Goal: Transaction & Acquisition: Purchase product/service

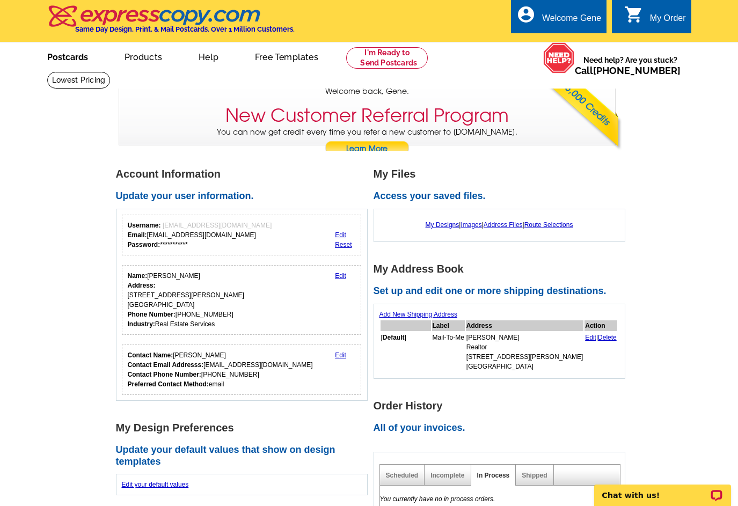
click at [74, 57] on link "Postcards" at bounding box center [67, 55] width 75 height 25
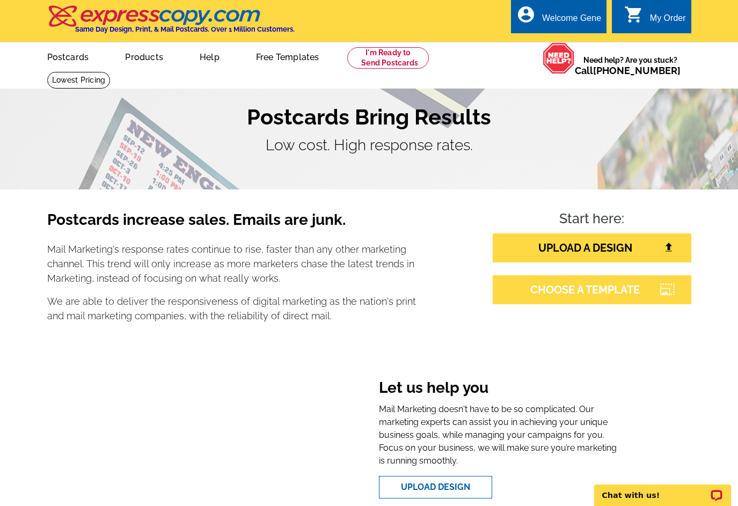
click at [597, 296] on link "CHOOSE A TEMPLATE" at bounding box center [592, 289] width 199 height 29
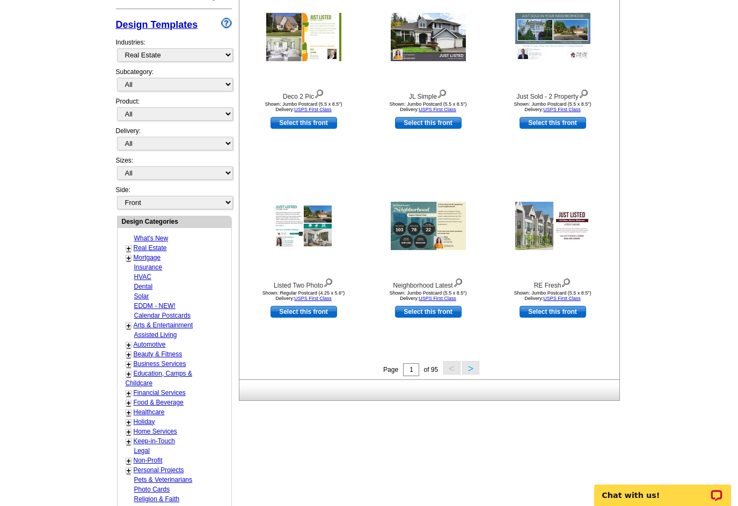
scroll to position [232, 0]
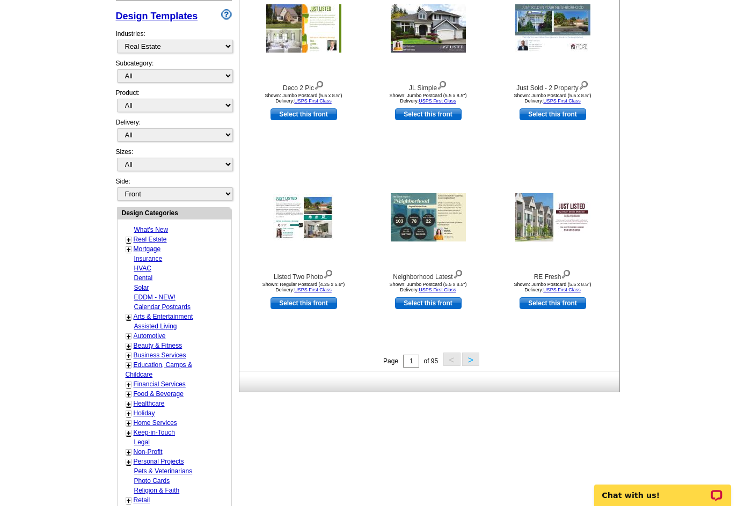
click at [158, 305] on link "Calendar Postcards" at bounding box center [162, 307] width 56 height 8
select select "1249"
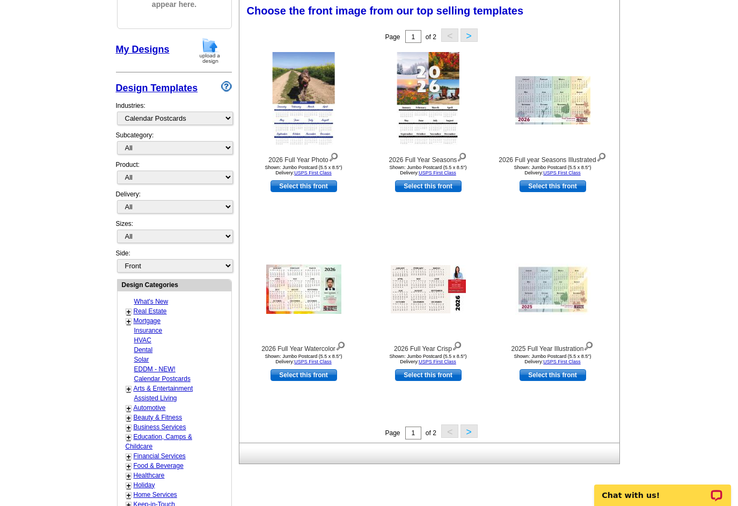
scroll to position [159, 0]
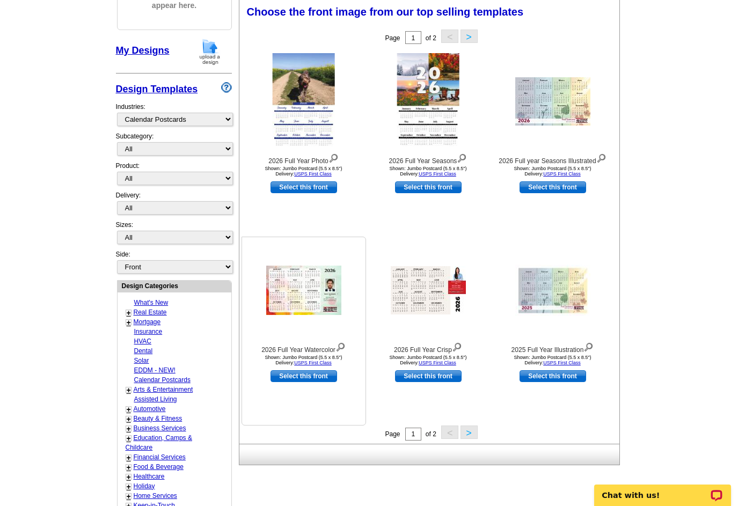
click at [312, 372] on link "Select this front" at bounding box center [304, 376] width 67 height 12
select select "2"
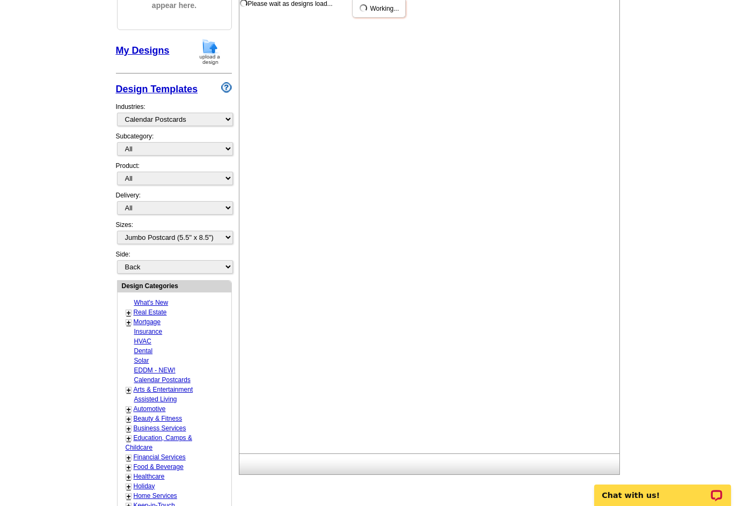
scroll to position [0, 0]
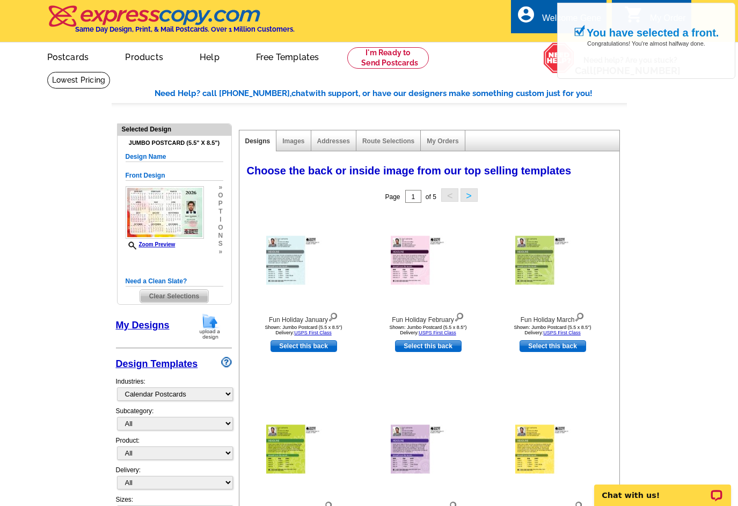
drag, startPoint x: 735, startPoint y: 138, endPoint x: 735, endPoint y: 170, distance: 31.7
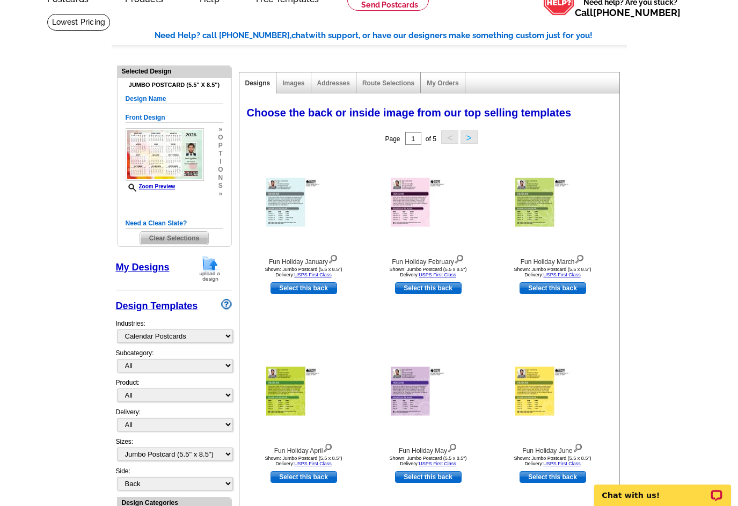
scroll to position [70, 0]
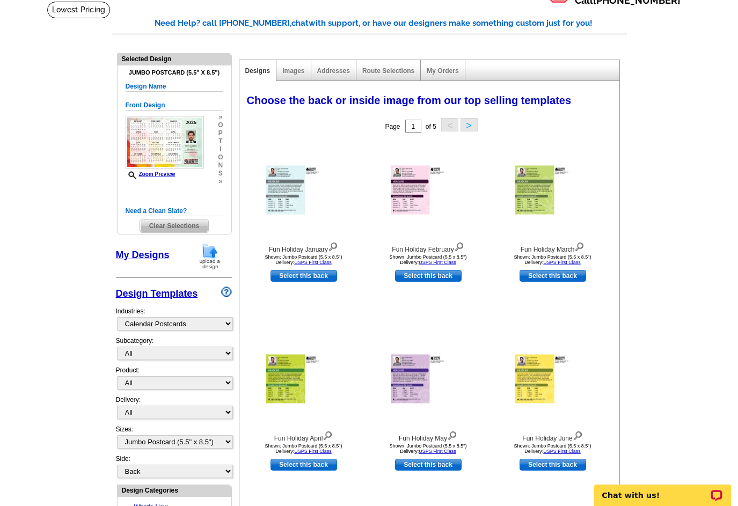
click at [734, 207] on main "Need Help? call 800-260-5887, chat with support, or have our designers make som…" at bounding box center [369, 458] width 738 height 914
click at [731, 208] on main "Need Help? call 800-260-5887, chat with support, or have our designers make som…" at bounding box center [369, 458] width 738 height 914
click at [729, 215] on main "Need Help? call 800-260-5887, chat with support, or have our designers make som…" at bounding box center [369, 458] width 738 height 914
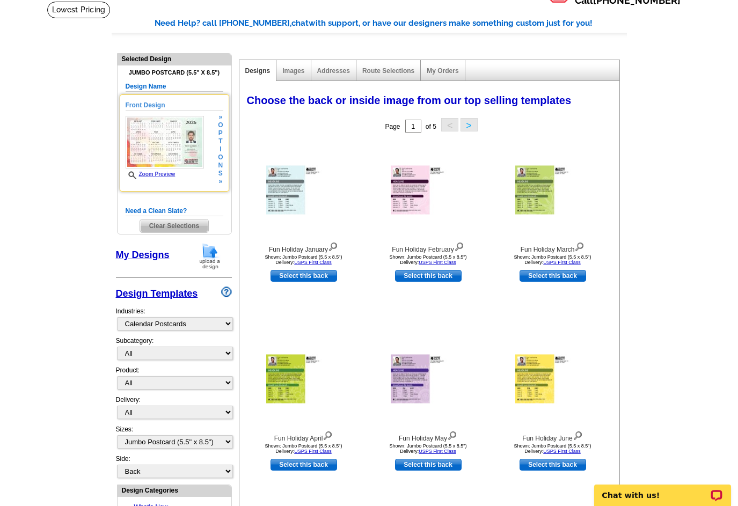
click at [158, 176] on link "Zoom Preview" at bounding box center [151, 174] width 50 height 6
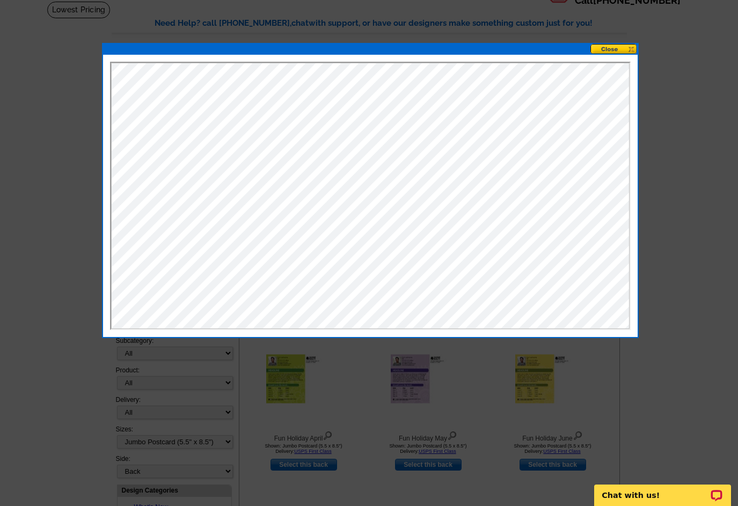
scroll to position [0, 0]
click at [612, 47] on button at bounding box center [613, 49] width 47 height 10
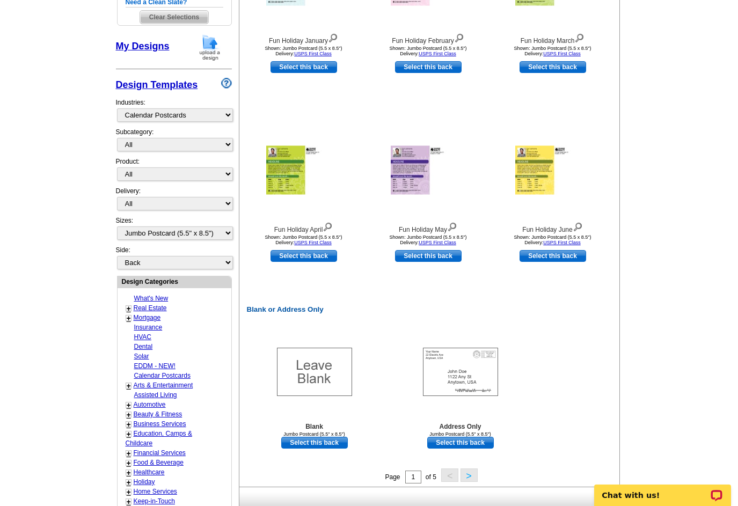
scroll to position [261, 0]
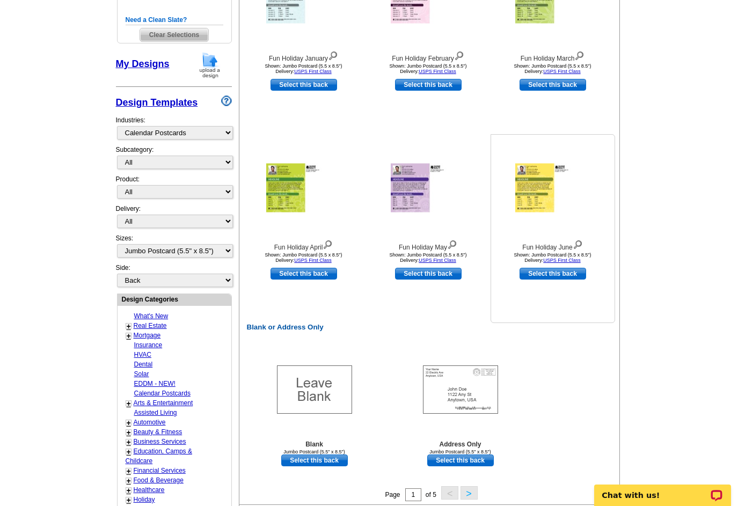
click at [579, 245] on img at bounding box center [578, 244] width 10 height 12
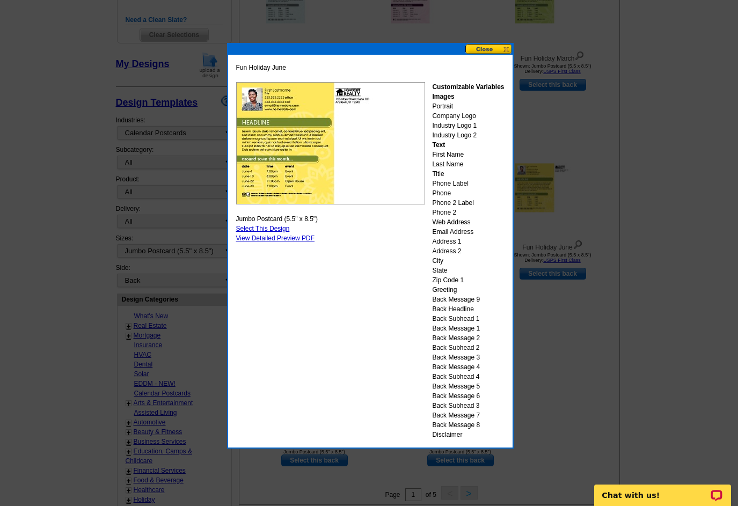
click at [481, 51] on button at bounding box center [488, 49] width 47 height 10
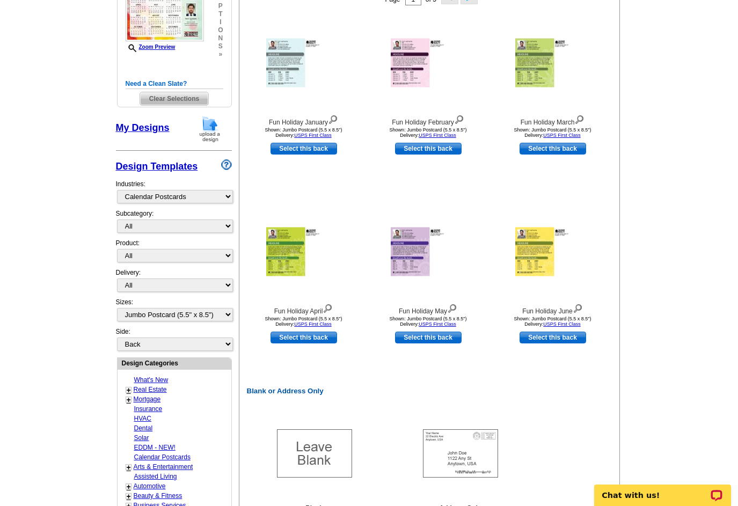
scroll to position [189, 0]
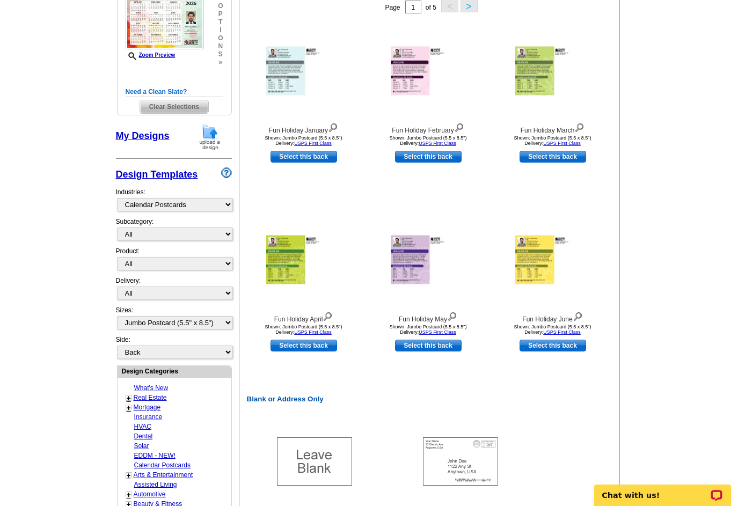
click at [730, 167] on main "Need Help? call 800-260-5887, chat with support, or have our designers make som…" at bounding box center [369, 339] width 738 height 914
drag, startPoint x: 730, startPoint y: 167, endPoint x: 727, endPoint y: 157, distance: 11.1
click at [727, 157] on main "Need Help? call 800-260-5887, chat with support, or have our designers make som…" at bounding box center [369, 339] width 738 height 914
click at [470, 7] on button ">" at bounding box center [469, 5] width 17 height 13
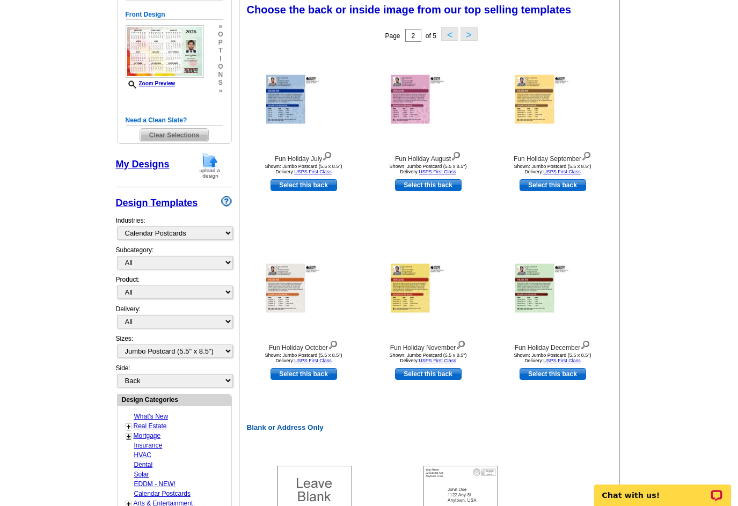
scroll to position [159, 0]
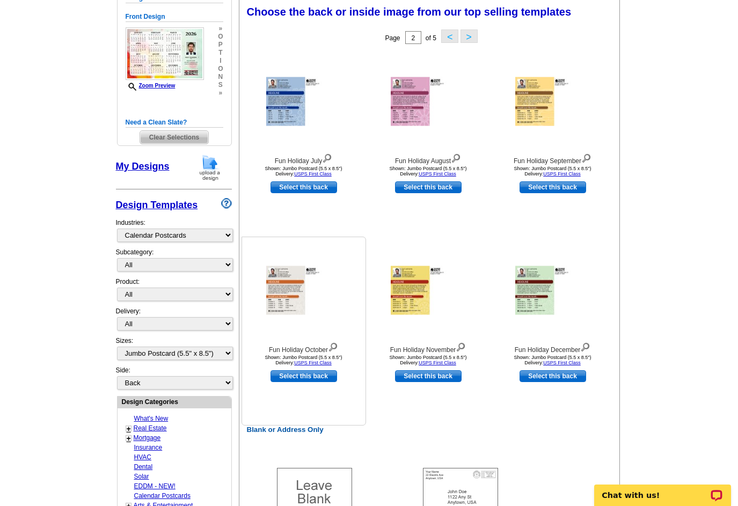
click at [336, 345] on img at bounding box center [333, 346] width 10 height 12
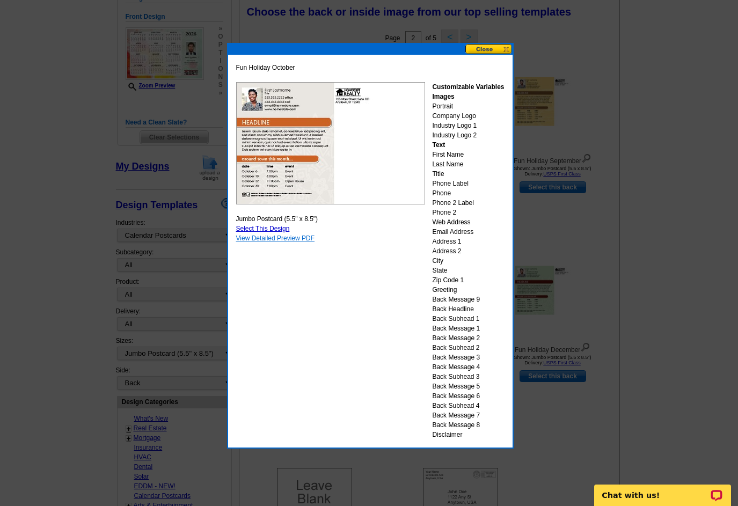
click at [288, 237] on link "View Detailed Preview PDF" at bounding box center [275, 239] width 79 height 8
click at [489, 48] on button at bounding box center [488, 49] width 47 height 10
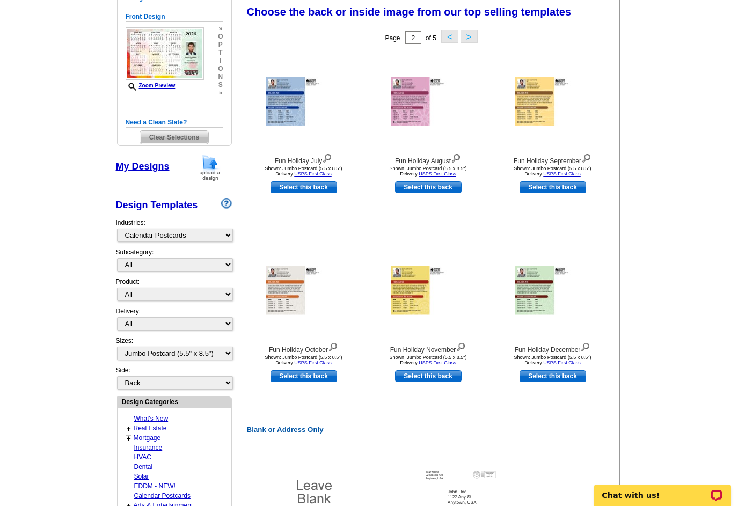
click at [466, 35] on button ">" at bounding box center [469, 36] width 17 height 13
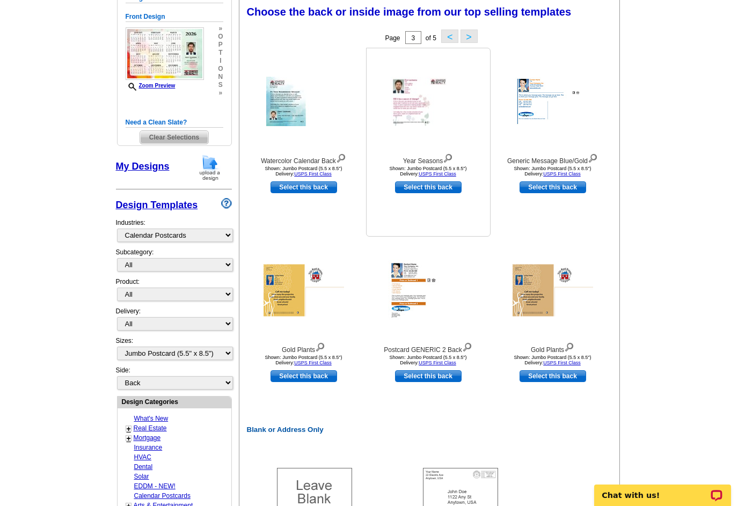
click at [449, 158] on img at bounding box center [448, 157] width 10 height 12
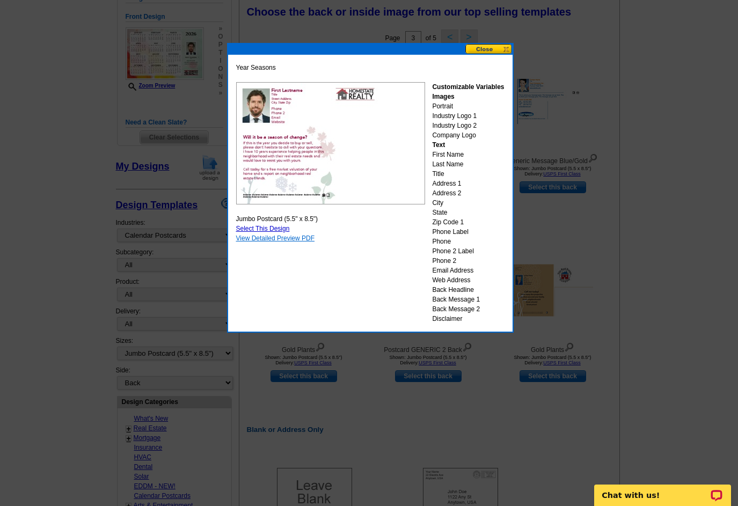
click at [290, 237] on link "View Detailed Preview PDF" at bounding box center [275, 239] width 79 height 8
click at [272, 227] on link "Select This Design" at bounding box center [263, 229] width 54 height 8
select select "front"
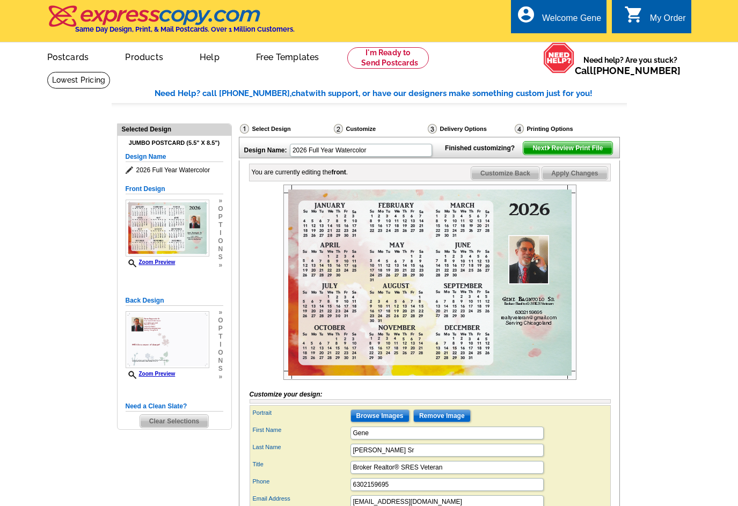
click at [696, 224] on main "Need Help? call 800-260-5887, chat with support, or have our designers make som…" at bounding box center [369, 352] width 738 height 562
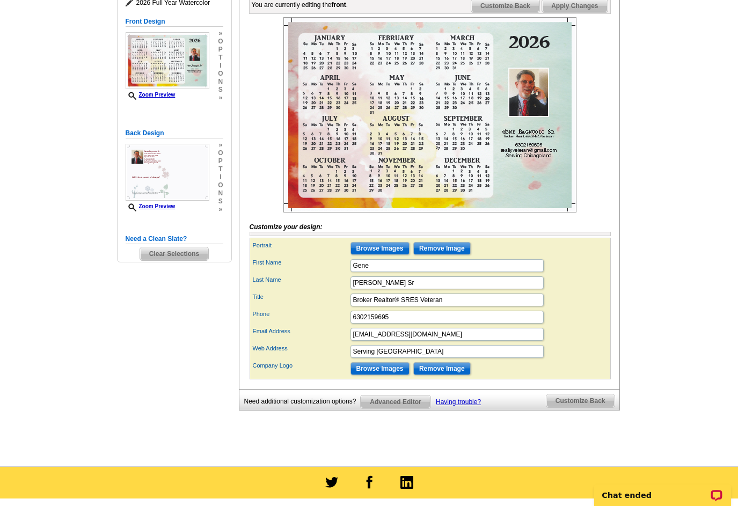
scroll to position [169, 0]
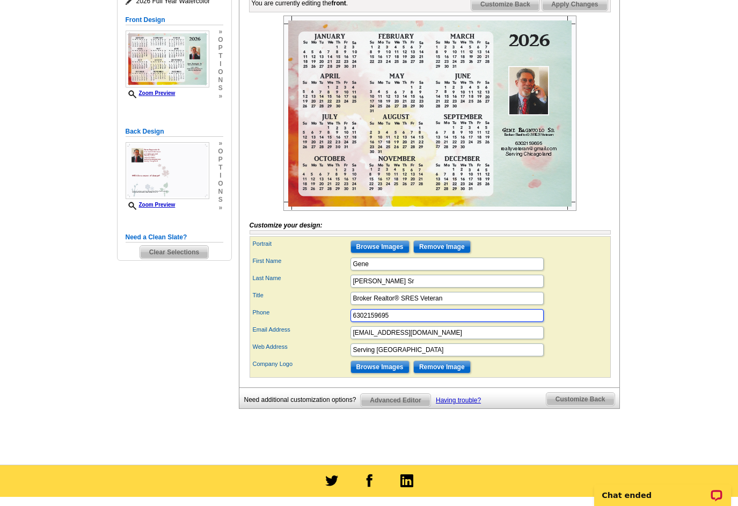
click at [366, 322] on input "6302159695" at bounding box center [446, 315] width 193 height 13
click at [362, 322] on input "6302159695" at bounding box center [446, 315] width 193 height 13
click at [363, 322] on input "6302159695" at bounding box center [446, 315] width 193 height 13
click at [377, 322] on input "630-2159695" at bounding box center [446, 315] width 193 height 13
type input "630-215-9695"
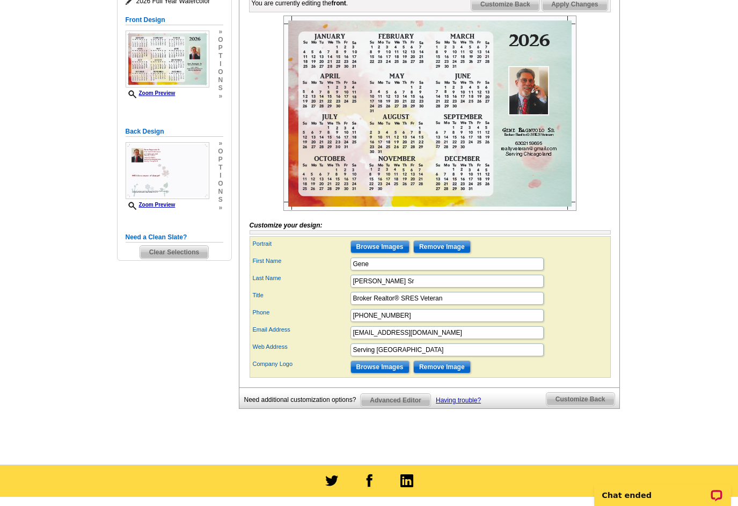
click at [575, 307] on div "Title Broker Realtor® SRES Veteran" at bounding box center [430, 298] width 357 height 17
click at [356, 339] on input "realtyveteran@gmail.com" at bounding box center [446, 332] width 193 height 13
type input "RealtyVeteran@gmail.com"
click at [413, 356] on input "Serving Chicagoland" at bounding box center [446, 350] width 193 height 13
drag, startPoint x: 456, startPoint y: 367, endPoint x: 426, endPoint y: 365, distance: 30.1
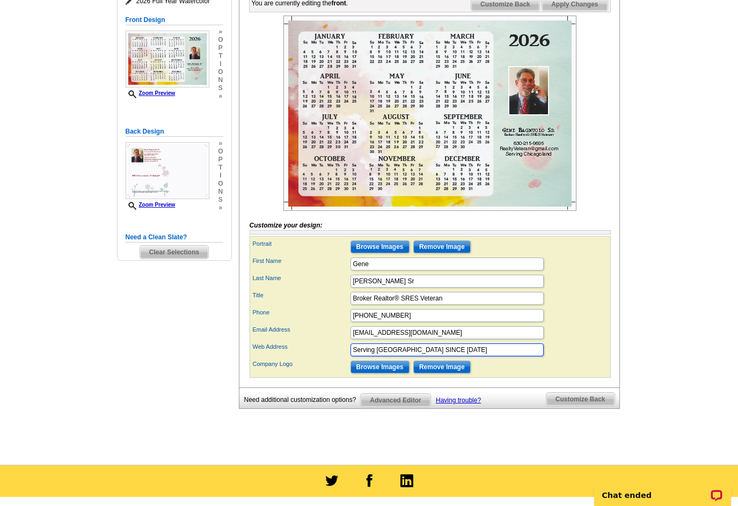
click at [453, 356] on input "Serving Chicagoland SINCE 1989" at bounding box center [446, 350] width 193 height 13
click at [426, 356] on input "Serving Chicagoland SINCE 1989" at bounding box center [446, 350] width 193 height 13
click at [473, 356] on input "Serving ChicagCE 19oland SIN89" at bounding box center [446, 350] width 193 height 13
type input "S"
type input "y"
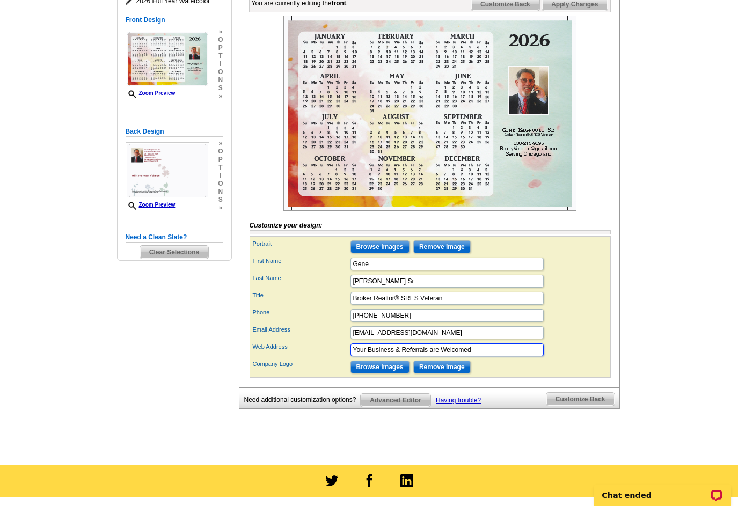
type input "Your Business & Referrals are Welcomed"
drag, startPoint x: 715, startPoint y: 298, endPoint x: 710, endPoint y: 296, distance: 6.1
click at [713, 296] on main "Need Help? call 800-260-5887, chat with support, or have our designers make som…" at bounding box center [369, 183] width 738 height 562
click at [562, 11] on span "Apply Changes" at bounding box center [574, 4] width 65 height 13
click at [382, 374] on input "Browse Images" at bounding box center [379, 367] width 59 height 13
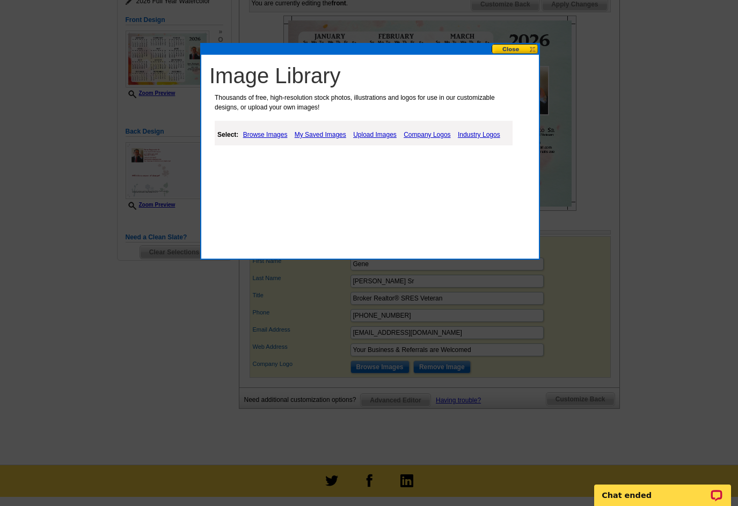
click at [324, 133] on link "My Saved Images" at bounding box center [320, 134] width 57 height 13
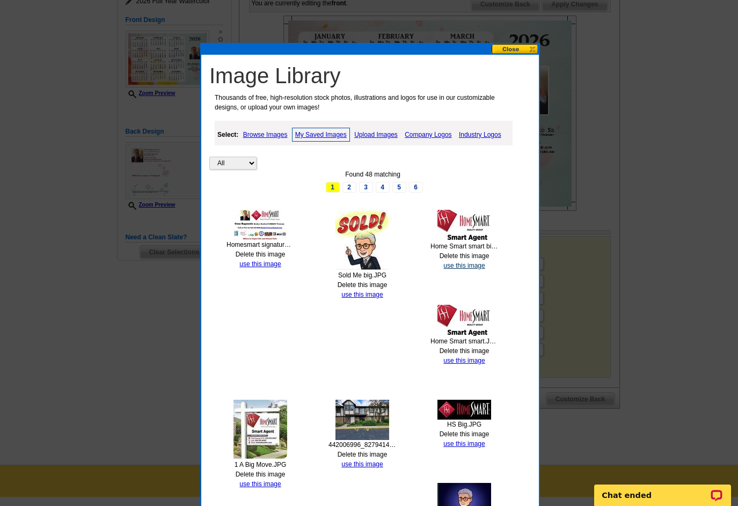
click at [466, 264] on link "use this image" at bounding box center [463, 266] width 41 height 8
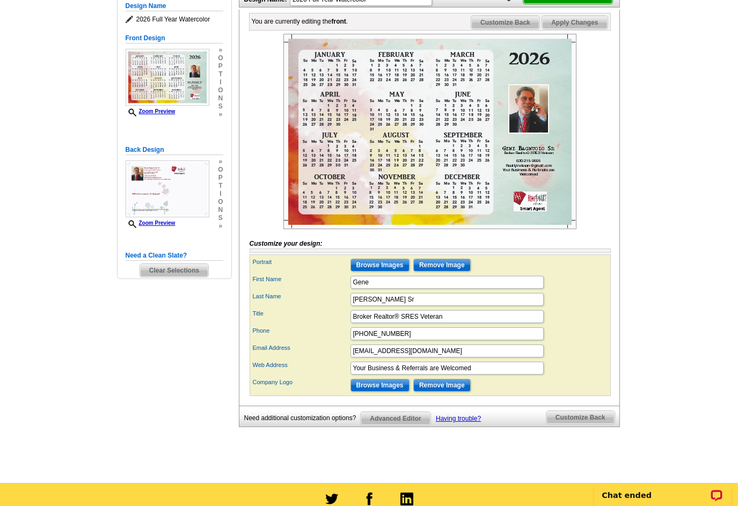
scroll to position [124, 0]
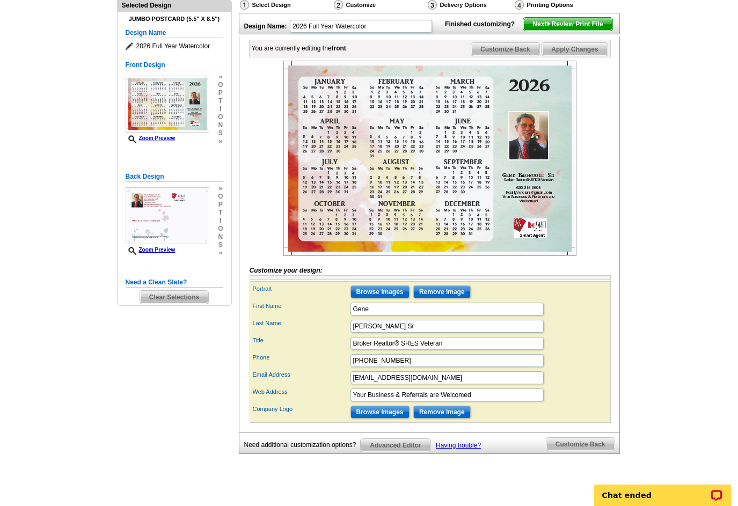
click at [575, 56] on span "Apply Changes" at bounding box center [574, 49] width 65 height 13
click at [510, 56] on span "Customize Back" at bounding box center [505, 49] width 68 height 13
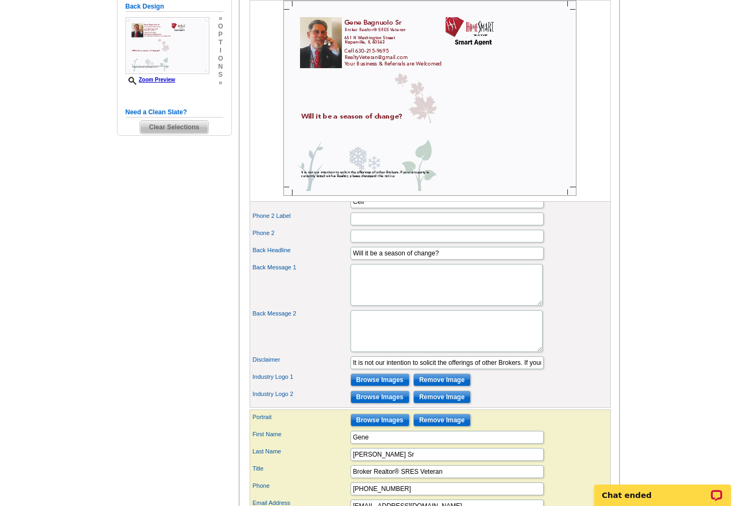
scroll to position [306, 0]
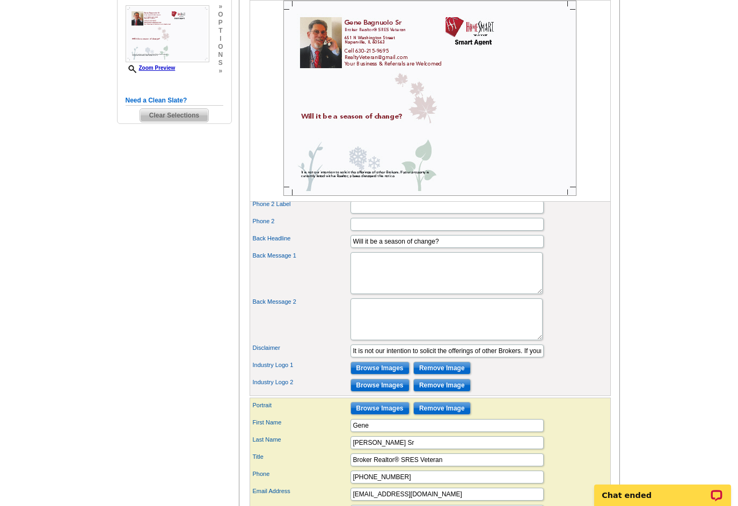
drag, startPoint x: 733, startPoint y: 304, endPoint x: 734, endPoint y: 289, distance: 15.1
click at [734, 289] on main "Need Help? call [PHONE_NUMBER], chat with support, or have our designers make s…" at bounding box center [369, 195] width 738 height 861
click at [449, 248] on input "Will it be a season of change?" at bounding box center [446, 241] width 193 height 13
type input "W"
click at [469, 248] on input "YOUR BUSINESS & REFEERALS ARE WELCOMED" at bounding box center [446, 241] width 193 height 13
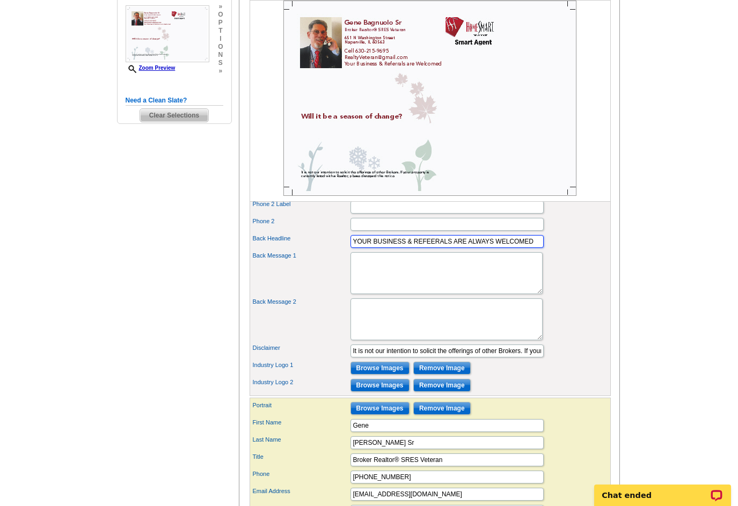
click at [533, 248] on input "YOUR BUSINESS & REFEERALS ARE ALWAYS WELCOMED" at bounding box center [446, 241] width 193 height 13
click at [407, 281] on textarea "Back Message 1" at bounding box center [446, 273] width 192 height 42
click at [532, 248] on input "YOUR BUSINESS & REFEERALS ARE ALWAYS WELCOME" at bounding box center [446, 241] width 193 height 13
type input "YOUR BUSINESS & REFEERALS ARE ALWAYS WELCOME & NEEDED"
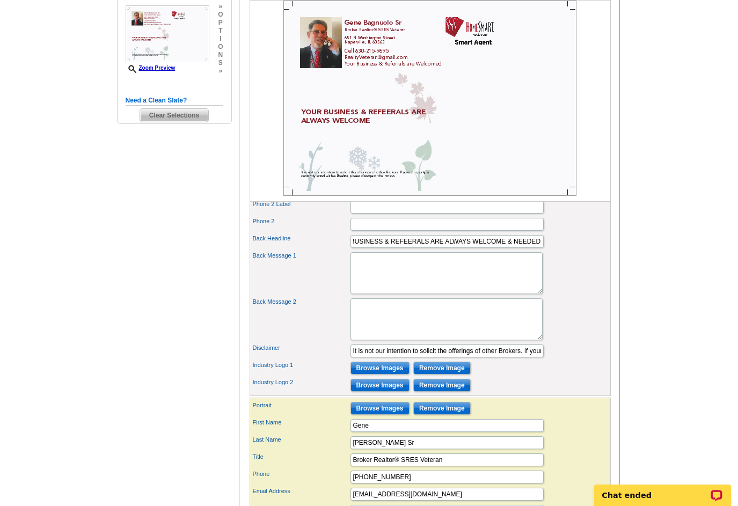
scroll to position [0, 0]
click at [589, 296] on div "Back Message 1" at bounding box center [430, 273] width 357 height 46
click at [396, 277] on textarea "Back Message 1" at bounding box center [446, 273] width 192 height 42
type textarea "fortunately FOR ME"
click at [356, 273] on textarea "fortunately FOR ME" at bounding box center [446, 273] width 192 height 42
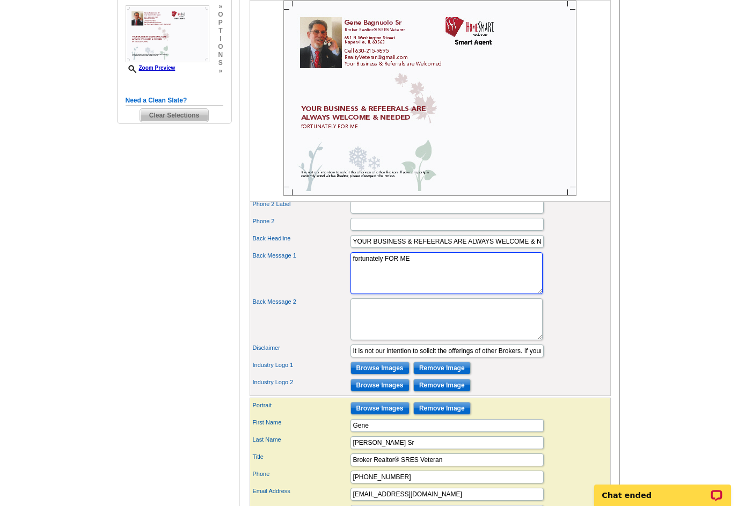
click at [412, 277] on textarea "fortunately FOR ME" at bounding box center [446, 273] width 192 height 42
drag, startPoint x: 412, startPoint y: 277, endPoint x: 368, endPoint y: 275, distance: 44.1
click at [368, 275] on textarea "fortunately FOR ME" at bounding box center [446, 273] width 192 height 42
click at [379, 392] on input "Browse Images" at bounding box center [379, 385] width 59 height 13
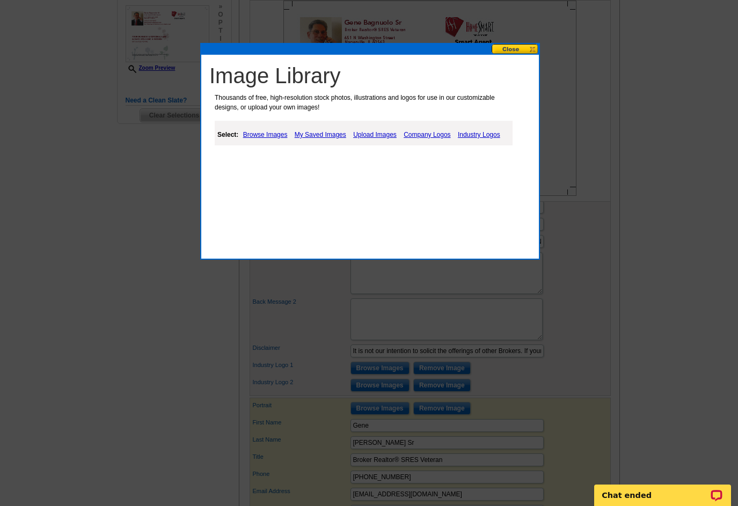
click at [371, 134] on link "Upload Images" at bounding box center [374, 134] width 49 height 13
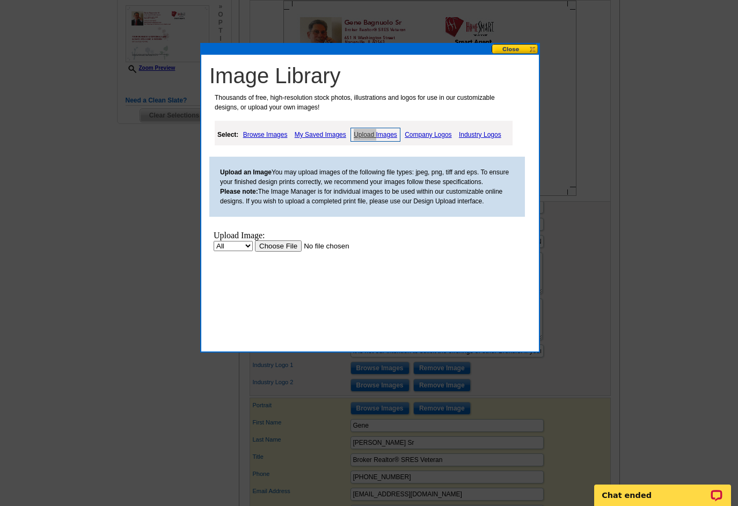
click at [281, 244] on input "file" at bounding box center [323, 245] width 136 height 11
click at [520, 50] on button at bounding box center [515, 49] width 47 height 10
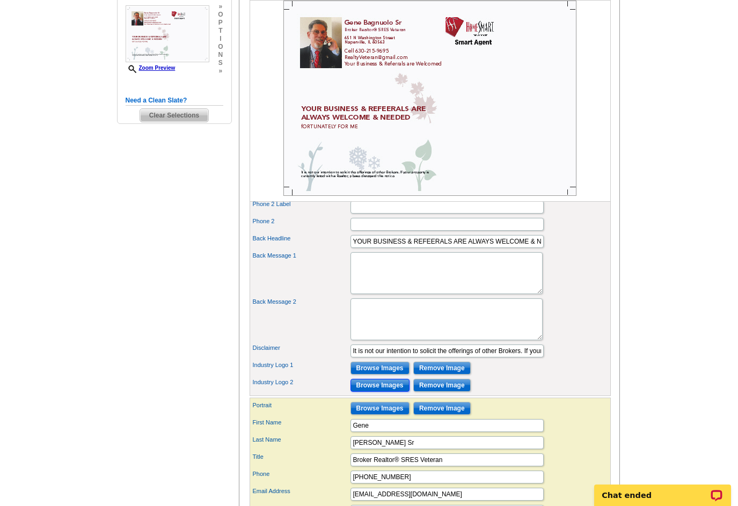
click at [388, 392] on input "Browse Images" at bounding box center [379, 385] width 59 height 13
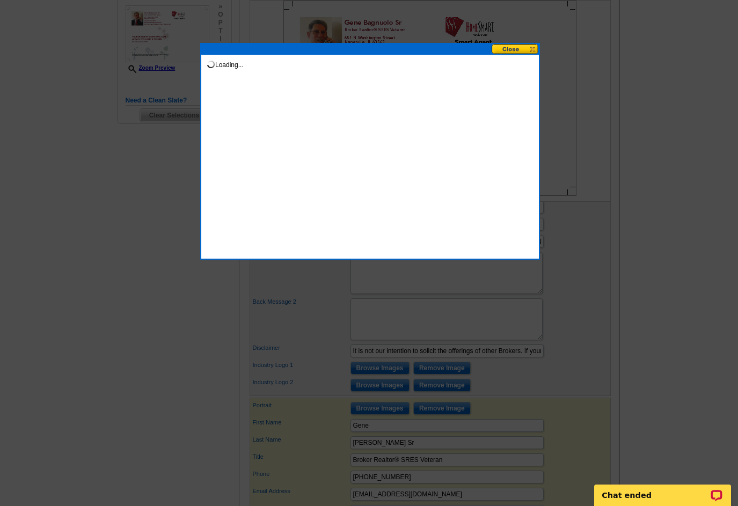
click at [389, 400] on div at bounding box center [369, 100] width 738 height 812
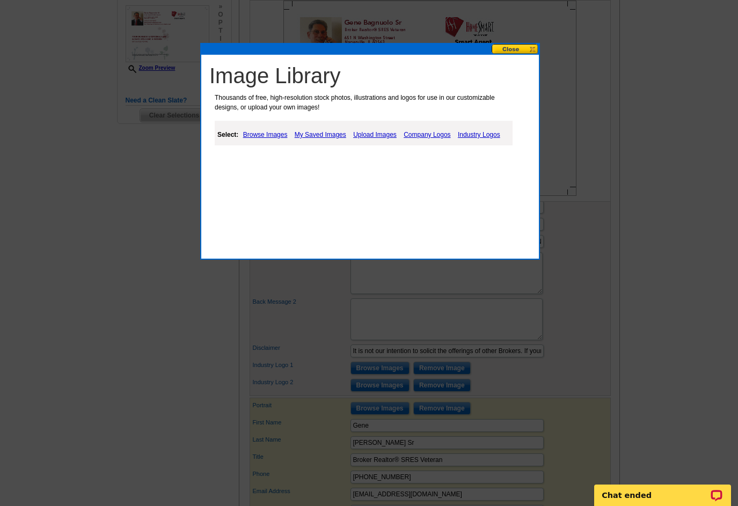
click at [371, 132] on link "Upload Images" at bounding box center [374, 134] width 49 height 13
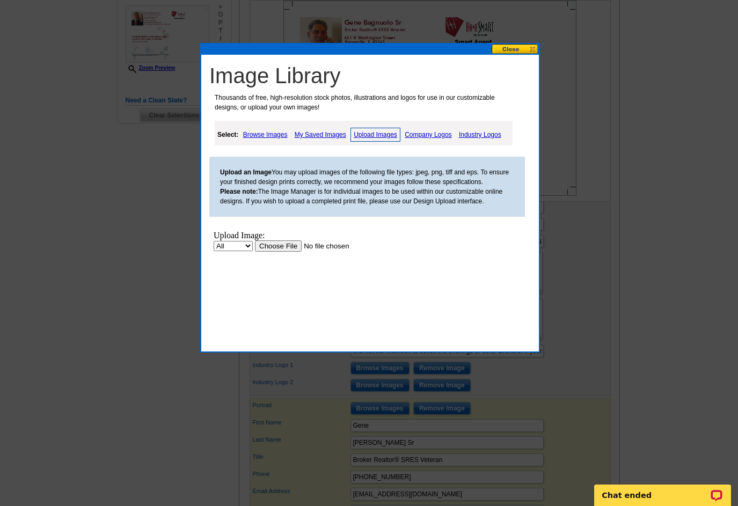
click at [286, 245] on input "file" at bounding box center [323, 245] width 136 height 11
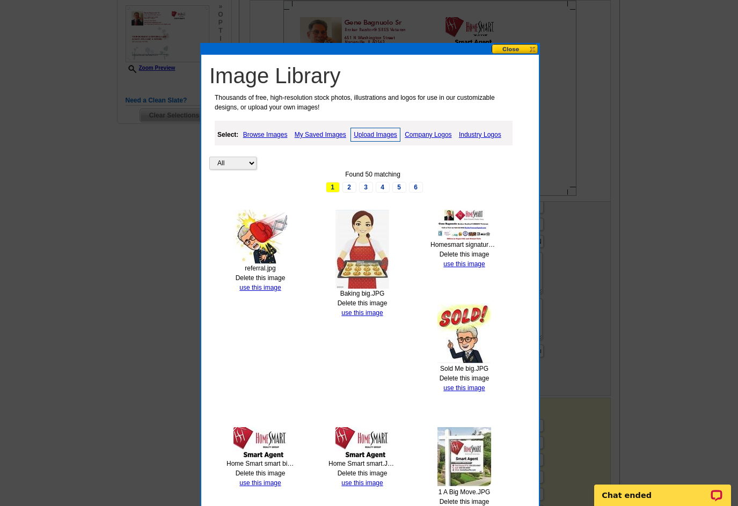
click at [262, 233] on img at bounding box center [260, 237] width 54 height 54
click at [260, 286] on link "use this image" at bounding box center [259, 288] width 41 height 8
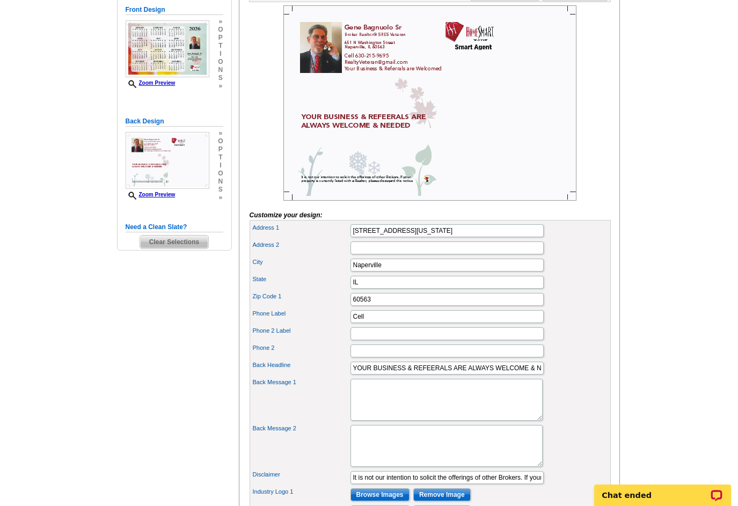
scroll to position [191, 0]
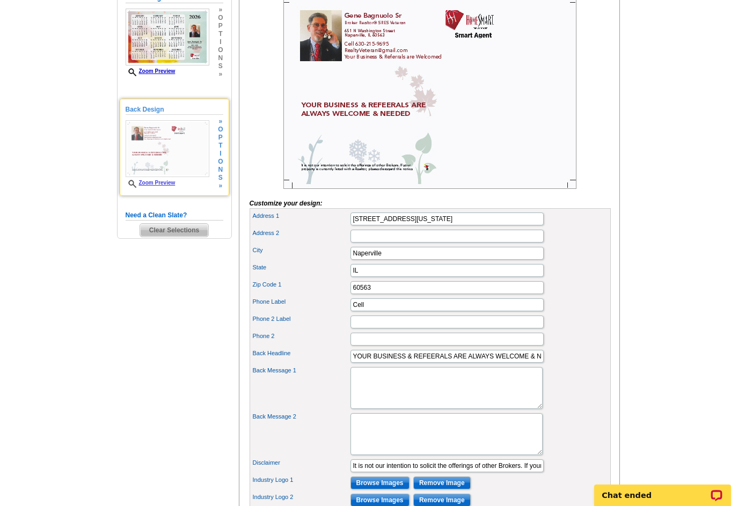
click at [168, 181] on link "Zoom Preview" at bounding box center [151, 183] width 50 height 6
click at [166, 183] on link "Zoom Preview" at bounding box center [151, 183] width 50 height 6
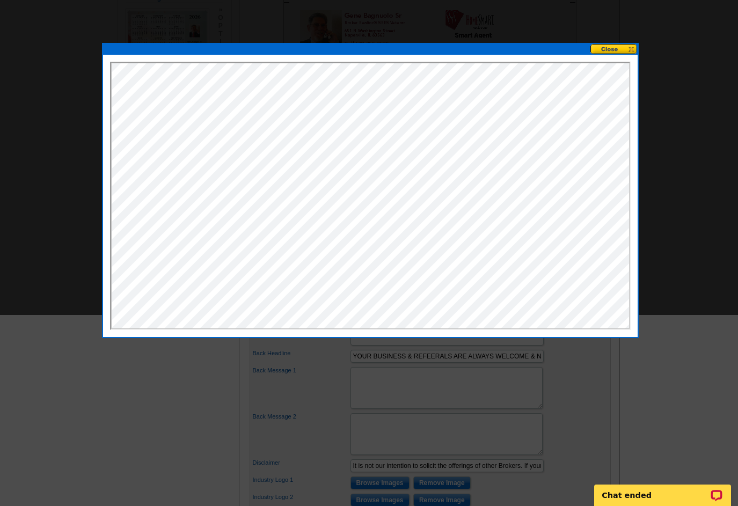
scroll to position [0, 0]
click at [603, 50] on button at bounding box center [613, 49] width 47 height 10
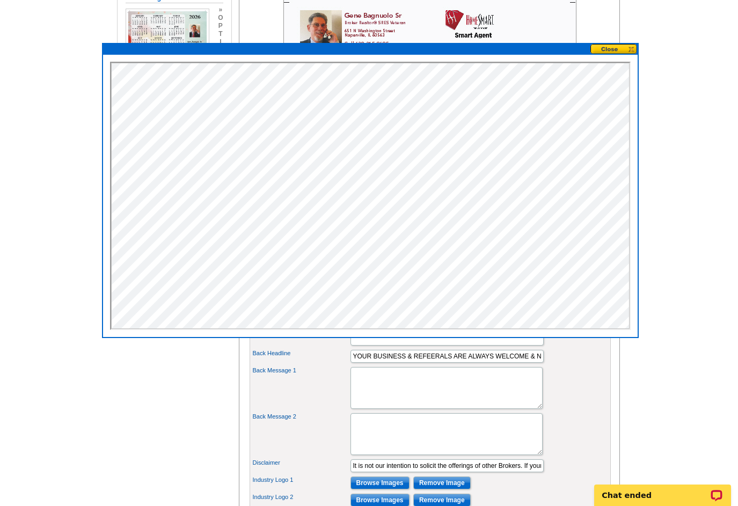
click at [605, 48] on button at bounding box center [613, 49] width 47 height 10
click at [610, 46] on button at bounding box center [613, 49] width 47 height 10
click at [663, 159] on main "Need Help? call 800-260-5887, chat with support, or have our designers make som…" at bounding box center [369, 310] width 738 height 861
click at [670, 162] on main "Need Help? call 800-260-5887, chat with support, or have our designers make som…" at bounding box center [369, 310] width 738 height 861
click at [629, 47] on button at bounding box center [613, 49] width 47 height 10
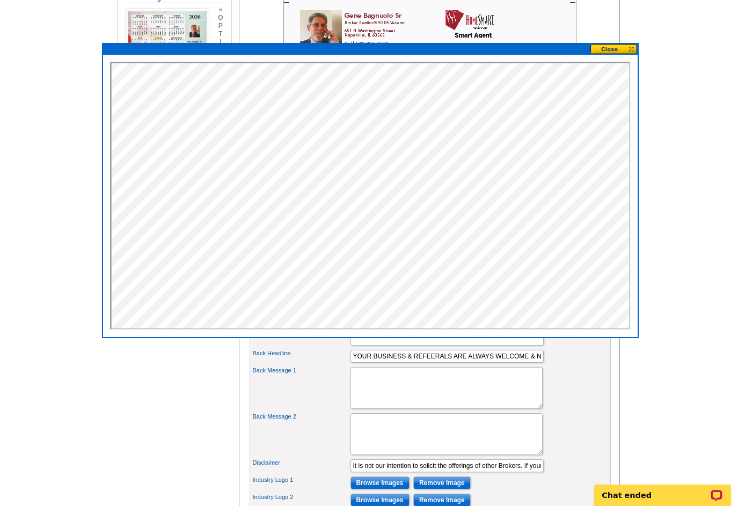
click at [625, 43] on div at bounding box center [370, 190] width 537 height 295
click at [36, 86] on main "Need Help? call 800-260-5887, chat with support, or have our designers make som…" at bounding box center [369, 310] width 738 height 861
click at [34, 77] on main "Need Help? call 800-260-5887, chat with support, or have our designers make som…" at bounding box center [369, 310] width 738 height 861
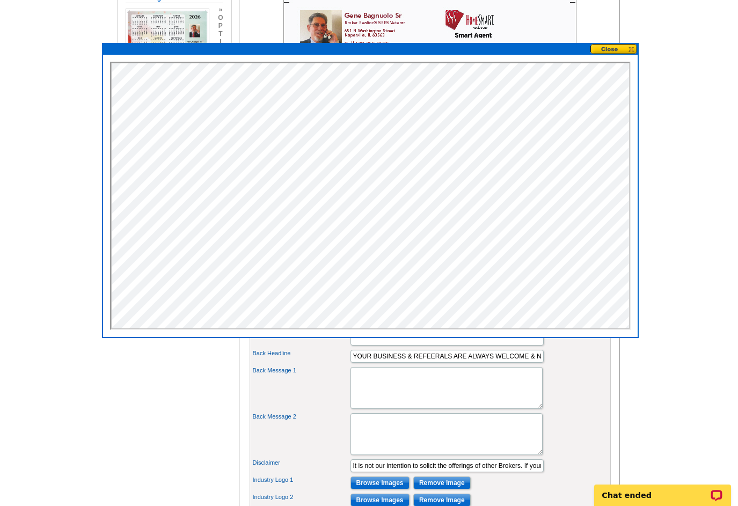
click at [31, 81] on main "Need Help? call 800-260-5887, chat with support, or have our designers make som…" at bounding box center [369, 310] width 738 height 861
click at [31, 82] on main "Need Help? call 800-260-5887, chat with support, or have our designers make som…" at bounding box center [369, 310] width 738 height 861
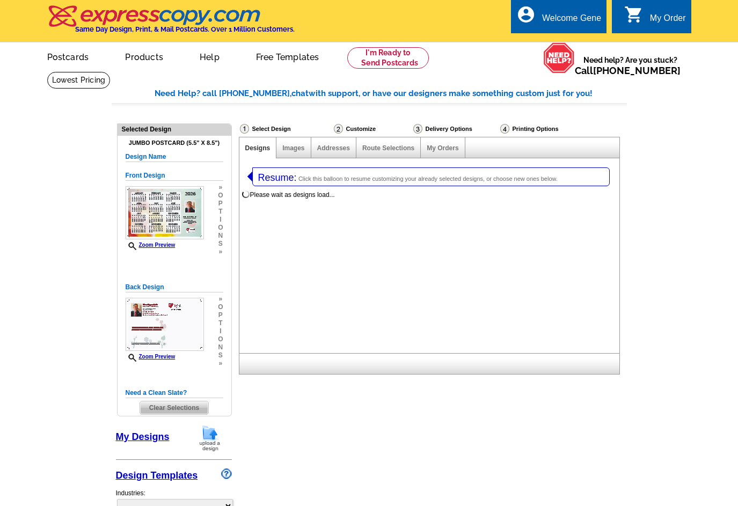
select select
select select "2"
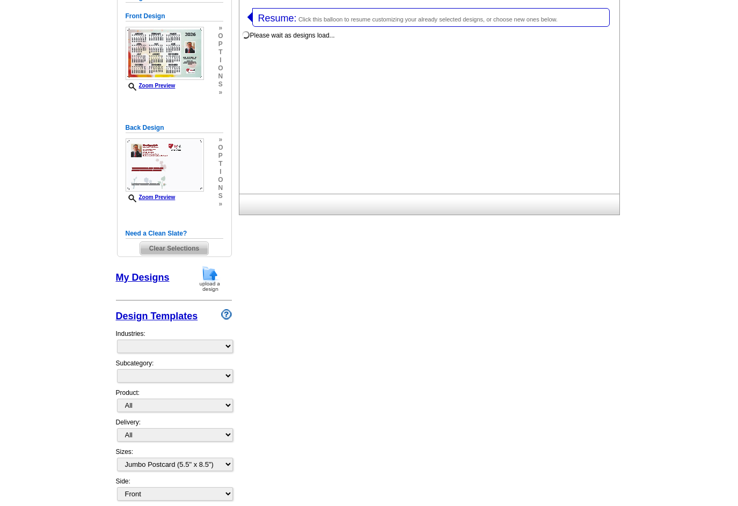
select select "785"
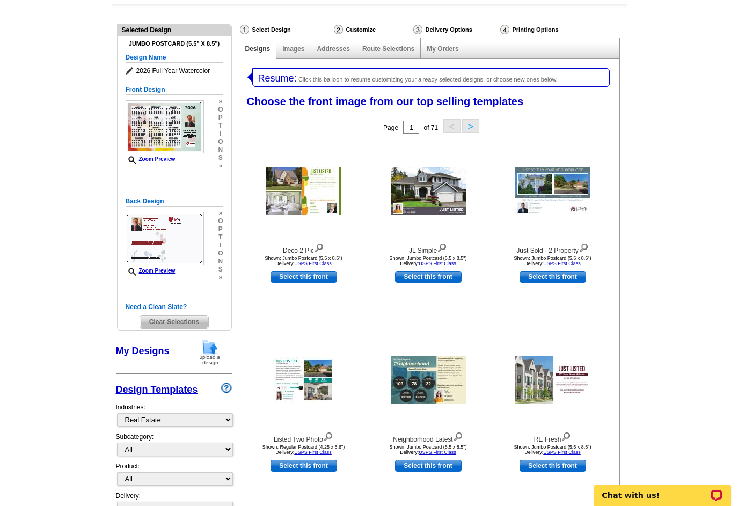
scroll to position [106, 0]
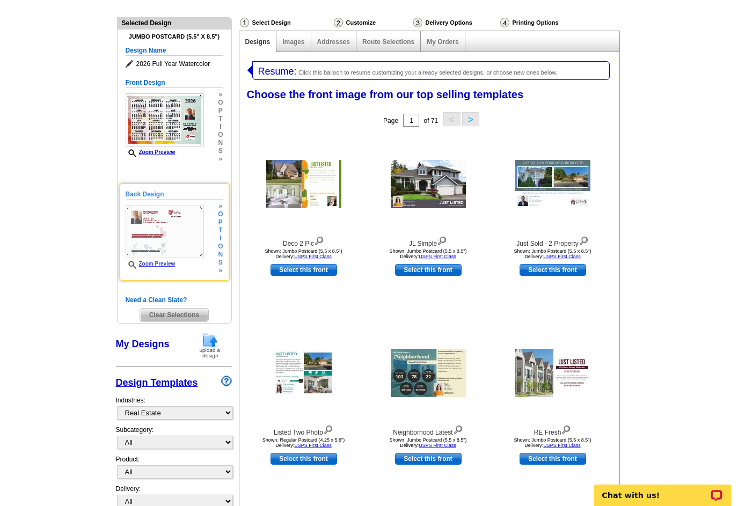
click at [170, 240] on img at bounding box center [165, 231] width 78 height 53
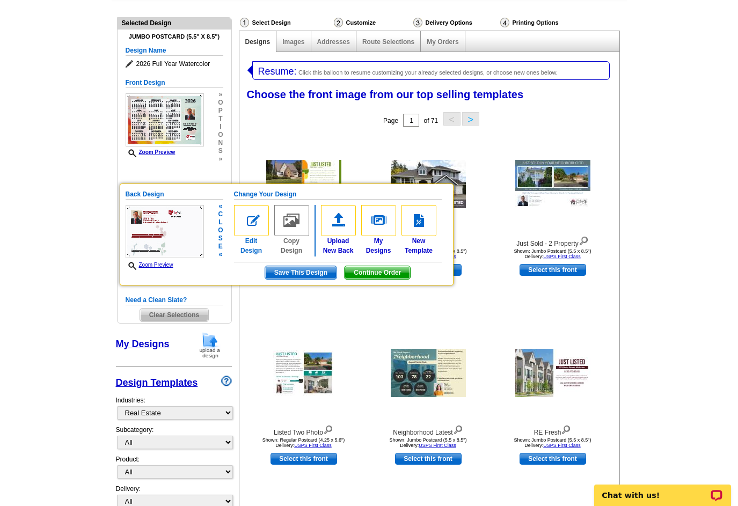
click at [257, 226] on img at bounding box center [251, 220] width 35 height 31
click at [257, 226] on div at bounding box center [304, 184] width 118 height 97
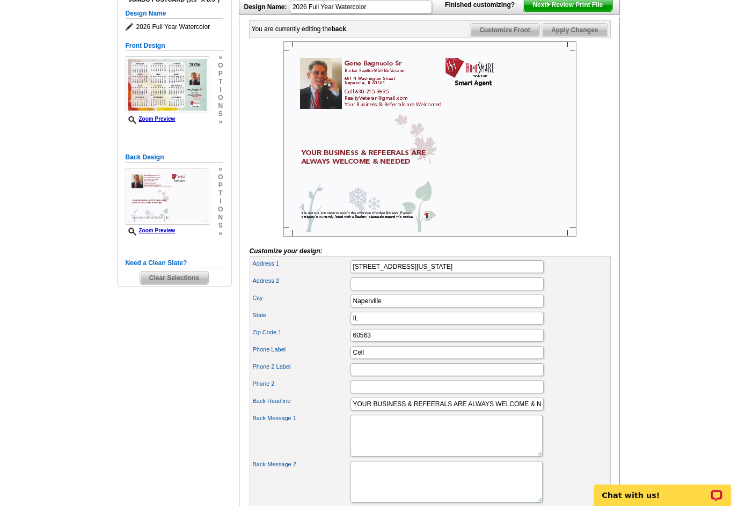
scroll to position [140, 0]
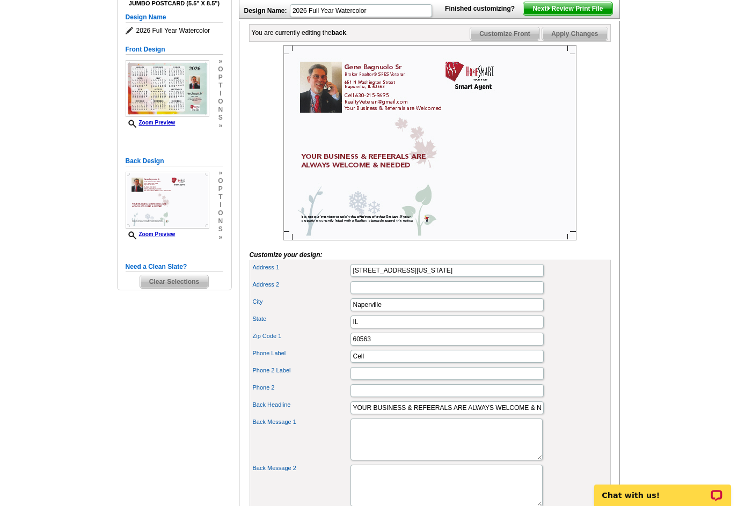
click at [737, 266] on main "Need Help? call [PHONE_NUMBER], chat with support, or have our designers make s…" at bounding box center [369, 362] width 738 height 861
click at [398, 109] on img at bounding box center [429, 142] width 293 height 195
click at [356, 104] on img at bounding box center [429, 142] width 293 height 195
click at [385, 114] on img at bounding box center [429, 142] width 293 height 195
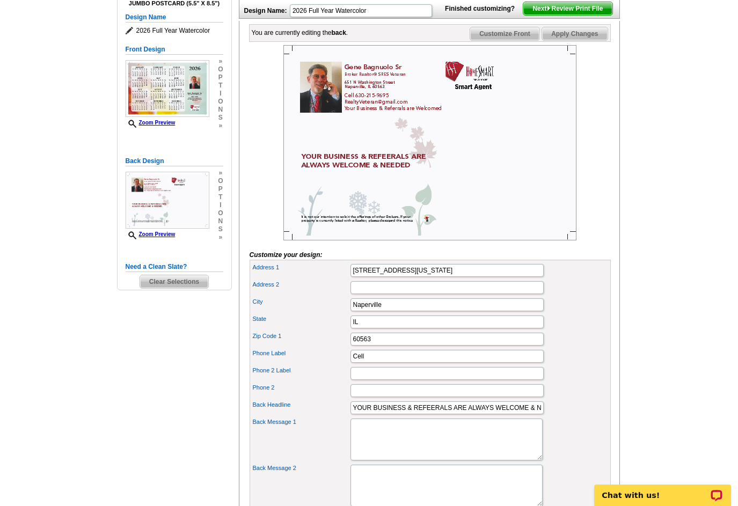
click at [368, 184] on img at bounding box center [429, 142] width 293 height 195
click at [345, 177] on img at bounding box center [429, 142] width 293 height 195
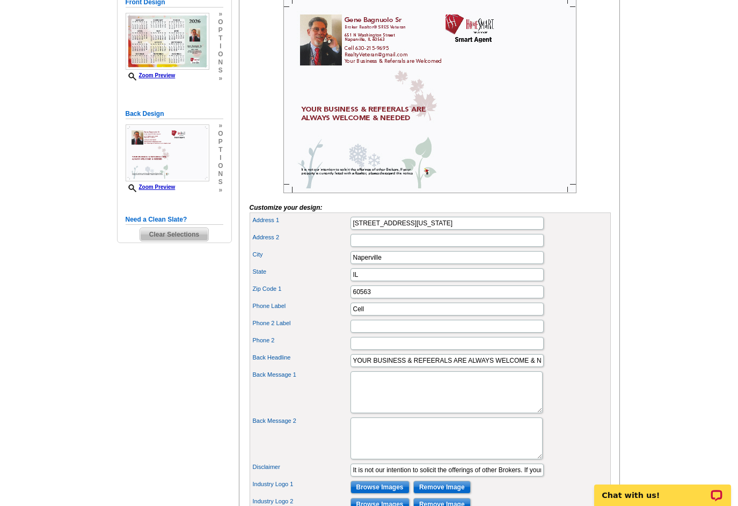
scroll to position [182, 0]
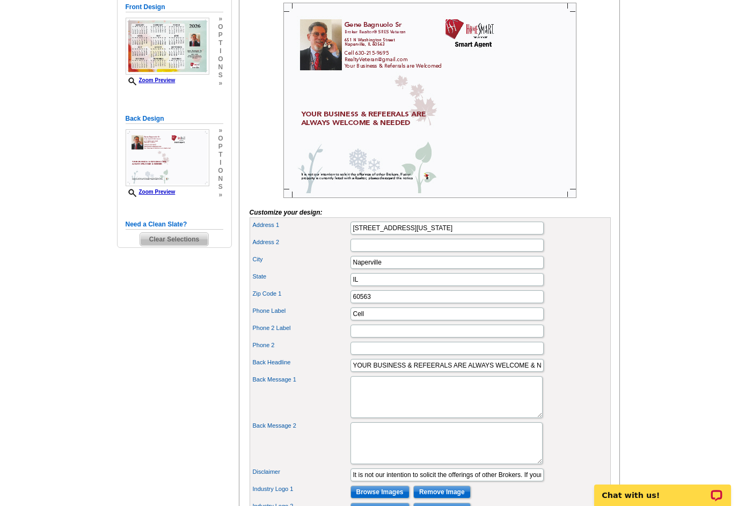
click at [732, 193] on main "Need Help? call 800-260-5887, chat with support, or have our designers make som…" at bounding box center [369, 319] width 738 height 861
click at [730, 188] on main "Need Help? call 800-260-5887, chat with support, or have our designers make som…" at bounding box center [369, 319] width 738 height 861
click at [528, 372] on input "YOUR BUSINESS & REFEERALS ARE ALWAYS WELCOME & NEEDED" at bounding box center [446, 365] width 193 height 13
click at [527, 372] on input "YOUR BUSINESS & REFEERALS ARE ALWAYS WELCOME & NEEDED" at bounding box center [446, 365] width 193 height 13
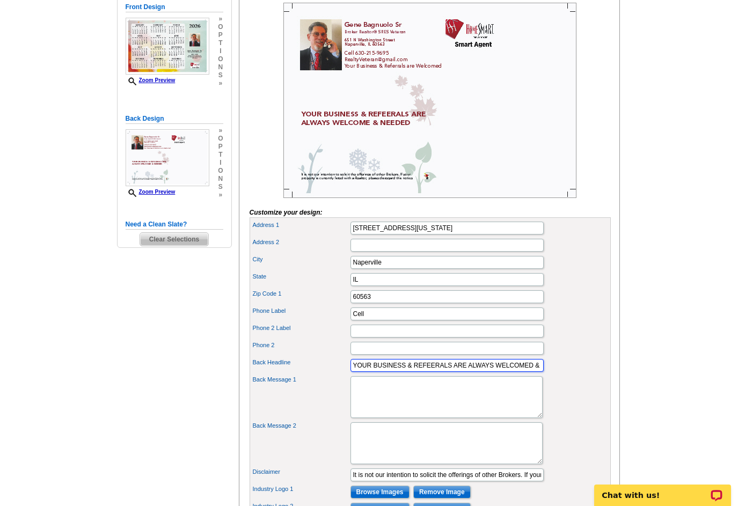
type input "YOUR BUSINESS & REFEERALS ARE ALWAYS WELCOMED & NEEDED"
click at [575, 323] on div "Phone Label Cell" at bounding box center [430, 313] width 357 height 17
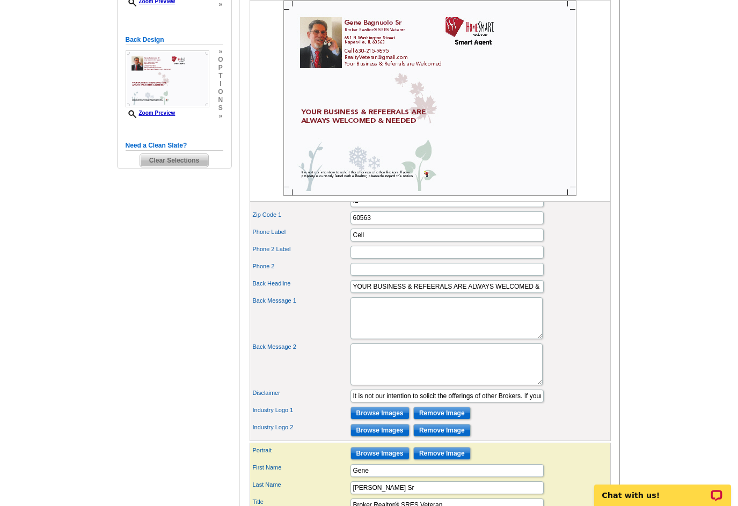
scroll to position [268, 0]
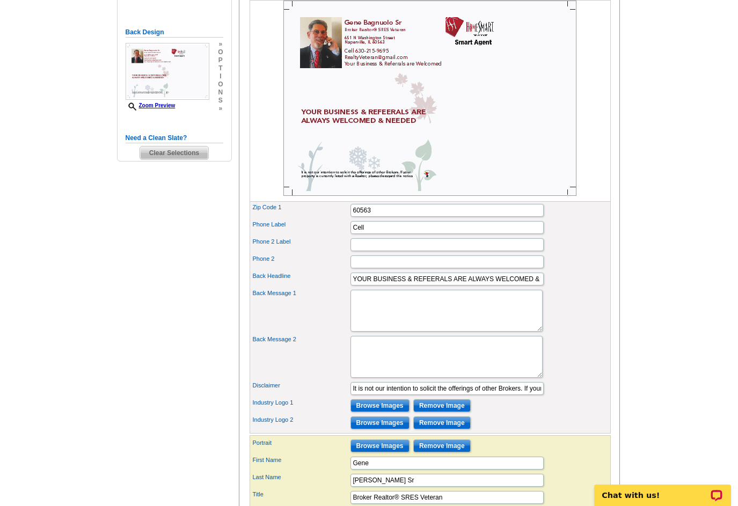
drag, startPoint x: 737, startPoint y: 276, endPoint x: 735, endPoint y: 245, distance: 31.2
click at [736, 244] on main "Need Help? call 800-260-5887, chat with support, or have our designers make som…" at bounding box center [369, 233] width 738 height 861
click at [401, 317] on textarea "Back Message 1" at bounding box center [446, 311] width 192 height 42
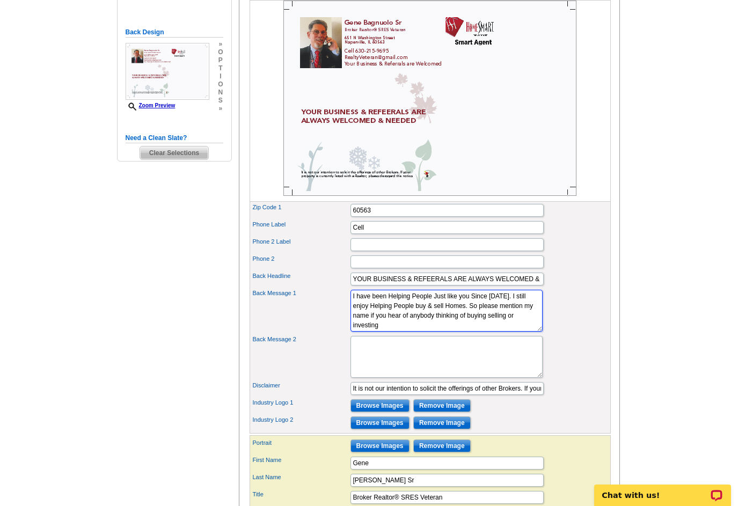
click at [470, 313] on textarea "I have been Helping People Just like you Since 1989. I still enjoy Helping Peop…" at bounding box center [446, 311] width 192 height 42
drag, startPoint x: 470, startPoint y: 313, endPoint x: 448, endPoint y: 316, distance: 21.6
click at [451, 316] on textarea "I have been Helping People Just like you Since 1989. I still enjoy Helping Peop…" at bounding box center [446, 311] width 192 height 42
click at [451, 324] on textarea "I have been Helping People Since 1989. I still enjoy Helping People buy & sell …" at bounding box center [446, 311] width 192 height 42
drag, startPoint x: 451, startPoint y: 324, endPoint x: 469, endPoint y: 311, distance: 22.3
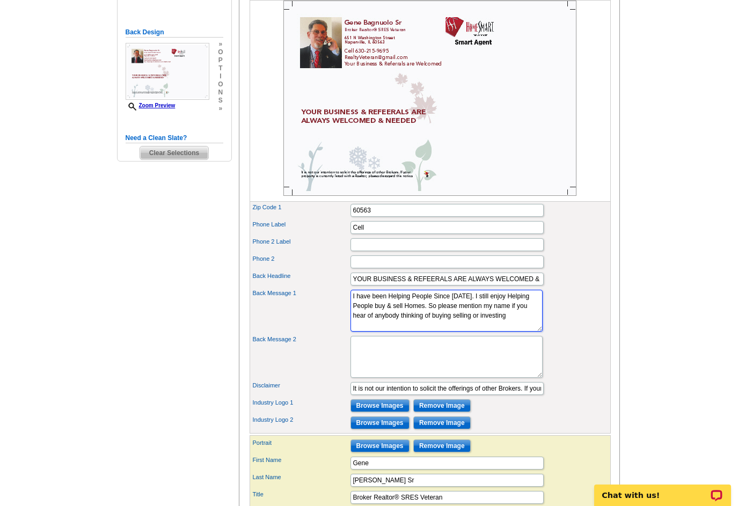
click at [469, 311] on textarea "I have been Helping People Since 1989. I still enjoy Helping People buy & sell …" at bounding box center [446, 311] width 192 height 42
click at [469, 309] on textarea "I have been Helping People Since 1989. I still enjoy Helping People buy & sell …" at bounding box center [446, 311] width 192 height 42
click at [430, 332] on textarea "I have been Helping People Since 1989. So please mention my name if you hear of…" at bounding box center [446, 311] width 192 height 42
type textarea "I have been Helping People Since 1989. So please mention my name if you hear of…"
click at [585, 361] on div "Back Message 2" at bounding box center [430, 357] width 357 height 46
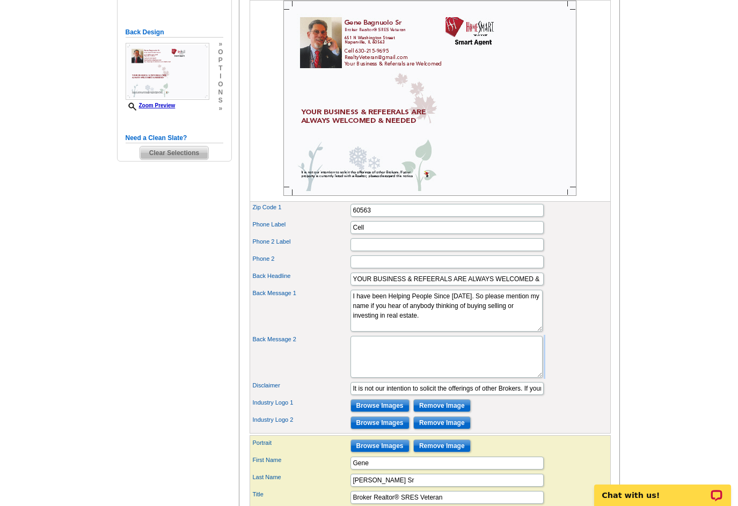
click at [582, 360] on div "Back Message 2" at bounding box center [430, 357] width 357 height 46
click at [435, 369] on textarea "Back Message 2" at bounding box center [446, 357] width 192 height 42
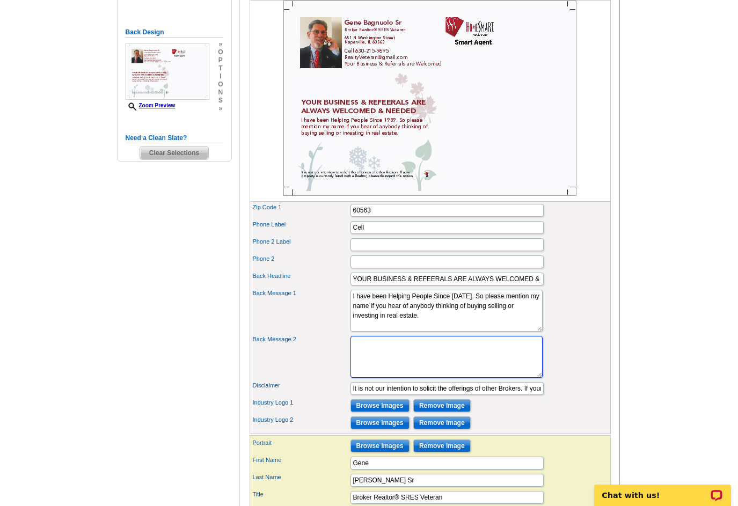
click at [413, 363] on textarea "Back Message 2" at bounding box center [446, 357] width 192 height 42
click at [412, 361] on textarea "Back Message 2" at bounding box center [446, 357] width 192 height 42
click at [408, 363] on textarea "Interest Rates go up and Down." at bounding box center [446, 357] width 192 height 42
click at [462, 364] on textarea "Interest Rates go Up and Down." at bounding box center [446, 357] width 192 height 42
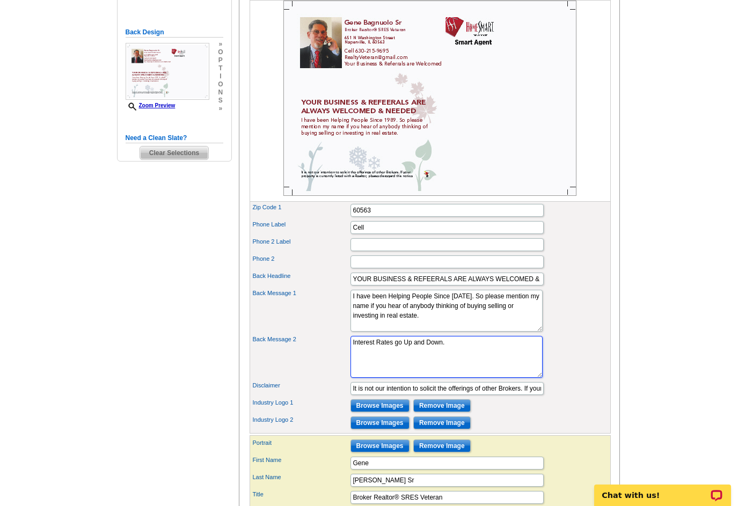
click at [460, 363] on textarea "Interest Rates go Up and Down." at bounding box center [446, 357] width 192 height 42
drag, startPoint x: 393, startPoint y: 369, endPoint x: 373, endPoint y: 369, distance: 19.9
click at [373, 369] on textarea "Interest Rates go Up and Down. Home valuse go up" at bounding box center [446, 357] width 192 height 42
click at [422, 371] on textarea "Interest Rates go Up and Down. Home Vaues go up" at bounding box center [446, 357] width 192 height 42
click at [428, 369] on textarea "Interest Rates go Up and Down. Home Vaues continue to rise." at bounding box center [446, 357] width 192 height 42
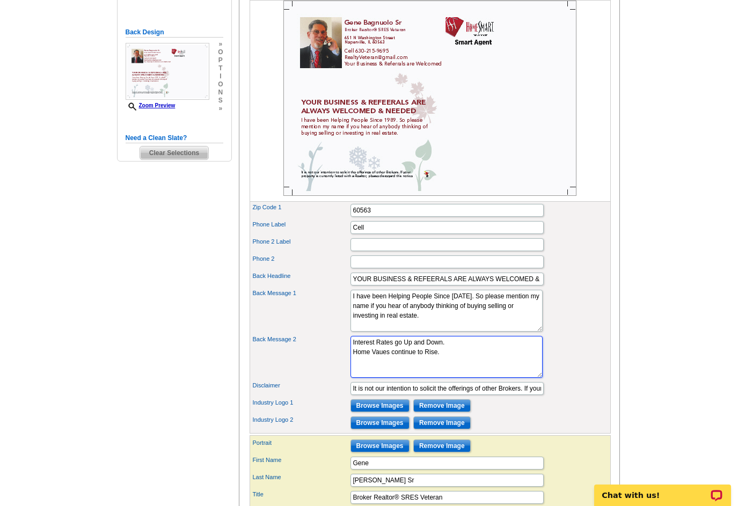
click at [452, 371] on textarea "Interest Rates go Up and Down. Home Vaues continue to Rise." at bounding box center [446, 357] width 192 height 42
click at [480, 377] on textarea "Interest Rates go Up and Down. Home Vaues continue to Rise. You can always refi…" at bounding box center [446, 357] width 192 height 42
click at [442, 378] on textarea "Interest Rates go Up and Down. Home Vaues continue to Rise. You can always refi…" at bounding box center [446, 357] width 192 height 42
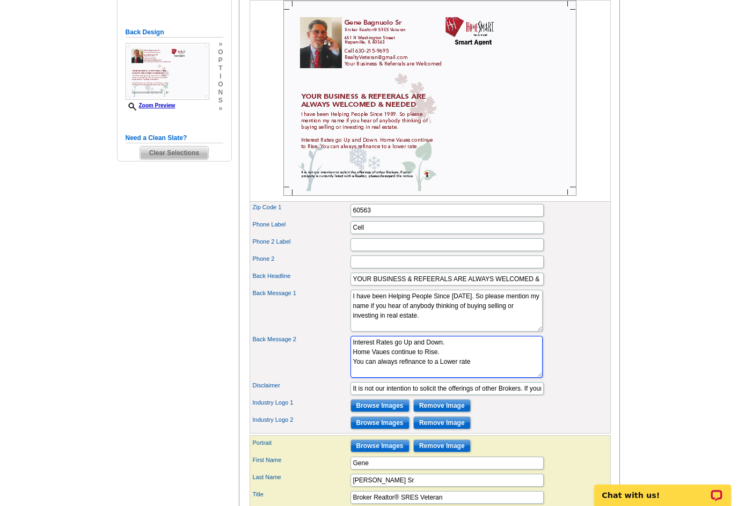
click at [477, 378] on textarea "Interest Rates go Up and Down. Home Vaues continue to Rise. You can always refi…" at bounding box center [446, 357] width 192 height 42
click at [462, 378] on textarea "Interest Rates go Up and Down. Home Vaues continue to Rise. You can always refi…" at bounding box center [446, 357] width 192 height 42
click at [485, 378] on textarea "Interest Rates go Up and Down. Home Vaues continue to Rise. You can always refi…" at bounding box center [446, 357] width 192 height 42
drag, startPoint x: 362, startPoint y: 391, endPoint x: 371, endPoint y: 396, distance: 9.9
click at [362, 378] on textarea "Interest Rates go Up and Down. Home Vaues continue to Rise. You can always refi…" at bounding box center [446, 357] width 192 height 42
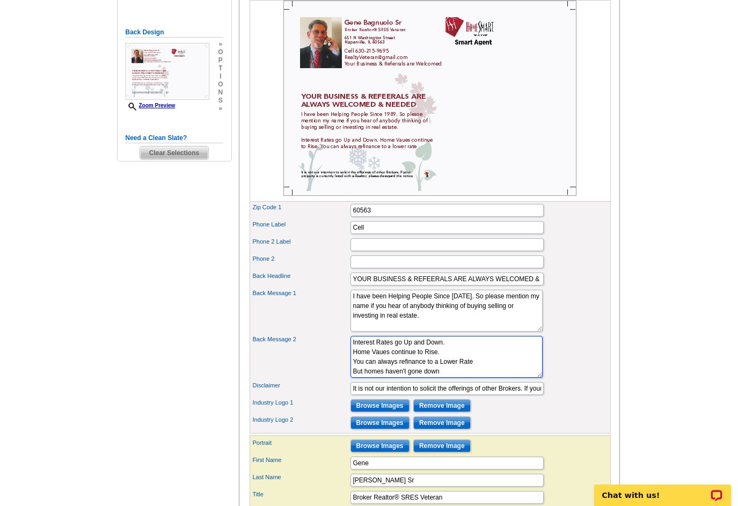
drag, startPoint x: 422, startPoint y: 391, endPoint x: 384, endPoint y: 392, distance: 37.6
click at [384, 378] on textarea "Interest Rates go Up and Down. Home Vaues continue to Rise. You can always refi…" at bounding box center [446, 357] width 192 height 42
click at [485, 378] on textarea "Interest Rates go Up and Down. Home Vaues continue to Rise. You can always refi…" at bounding box center [446, 357] width 192 height 42
click at [413, 378] on textarea "Interest Rates go Up and Down. Home Vaues continue to Rise. You can always refi…" at bounding box center [446, 357] width 192 height 42
click at [486, 378] on textarea "Interest Rates go Up and Down. Home Vaues continue to Rise. You can always refi…" at bounding box center [446, 357] width 192 height 42
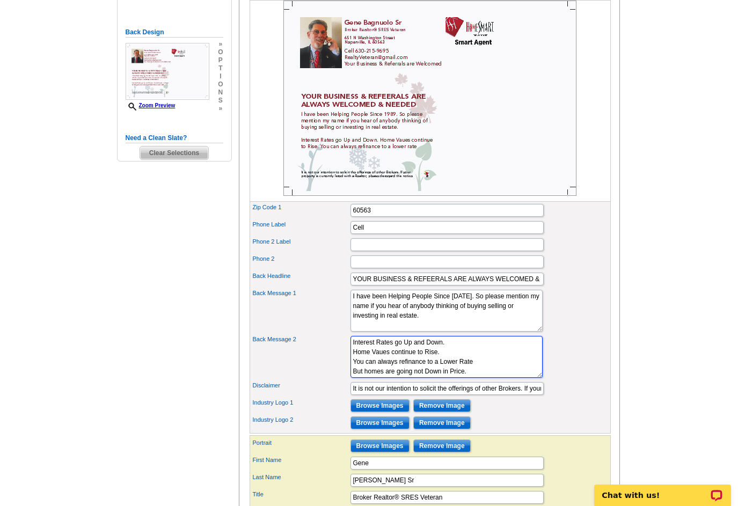
click at [486, 378] on textarea "Interest Rates go Up and Down. Home Vaues continue to Rise. You can always refi…" at bounding box center [446, 357] width 192 height 42
click at [554, 379] on div "Back Message 2 Interest Rates go Up and Down. Home Vaues continue to Rise. You …" at bounding box center [430, 357] width 357 height 46
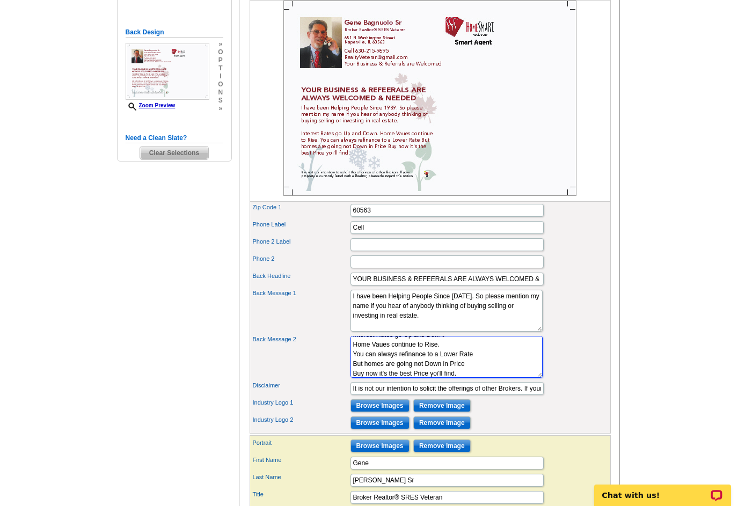
click at [426, 378] on textarea "Interest Rates go Up and Down. Home Vaues continue to Rise. You can always refi…" at bounding box center [446, 357] width 192 height 42
click at [413, 378] on textarea "Interest Rates go Up and Down. Home Vaues continue to Rise. You can always refi…" at bounding box center [446, 357] width 192 height 42
click at [572, 357] on div "Back Message 2 Interest Rates go Up and Down. Home Vaues continue to Rise. You …" at bounding box center [430, 357] width 357 height 46
click at [423, 378] on textarea "Interest Rates go Up and Down. Home Vaues continue to Rise. You can always refi…" at bounding box center [446, 357] width 192 height 42
click at [397, 378] on textarea "Interest Rates go Up and Down. Home Vaues continue to Rise. You can always refi…" at bounding box center [446, 357] width 192 height 42
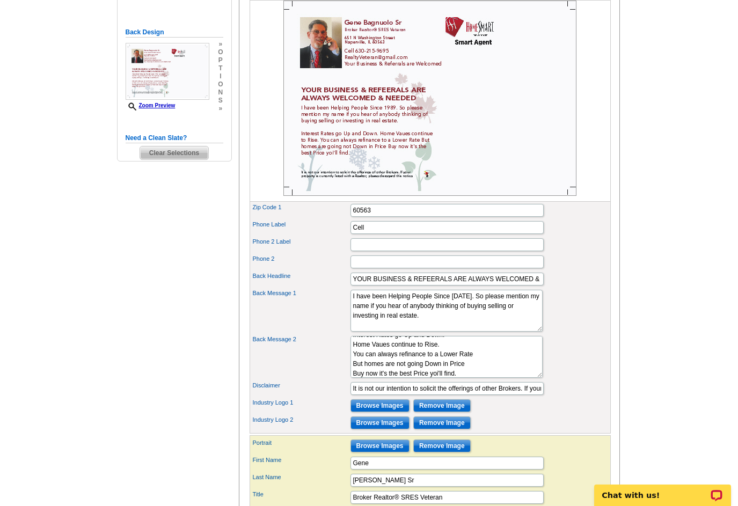
click at [560, 362] on div "Back Message 2 Interest Rates go Up and Down. Home Vaues continue to Rise. You …" at bounding box center [430, 357] width 357 height 46
click at [368, 378] on textarea "Interest Rates go Up and Down. Home Vaues continue to Rise. You can always refi…" at bounding box center [446, 357] width 192 height 42
click at [575, 361] on div "Back Message 2 Interest Rates go Up and Down. Home Vaues continue to Rise. You …" at bounding box center [430, 357] width 357 height 46
type textarea "Interest Rates go Up and Down. Home Vaues continue to Rise. You can always refi…"
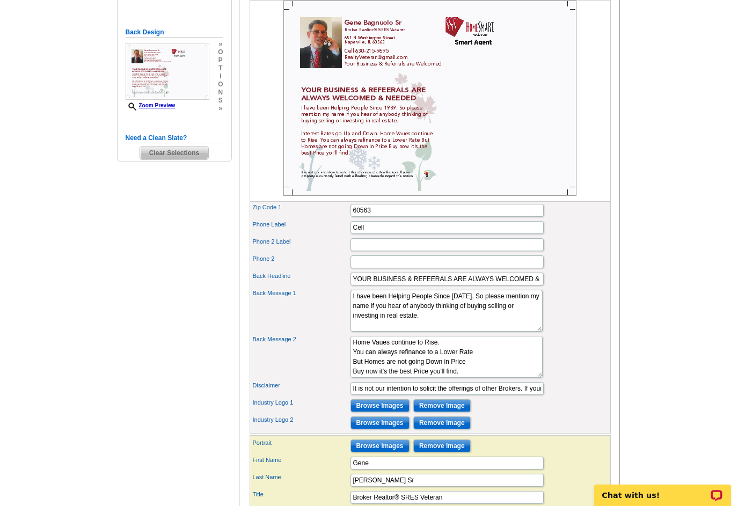
click at [469, 271] on div "Phone 2" at bounding box center [430, 261] width 357 height 17
click at [553, 357] on div "Back Message 2 Interest Rates go Up and Down. Home Vaues continue to Rise. You …" at bounding box center [430, 357] width 357 height 46
click at [160, 105] on link "Zoom Preview" at bounding box center [151, 106] width 50 height 6
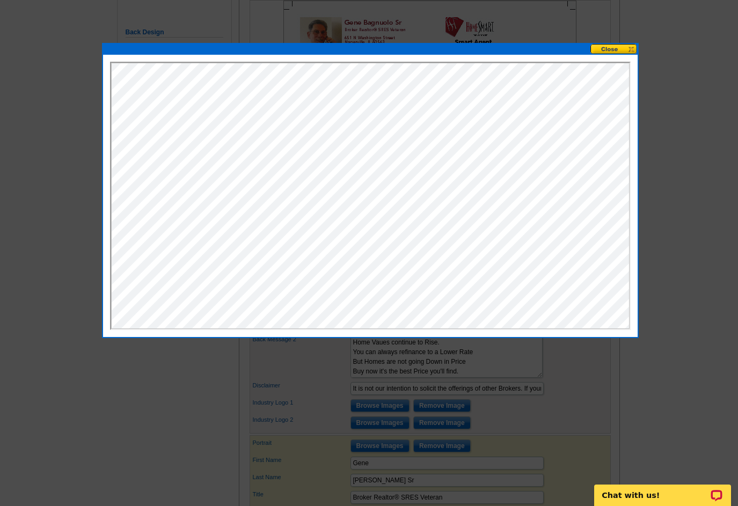
scroll to position [0, 0]
click at [622, 48] on button at bounding box center [613, 49] width 47 height 10
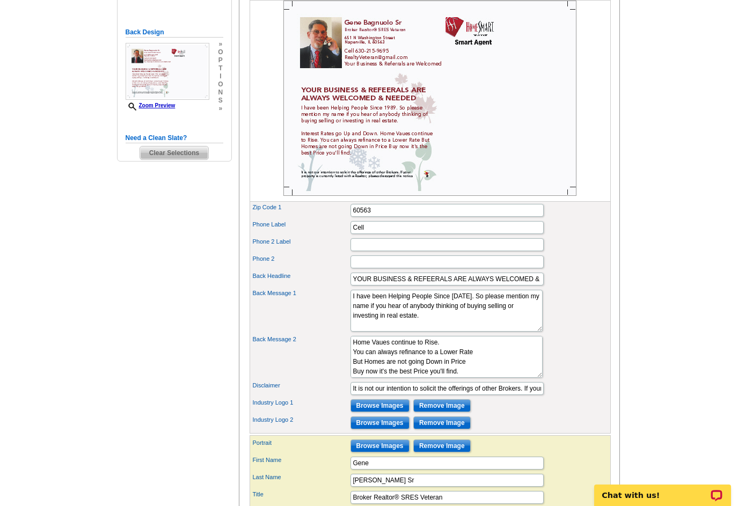
click at [386, 87] on img at bounding box center [429, 98] width 293 height 195
click at [434, 286] on input "YOUR BUSINESS & REFEERALS ARE ALWAYS WELCOMED & NEEDED" at bounding box center [446, 279] width 193 height 13
type input "YOUR BUSINESS & REFERALS ARE ALWAYS WELCOMED & NEEDED"
click at [585, 288] on div "Back Headline YOUR BUSINESS & REFERALS ARE ALWAYS WELCOMED & NEEDED" at bounding box center [430, 279] width 357 height 17
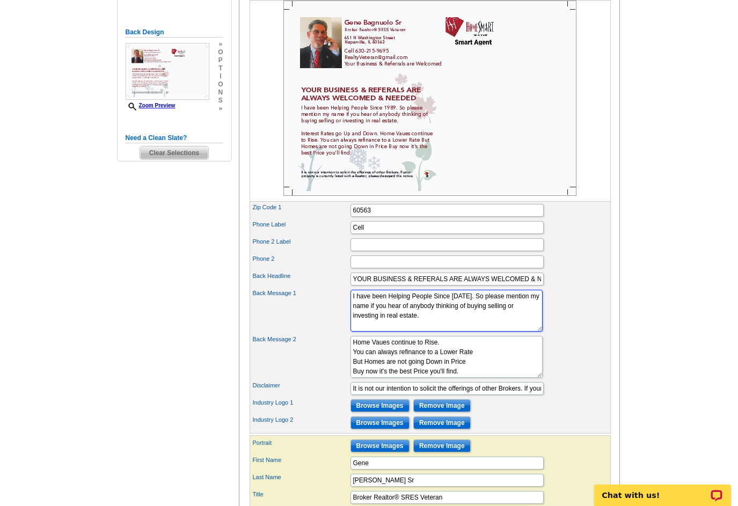
click at [433, 315] on textarea "I have been Helping People Since 1989. So please mention my name if you hear of…" at bounding box center [446, 311] width 192 height 42
click at [448, 313] on textarea "I have been Helping People buy 7 sell real estate Since 1989. So please mention…" at bounding box center [446, 311] width 192 height 42
click at [438, 315] on textarea "I have been Helping People buy & sell real estate Since 1989. So please mention…" at bounding box center [446, 311] width 192 height 42
click at [456, 315] on textarea "I have been Helping People Buy & sell real estate Since 1989. So please mention…" at bounding box center [446, 311] width 192 height 42
click at [467, 314] on textarea "I have been Helping People Buy & Sell real estate Since 1989. So please mention…" at bounding box center [446, 311] width 192 height 42
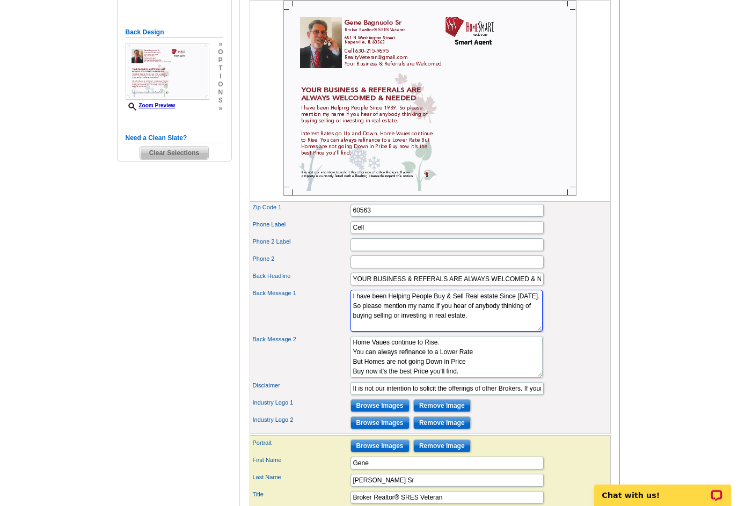
click at [483, 316] on textarea "I have been Helping People Buy & Sell Real estate Since 1989. So please mention…" at bounding box center [446, 311] width 192 height 42
click at [546, 315] on div "Back Message 1 I have been Helping People Buy & Sell Real Estate Since 1989. So…" at bounding box center [430, 311] width 357 height 46
click at [495, 332] on textarea "I have been Helping People Buy & Sell Real Estate Since 1989. So please mention…" at bounding box center [446, 311] width 192 height 42
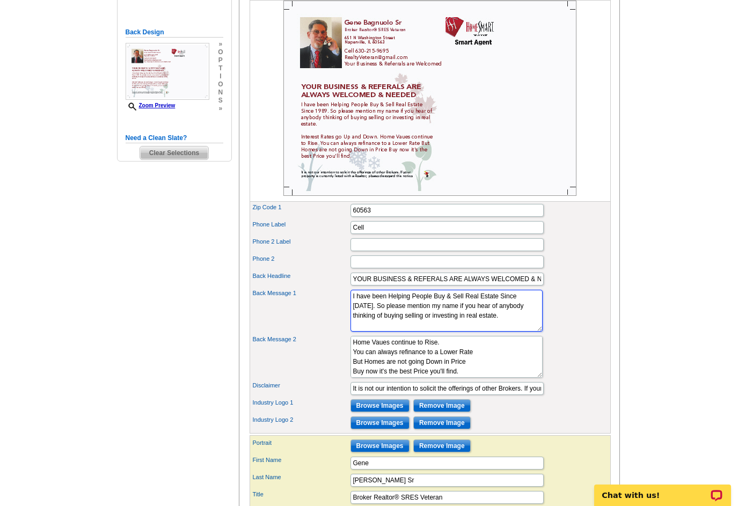
click at [496, 332] on textarea "I have been Helping People Buy & Sell Real Estate Since 1989. So please mention…" at bounding box center [446, 311] width 192 height 42
click at [495, 332] on textarea "I have been Helping People Buy & Sell Real Estate Since 1989. So please mention…" at bounding box center [446, 311] width 192 height 42
click at [354, 332] on textarea "I have been Helping People Buy & Sell Real Estate Since 1989. So please mention…" at bounding box center [446, 311] width 192 height 42
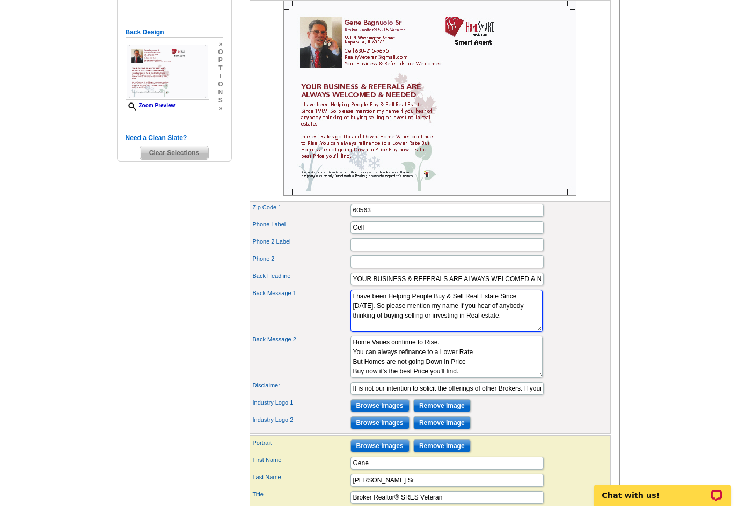
click at [355, 332] on textarea "I have been Helping People Buy & Sell Real Estate Since 1989. So please mention…" at bounding box center [446, 311] width 192 height 42
click at [381, 332] on textarea "I have been Helping People Buy & Sell Real Estate Since 1989. So please mention…" at bounding box center [446, 311] width 192 height 42
type textarea "I have been Helping People Buy & Sell Real Estate Since 1989. So please mention…"
click at [587, 334] on div "Back Message 1 I have been Helping People Buy & Sell Real Estate Since 1989. So…" at bounding box center [430, 311] width 357 height 46
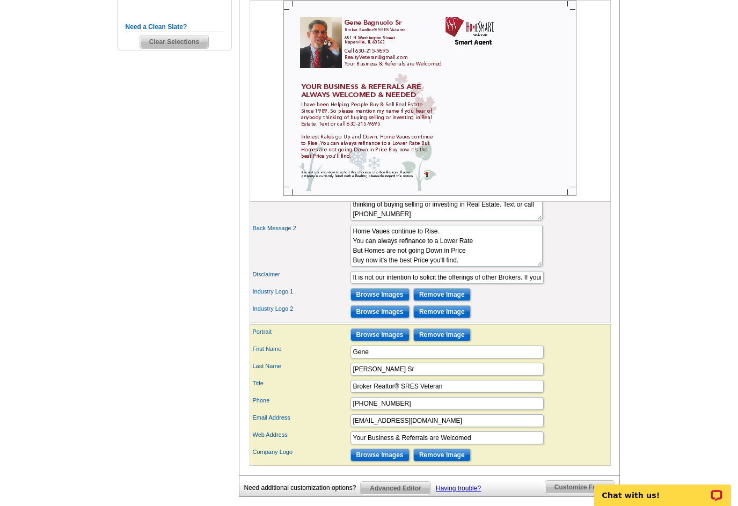
scroll to position [374, 0]
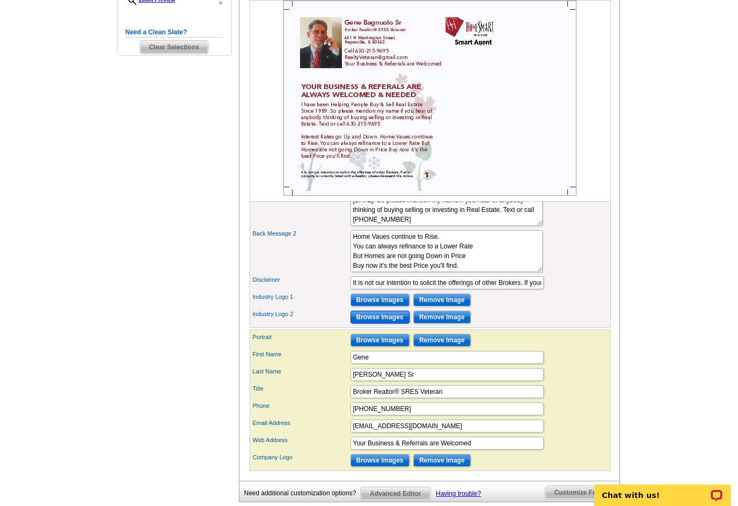
click at [382, 324] on input "Browse Images" at bounding box center [379, 317] width 59 height 13
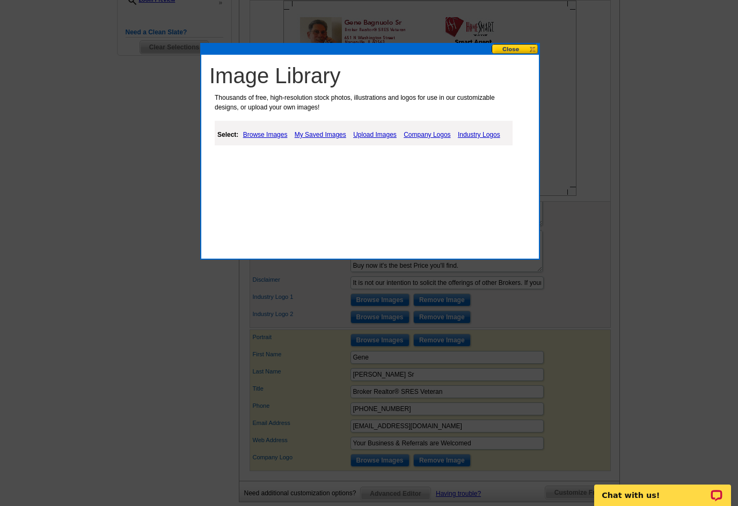
click at [270, 134] on link "Browse Images" at bounding box center [265, 134] width 50 height 13
click at [330, 162] on link "Things" at bounding box center [326, 162] width 19 height 8
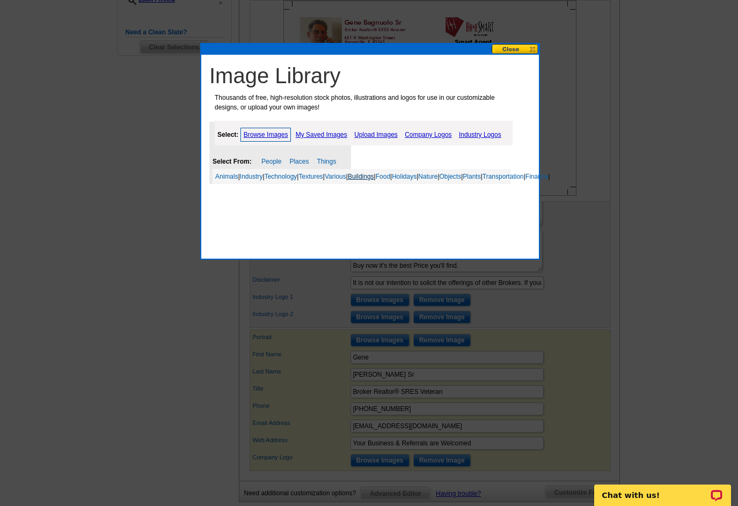
click at [374, 174] on link "Buildings" at bounding box center [361, 177] width 26 height 8
click at [477, 131] on link "Industry Logos" at bounding box center [480, 134] width 48 height 13
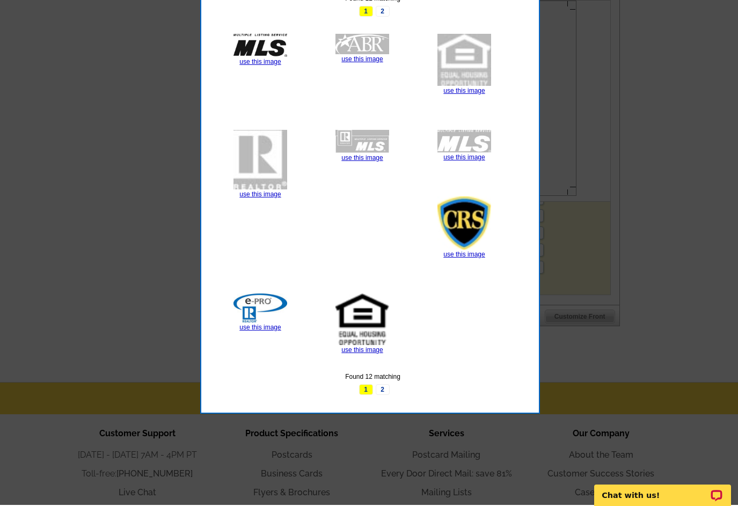
scroll to position [549, 0]
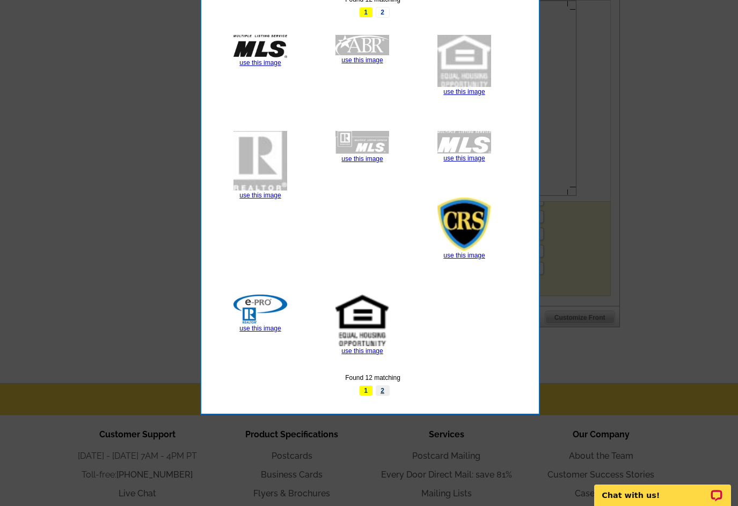
click at [385, 391] on link "2" at bounding box center [383, 390] width 14 height 11
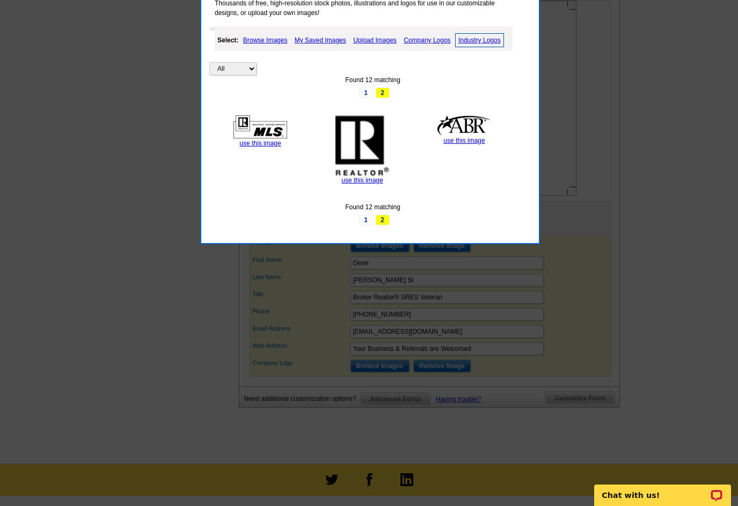
scroll to position [466, 0]
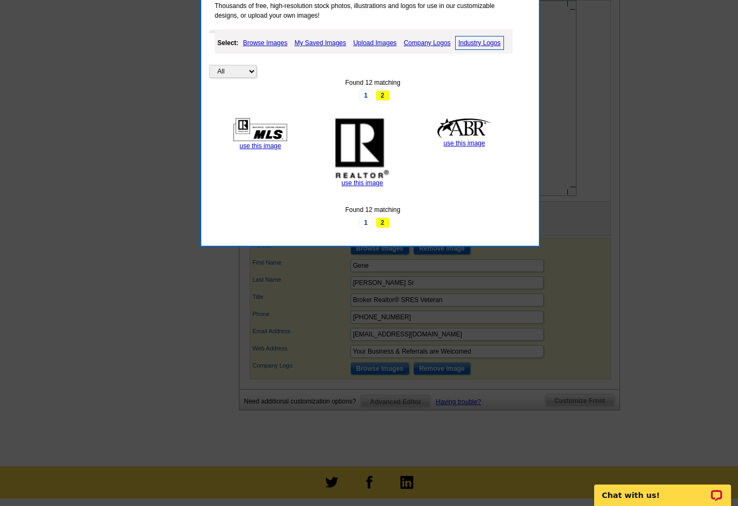
click at [732, 206] on div at bounding box center [369, 20] width 738 height 972
click at [731, 203] on div at bounding box center [369, 20] width 738 height 972
click at [378, 41] on link "Upload Images" at bounding box center [374, 42] width 49 height 13
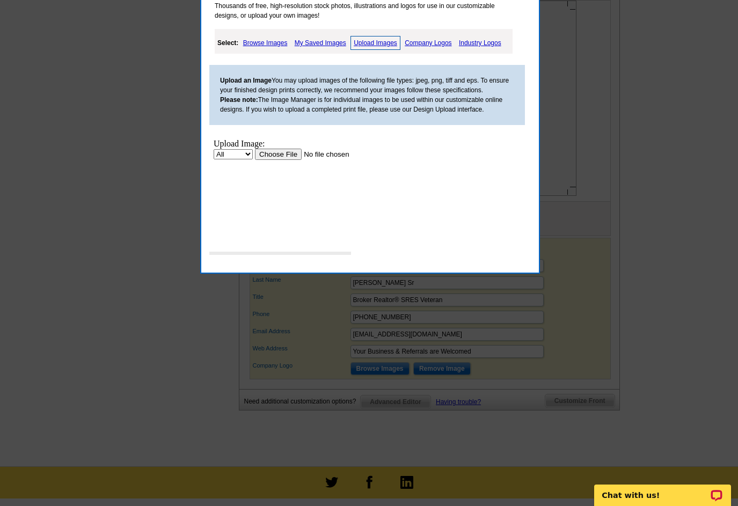
scroll to position [0, 0]
click at [280, 150] on input "file" at bounding box center [323, 154] width 136 height 11
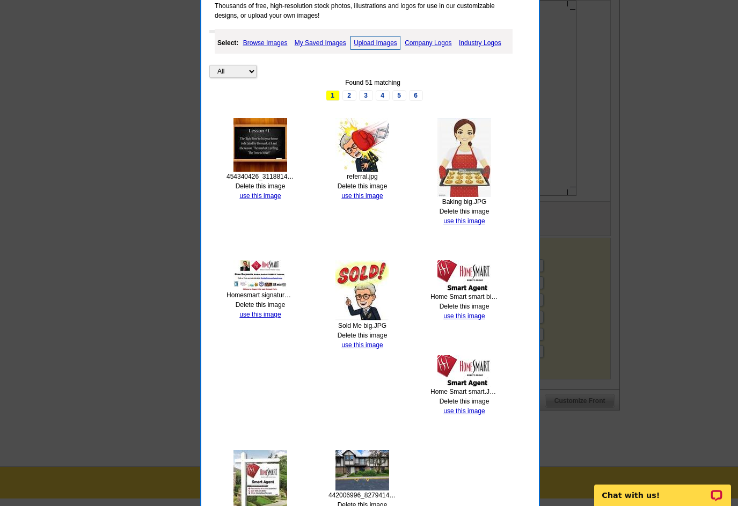
click at [255, 193] on link "use this image" at bounding box center [259, 196] width 41 height 8
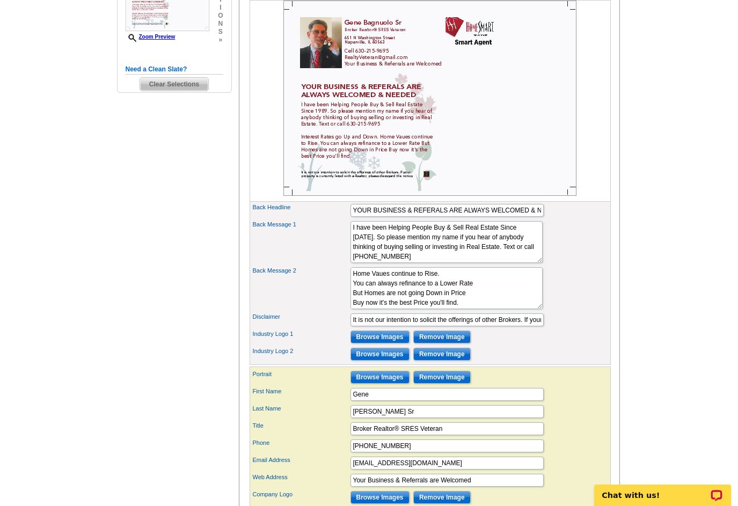
scroll to position [339, 0]
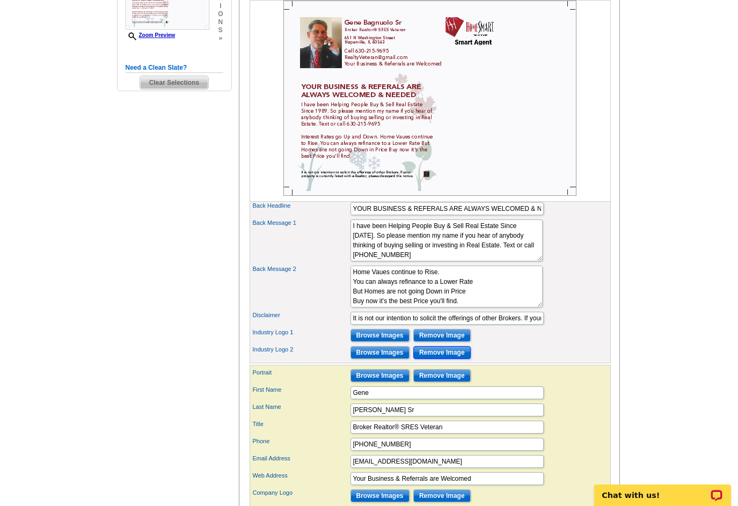
click at [444, 359] on input "Remove Image" at bounding box center [441, 352] width 57 height 13
click at [389, 359] on input "Browse Images" at bounding box center [379, 352] width 59 height 13
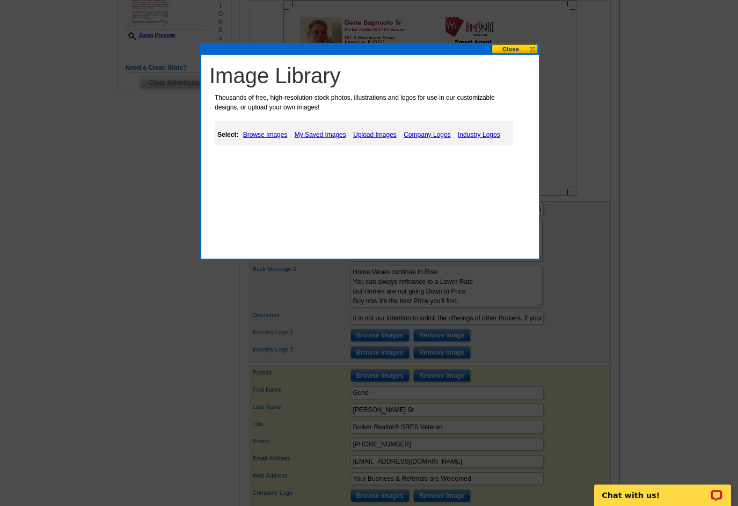
click at [260, 134] on link "Browse Images" at bounding box center [265, 134] width 50 height 13
click at [311, 134] on link "My Saved Images" at bounding box center [321, 134] width 57 height 13
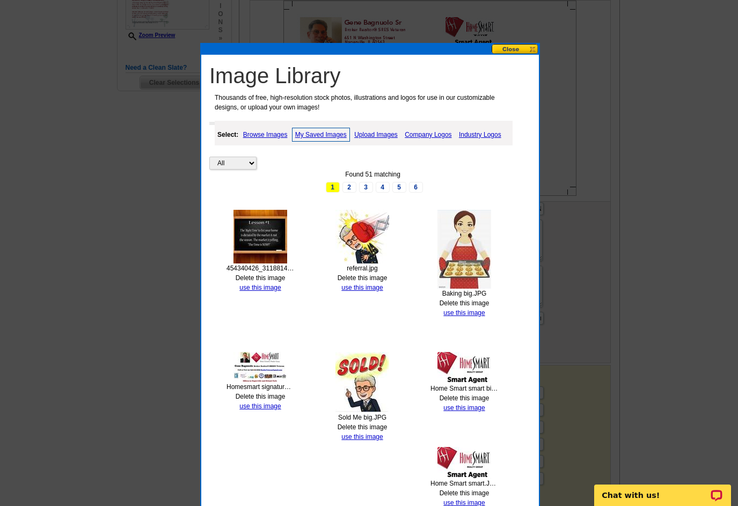
click at [470, 136] on link "Industry Logos" at bounding box center [480, 134] width 48 height 13
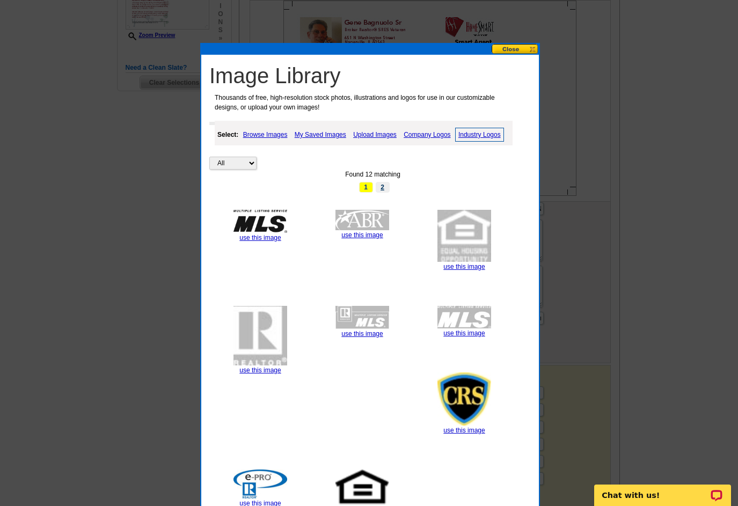
click at [382, 187] on link "2" at bounding box center [383, 187] width 14 height 11
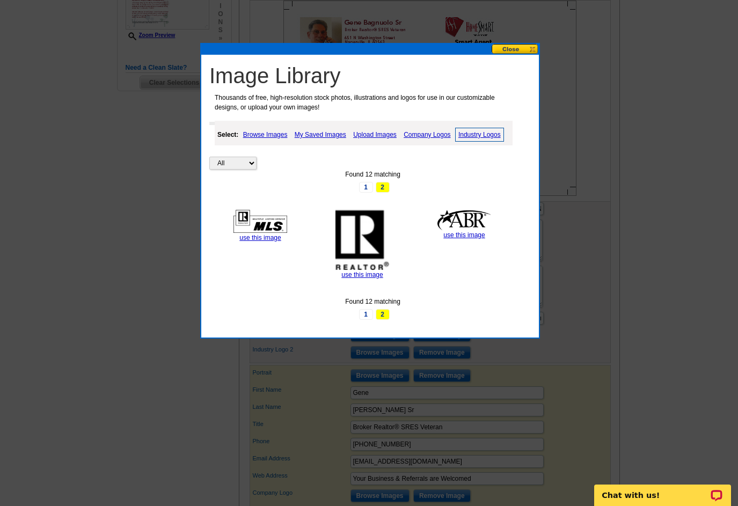
click at [278, 130] on link "Browse Images" at bounding box center [265, 134] width 50 height 13
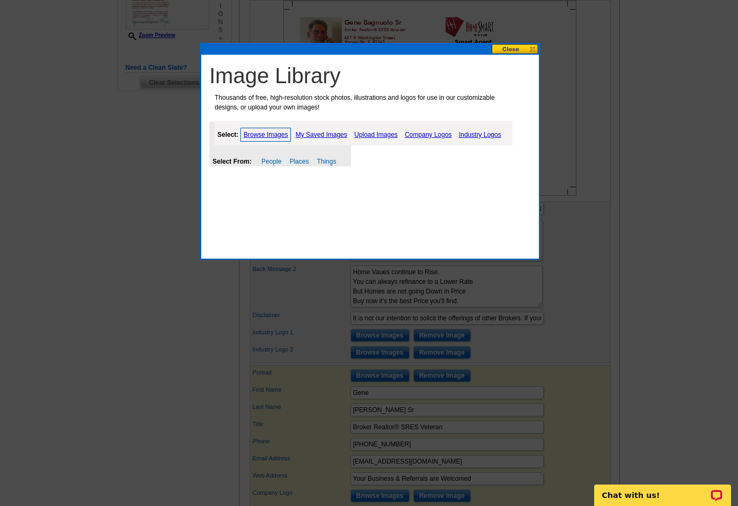
click at [272, 133] on link "Browse Images" at bounding box center [265, 135] width 51 height 14
drag, startPoint x: 272, startPoint y: 133, endPoint x: 265, endPoint y: 130, distance: 8.0
click at [265, 130] on link "Browse Images" at bounding box center [265, 135] width 51 height 14
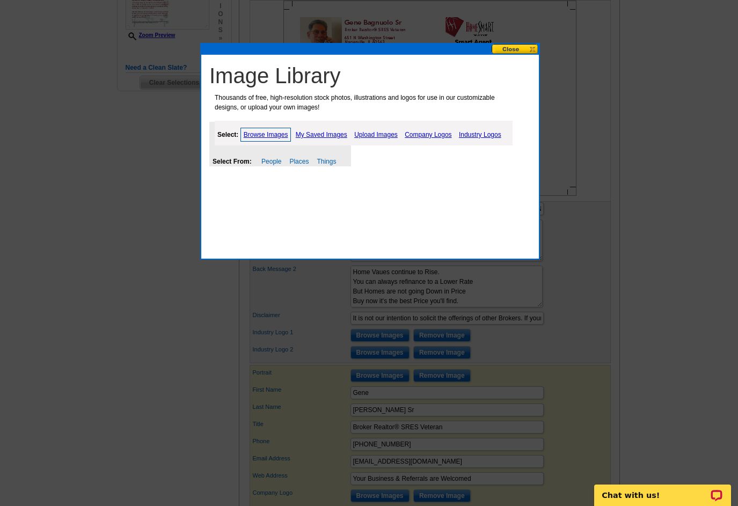
click at [371, 131] on link "Upload Images" at bounding box center [376, 134] width 49 height 13
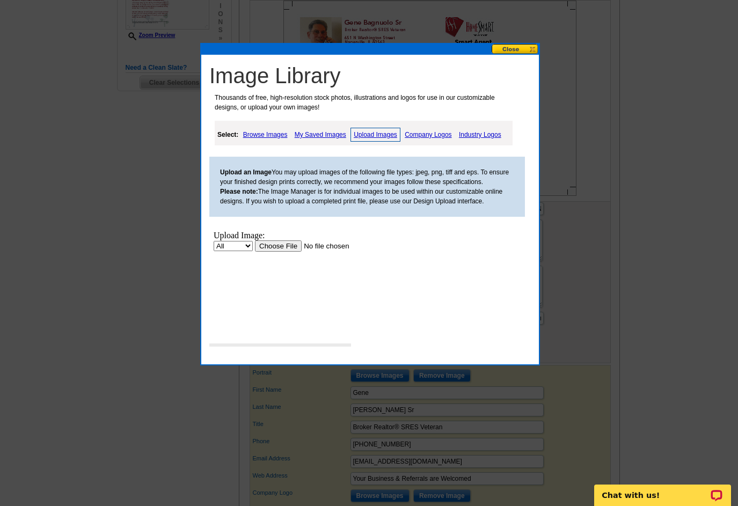
scroll to position [0, 0]
click at [275, 247] on input "file" at bounding box center [323, 245] width 136 height 11
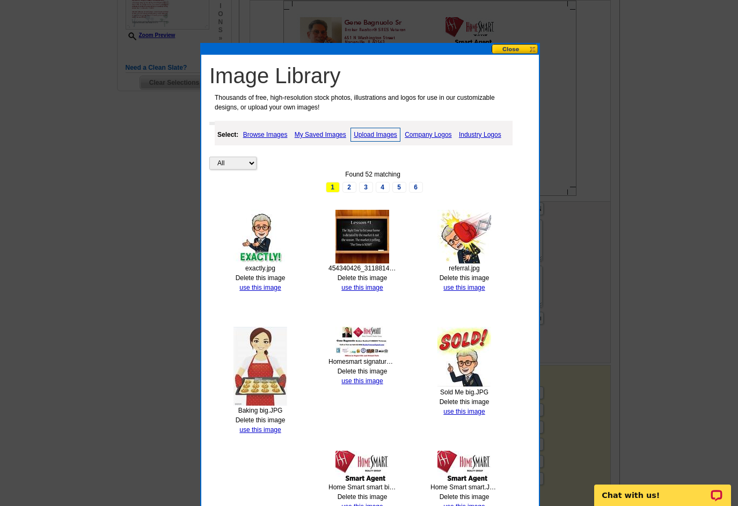
click at [511, 45] on button at bounding box center [515, 49] width 47 height 10
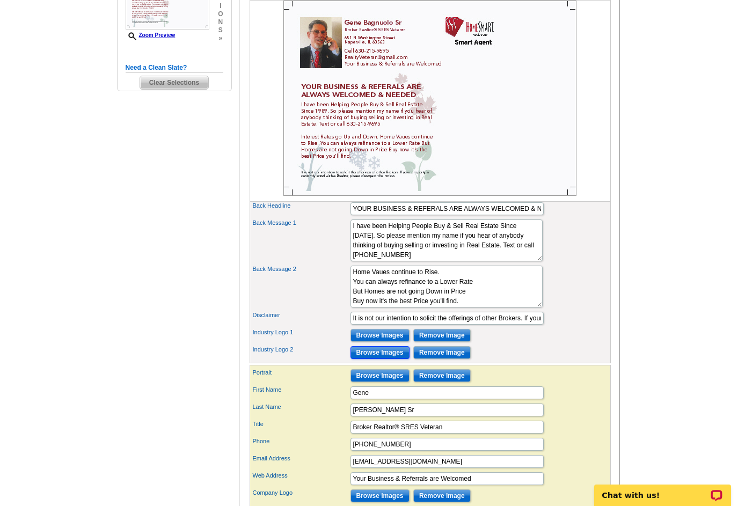
click at [385, 359] on input "Browse Images" at bounding box center [379, 352] width 59 height 13
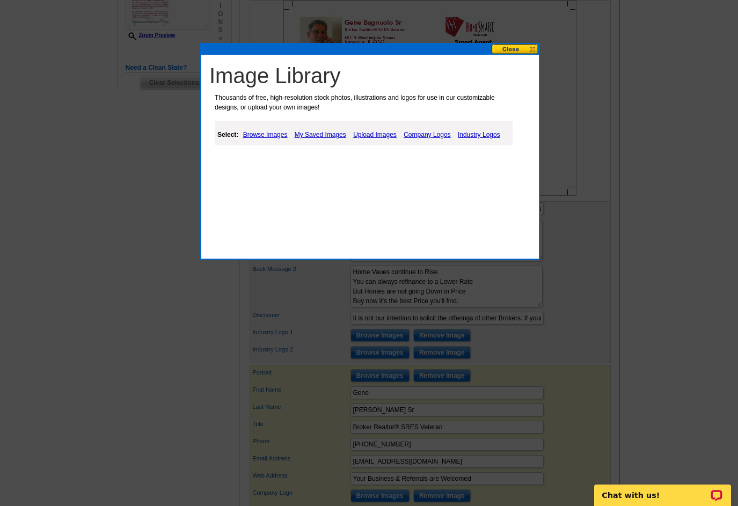
click at [468, 133] on link "Industry Logos" at bounding box center [479, 134] width 48 height 13
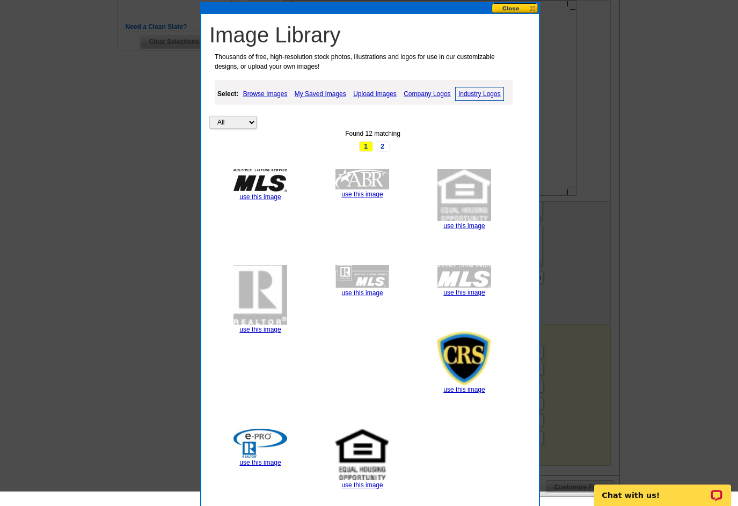
scroll to position [410, 0]
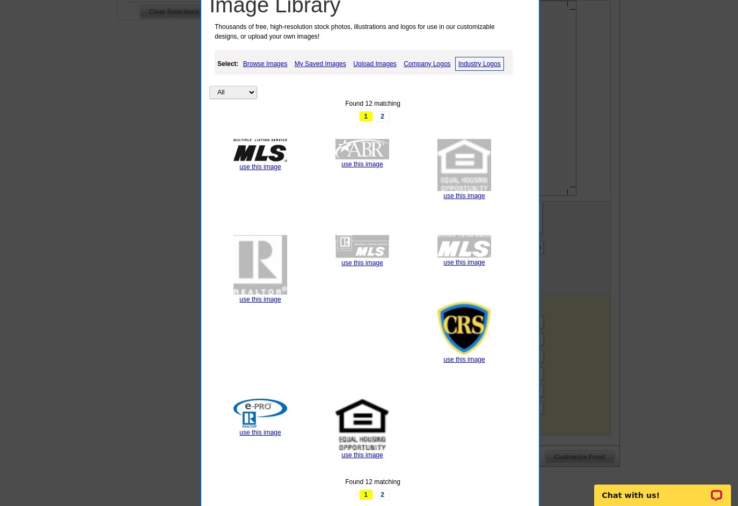
drag, startPoint x: 737, startPoint y: 220, endPoint x: 737, endPoint y: 230, distance: 9.7
click at [737, 230] on div at bounding box center [369, 48] width 738 height 916
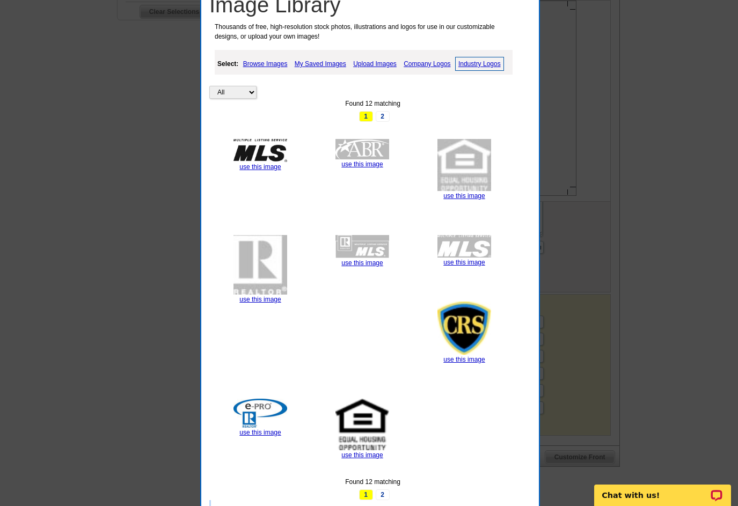
click at [737, 234] on div at bounding box center [369, 48] width 738 height 916
click at [384, 114] on link "2" at bounding box center [383, 116] width 14 height 11
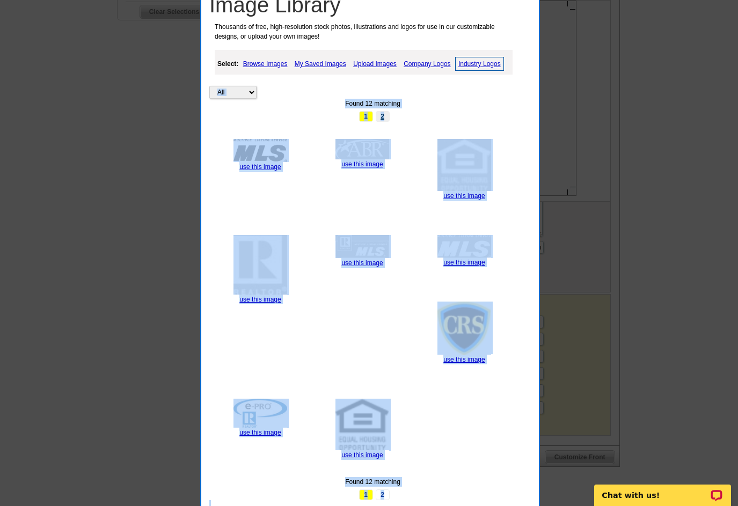
click at [384, 114] on div "Image Library Thousands of free, high-resolution stock photos, illustrations an…" at bounding box center [370, 245] width 340 height 547
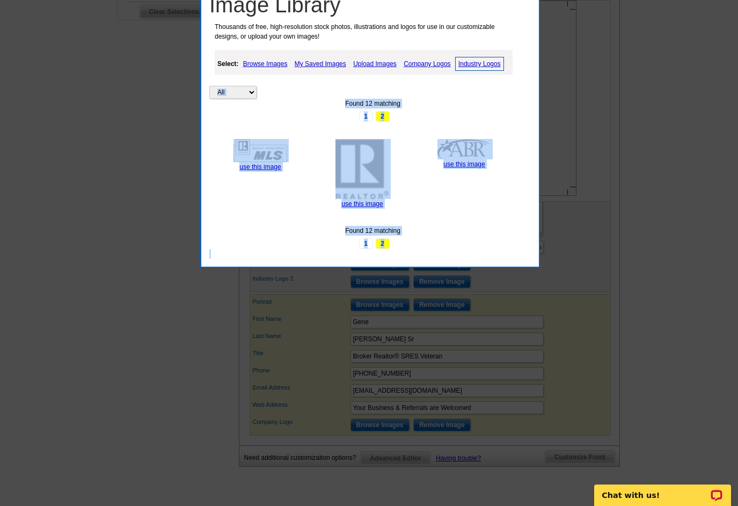
click at [492, 212] on div "All Property Found 12 matching 1 2 use this image use this image use this image…" at bounding box center [372, 149] width 327 height 199
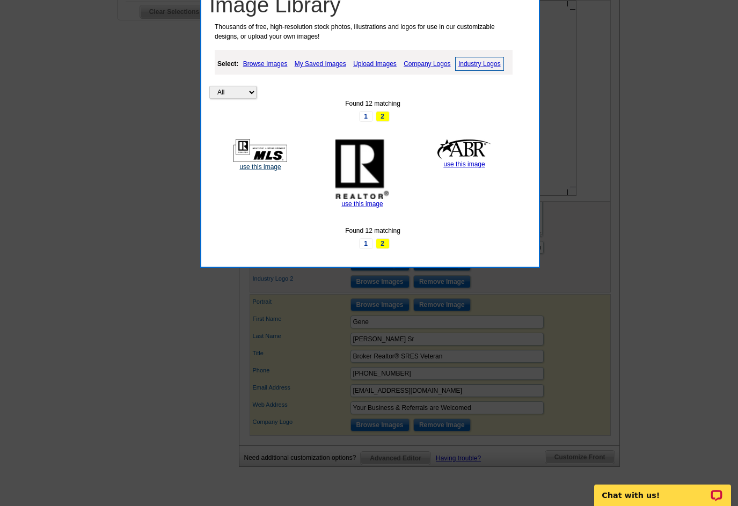
click at [251, 167] on link "use this image" at bounding box center [259, 167] width 41 height 8
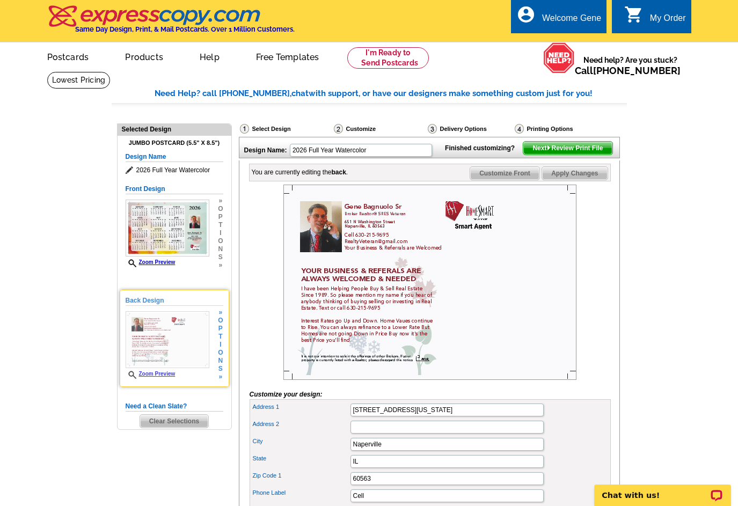
click at [165, 375] on link "Zoom Preview" at bounding box center [151, 374] width 50 height 6
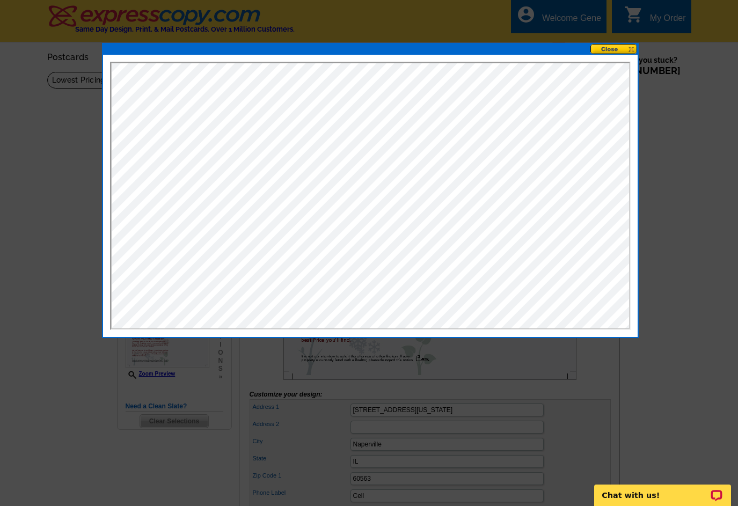
click at [626, 47] on button at bounding box center [613, 49] width 47 height 10
click at [626, 47] on div "Need help? Are you stuck? Call 800-260-5887" at bounding box center [633, 65] width 116 height 46
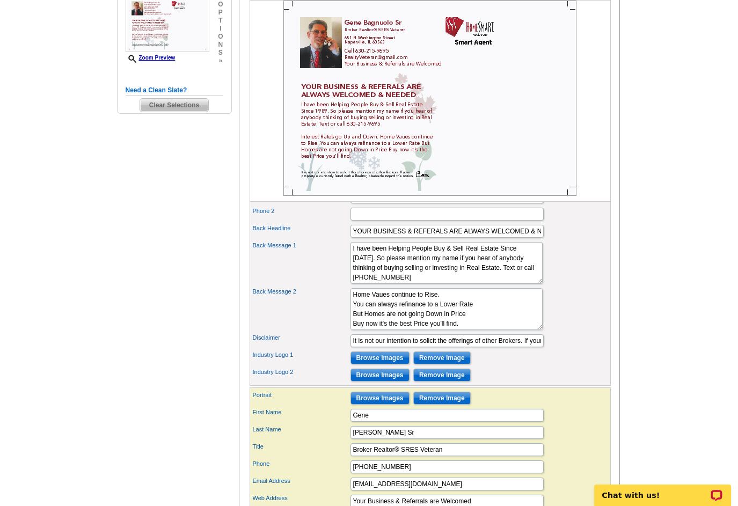
scroll to position [319, 0]
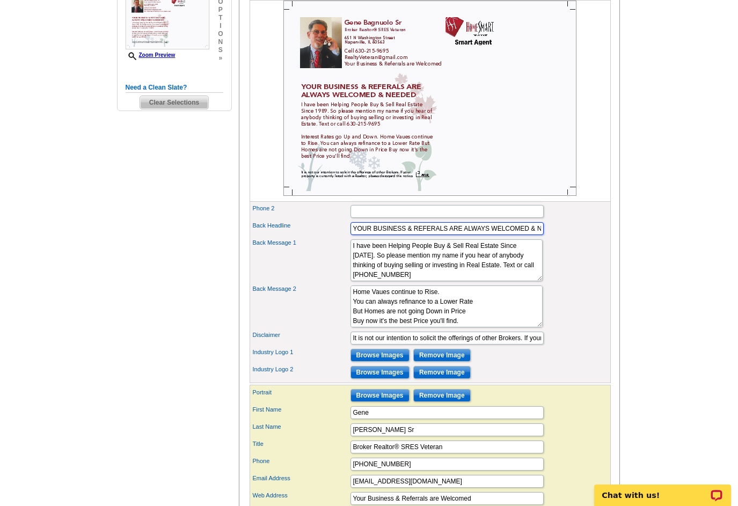
click at [447, 235] on input "YOUR BUSINESS & REFERALS ARE ALWAYS WELCOMED & NEEDED" at bounding box center [446, 228] width 193 height 13
drag, startPoint x: 447, startPoint y: 246, endPoint x: 434, endPoint y: 244, distance: 13.1
click at [434, 235] on input "YOUR BUSINESS & REFERALS ARE ALWAYS WELCOMED & NEEDED" at bounding box center [446, 228] width 193 height 13
click at [532, 235] on input "YOUR BUSINESS & REFERRALS ARE ALWAYS WELCOMED & NEEDED" at bounding box center [446, 228] width 193 height 13
click at [531, 235] on input "YOUR BUSINESS & REFERRALS ARE ALWAYS WELCOMED & NEEDED" at bounding box center [446, 228] width 193 height 13
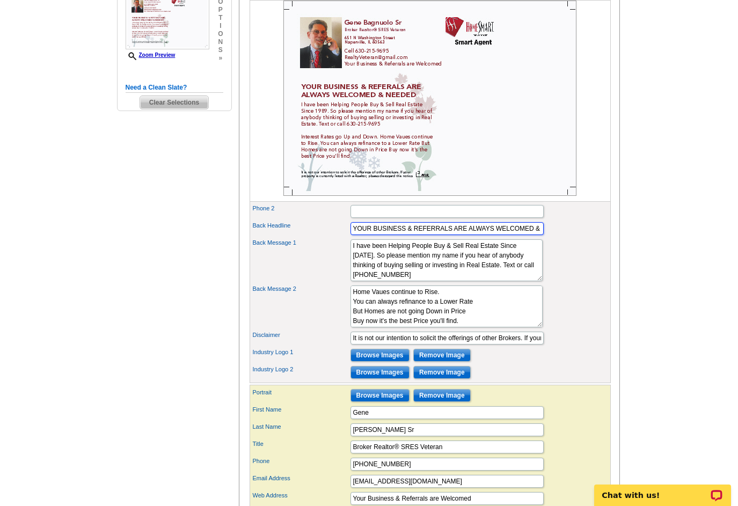
click at [532, 235] on input "YOUR BUSINESS & REFERRALS ARE ALWAYS WELCOMED & NEEDED" at bounding box center [446, 228] width 193 height 13
click at [570, 283] on div "Back Message 1 I have been Helping People Buy & Sell Real Estate Since 1989. So…" at bounding box center [430, 260] width 357 height 46
click at [385, 362] on input "Browse Images" at bounding box center [379, 355] width 59 height 13
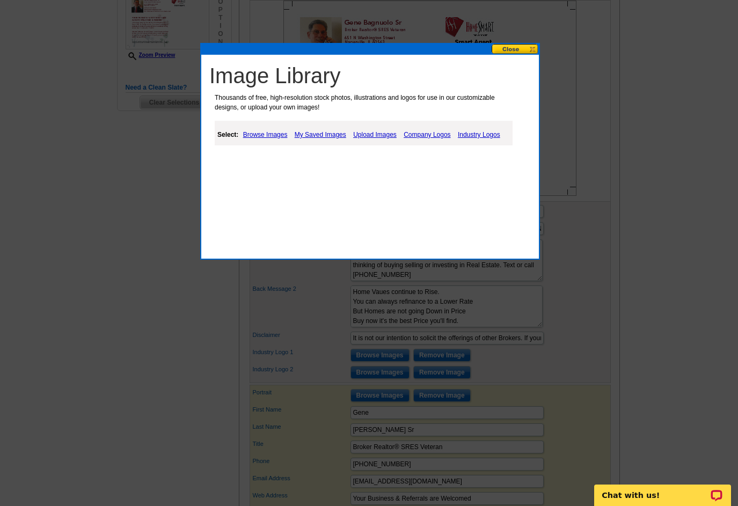
click at [476, 134] on link "Industry Logos" at bounding box center [479, 134] width 48 height 13
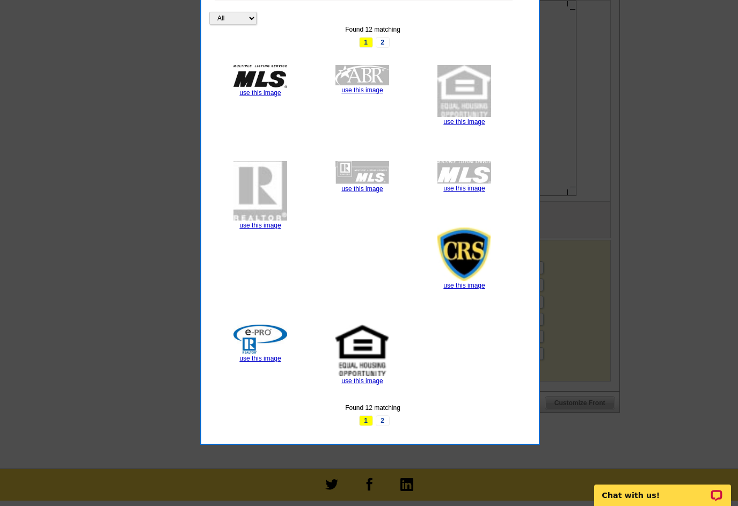
scroll to position [477, 0]
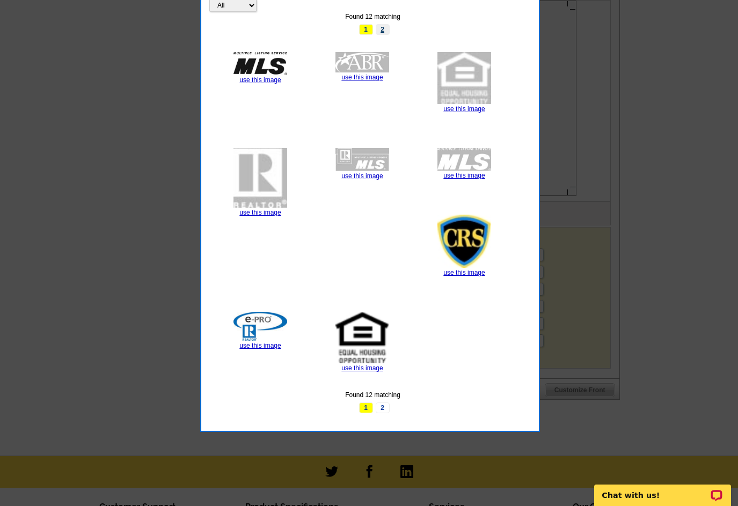
click at [384, 29] on link "2" at bounding box center [383, 29] width 14 height 11
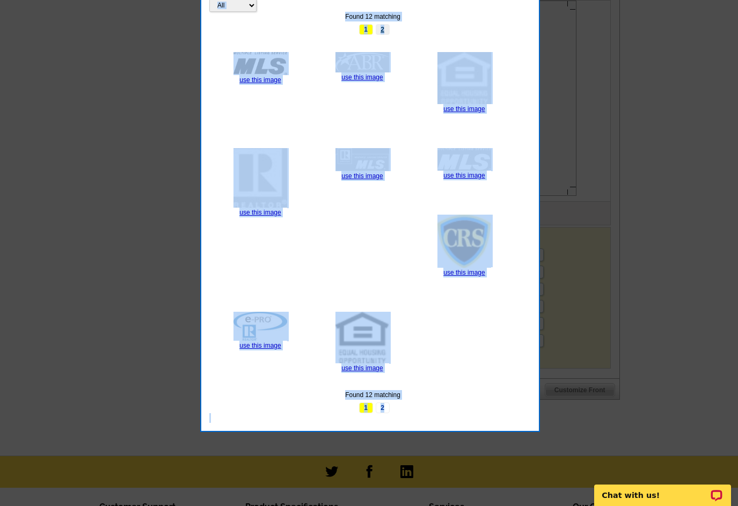
click at [384, 29] on div "Image Library Thousands of free, high-resolution stock photos, illustrations an…" at bounding box center [370, 158] width 340 height 547
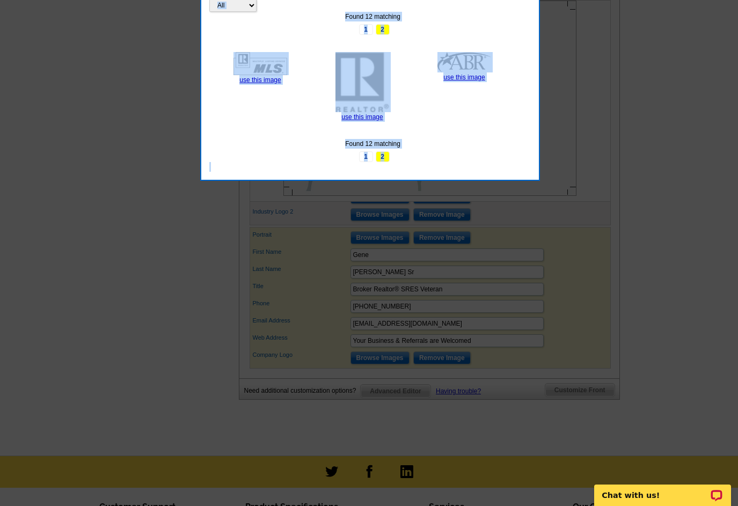
click at [476, 130] on div "All Property Found 12 matching 1 2 use this image use this image use this image…" at bounding box center [372, 62] width 327 height 199
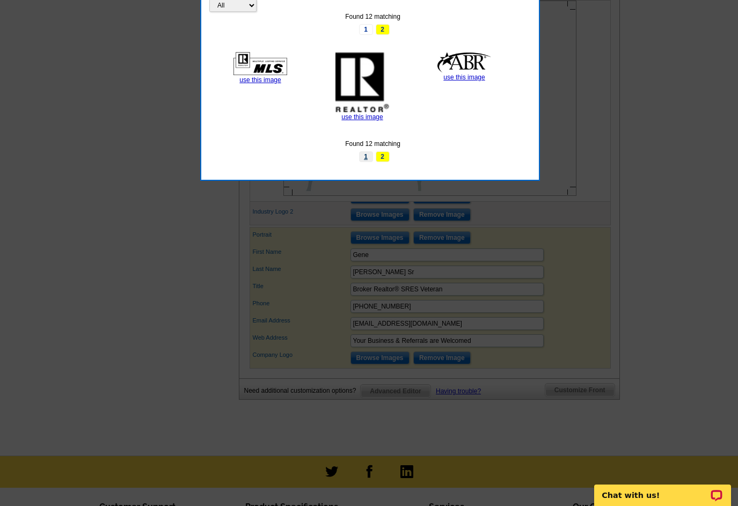
click at [367, 154] on link "1" at bounding box center [366, 156] width 14 height 11
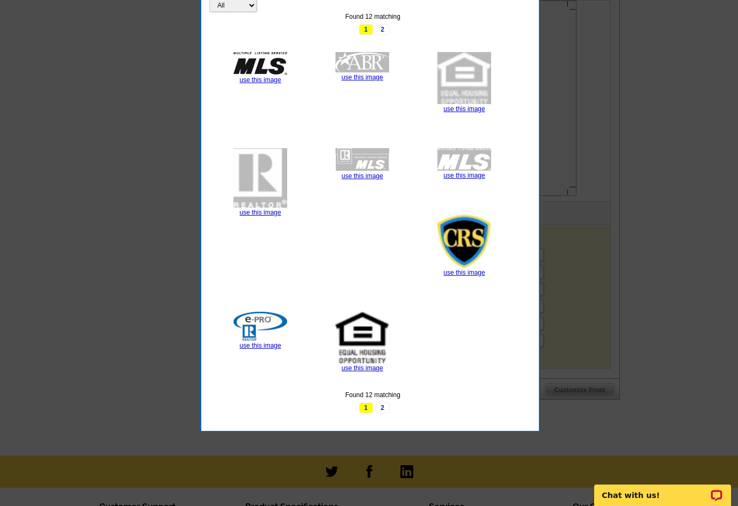
click at [359, 335] on img at bounding box center [362, 338] width 54 height 52
click at [363, 339] on img at bounding box center [362, 338] width 54 height 52
click at [362, 339] on img at bounding box center [362, 338] width 54 height 52
click at [418, 321] on div "All Property Found 12 matching 1 2 use this image use this image use this image…" at bounding box center [372, 188] width 327 height 450
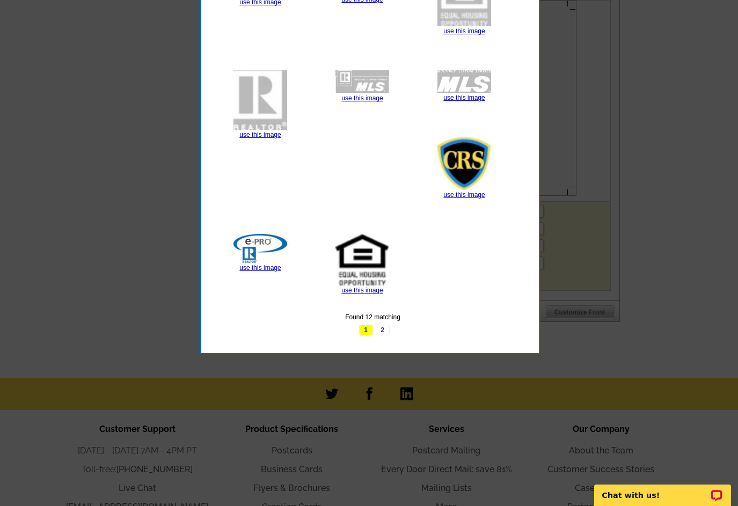
scroll to position [611, 0]
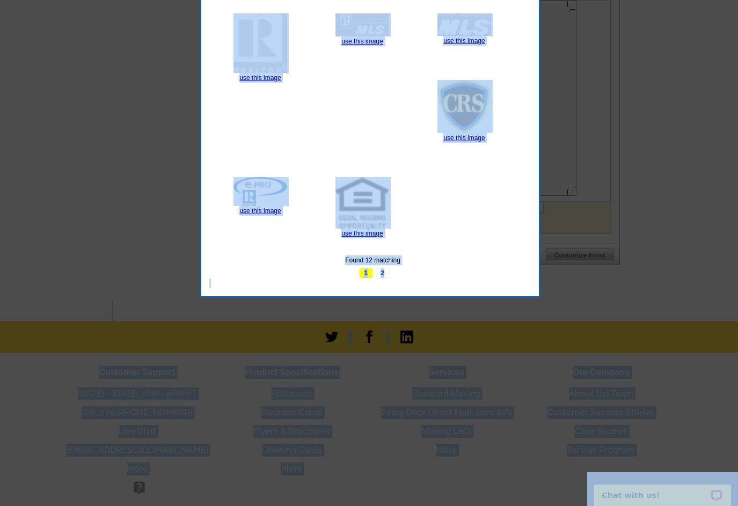
drag, startPoint x: 737, startPoint y: 369, endPoint x: 759, endPoint y: 188, distance: 182.7
click at [444, 224] on div "All Property Found 12 matching 1 2 use this image use this image use this image…" at bounding box center [372, 53] width 327 height 450
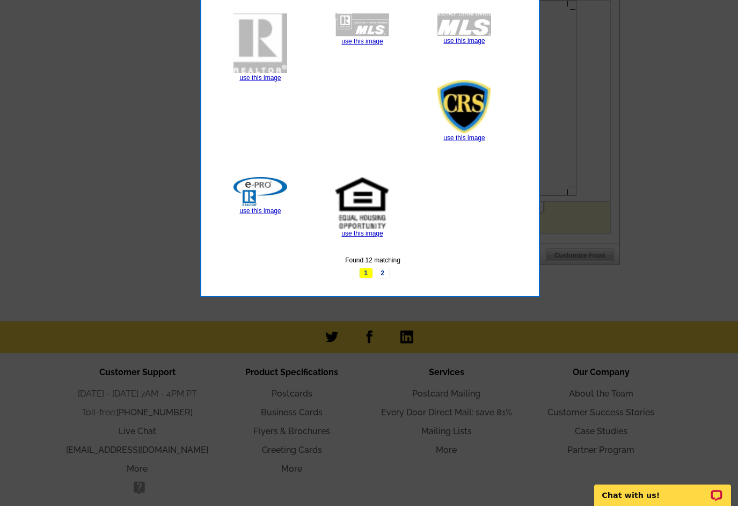
click at [350, 209] on img at bounding box center [362, 203] width 54 height 52
click at [351, 209] on img at bounding box center [362, 203] width 54 height 52
click at [389, 195] on div "use this image" at bounding box center [362, 208] width 68 height 62
click at [389, 195] on img at bounding box center [362, 203] width 54 height 52
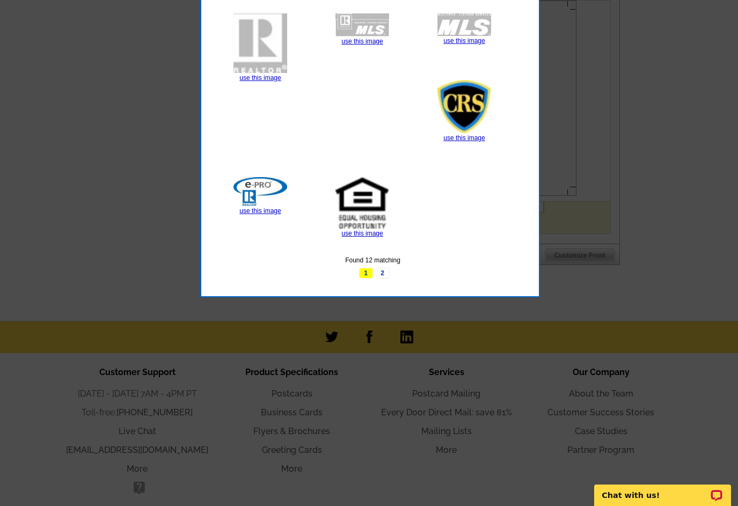
click at [362, 196] on img at bounding box center [362, 203] width 54 height 52
drag, startPoint x: 362, startPoint y: 196, endPoint x: 569, endPoint y: 239, distance: 211.6
click at [363, 196] on img at bounding box center [362, 203] width 54 height 52
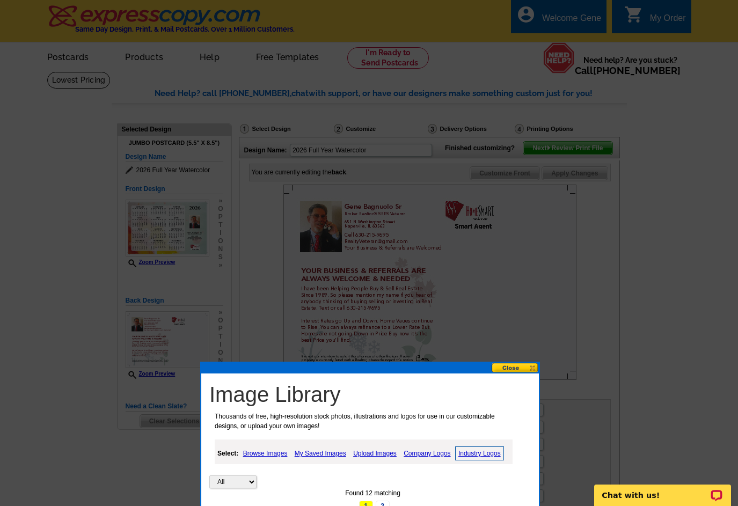
scroll to position [183, 0]
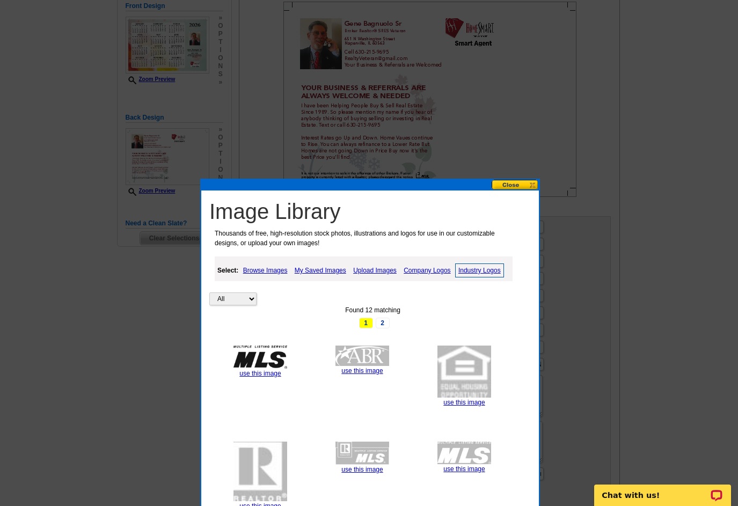
click at [508, 182] on button at bounding box center [515, 185] width 47 height 10
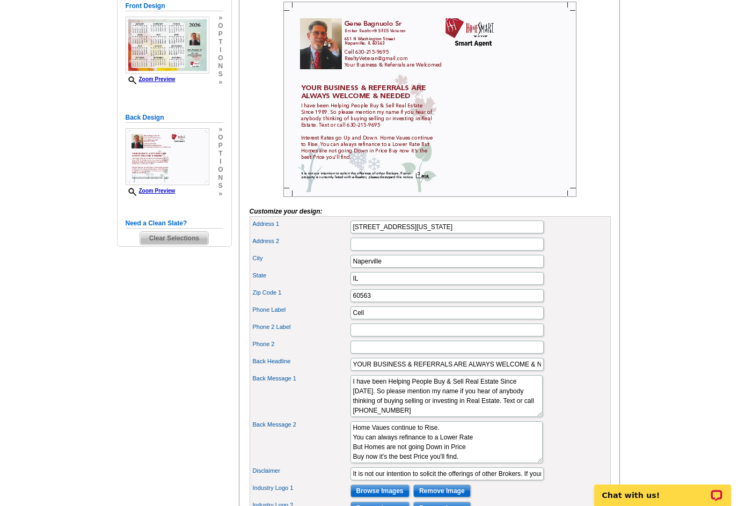
click at [640, 239] on main "Need Help? call 800-260-5887, chat with support, or have our designers make som…" at bounding box center [369, 318] width 738 height 861
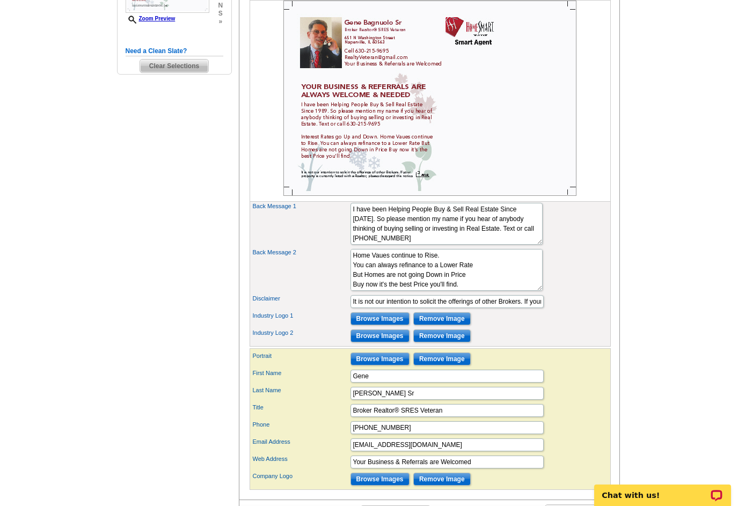
scroll to position [362, 0]
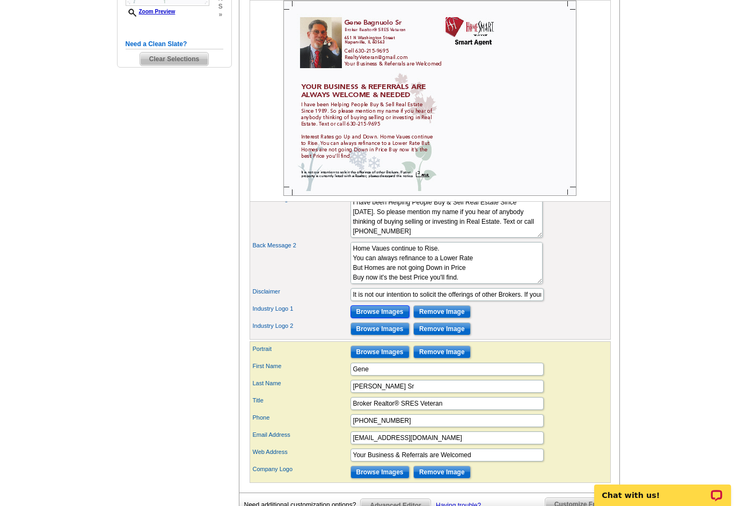
click at [381, 318] on input "Browse Images" at bounding box center [379, 311] width 59 height 13
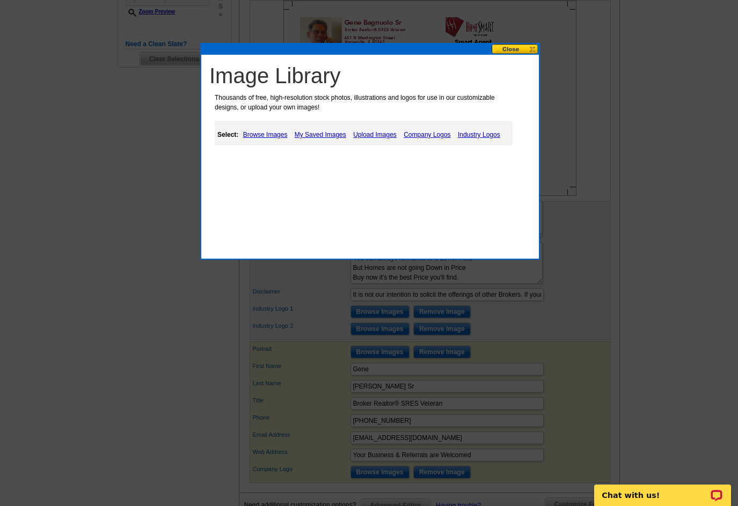
click at [477, 135] on link "Industry Logos" at bounding box center [479, 134] width 48 height 13
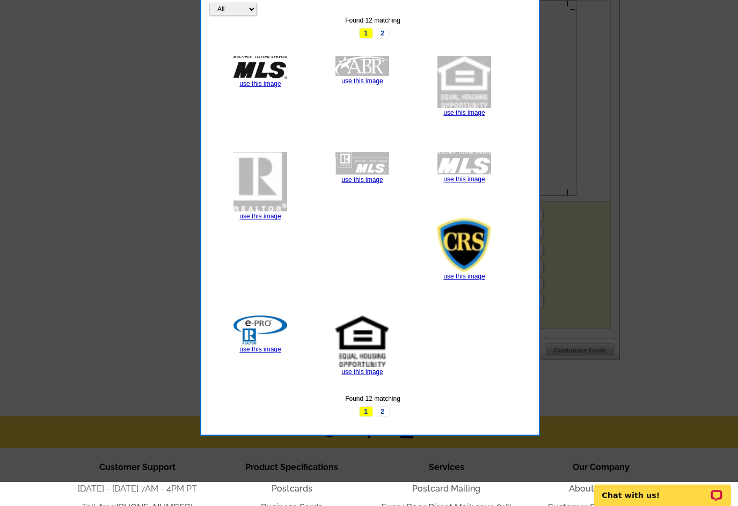
scroll to position [536, 0]
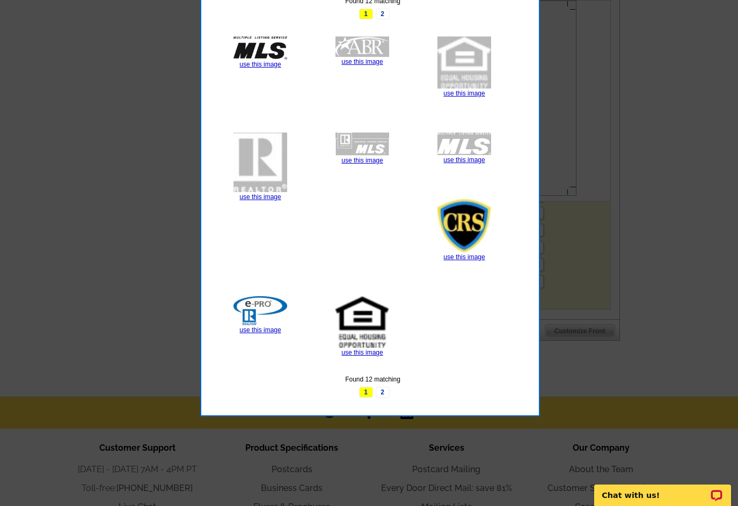
click at [358, 322] on img at bounding box center [362, 322] width 54 height 52
click at [359, 322] on img at bounding box center [362, 322] width 54 height 52
click at [365, 317] on img at bounding box center [362, 322] width 54 height 52
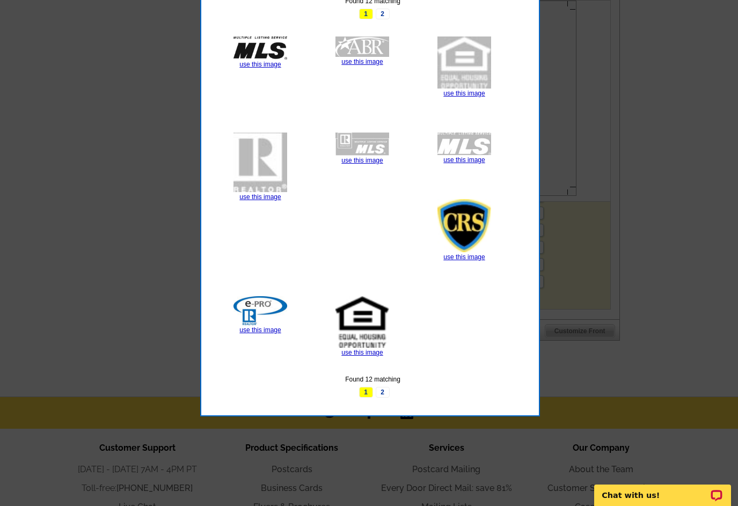
click at [365, 317] on img at bounding box center [362, 322] width 54 height 52
click at [366, 317] on img at bounding box center [362, 322] width 54 height 52
click at [361, 328] on img at bounding box center [362, 322] width 54 height 52
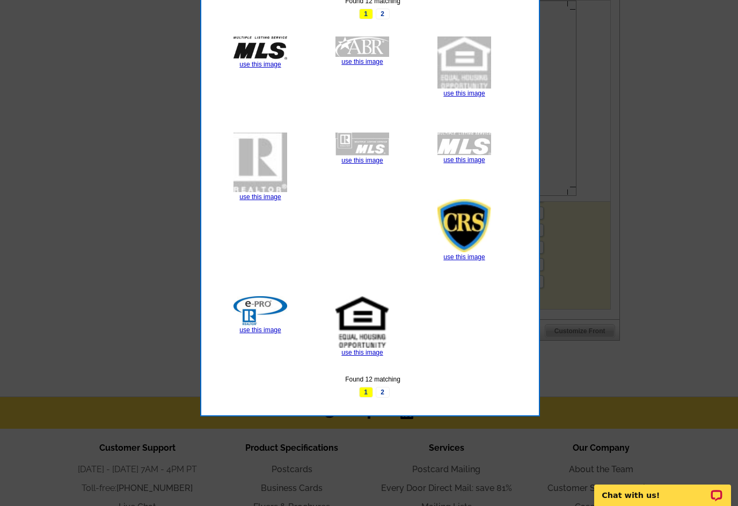
click at [361, 328] on img at bounding box center [362, 322] width 54 height 52
click at [362, 328] on img at bounding box center [362, 322] width 54 height 52
click at [363, 330] on img at bounding box center [362, 322] width 54 height 52
click at [364, 354] on link "use this image" at bounding box center [361, 353] width 41 height 8
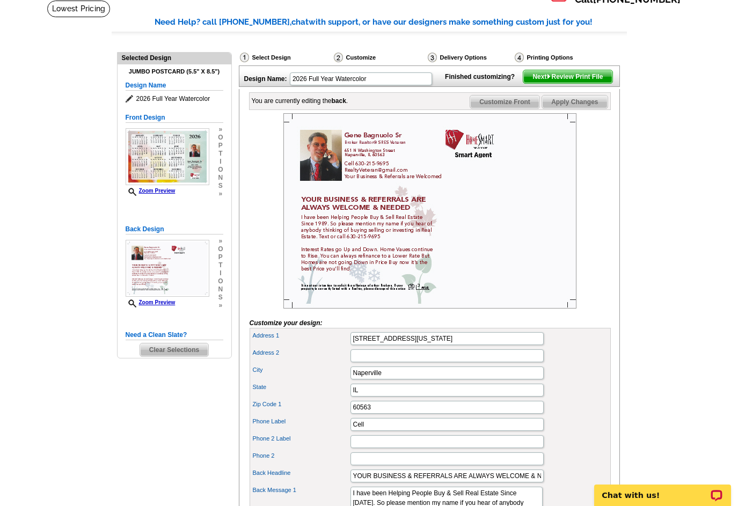
scroll to position [74, 0]
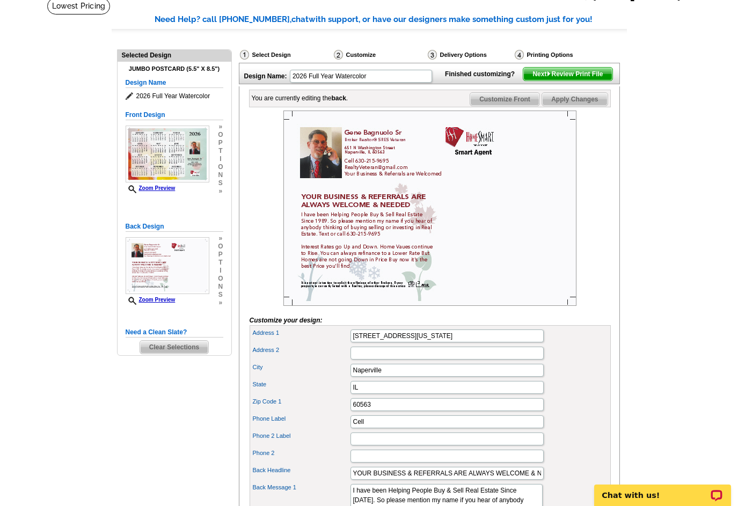
drag, startPoint x: 737, startPoint y: 216, endPoint x: 732, endPoint y: 237, distance: 21.7
click at [732, 237] on main "Need Help? call 800-260-5887, chat with support, or have our designers make som…" at bounding box center [369, 427] width 738 height 861
drag, startPoint x: 732, startPoint y: 237, endPoint x: 730, endPoint y: 247, distance: 10.8
click at [730, 247] on main "Need Help? call 800-260-5887, chat with support, or have our designers make som…" at bounding box center [369, 427] width 738 height 861
drag, startPoint x: 730, startPoint y: 247, endPoint x: 692, endPoint y: 222, distance: 46.4
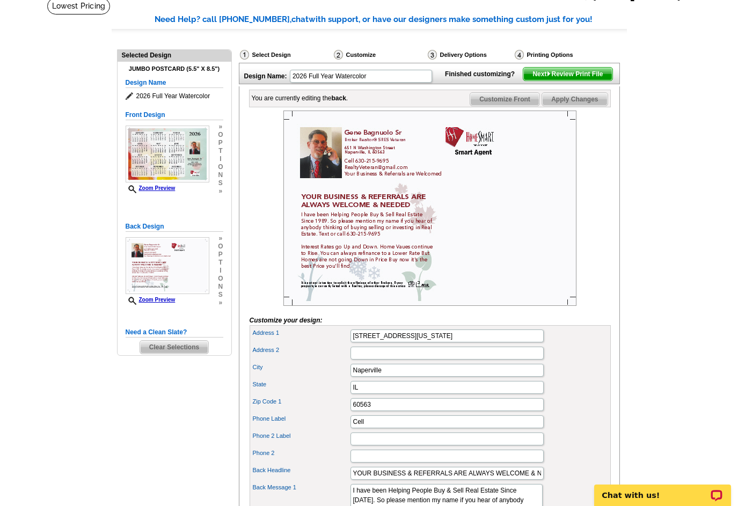
click at [730, 245] on main "Need Help? call 800-260-5887, chat with support, or have our designers make som…" at bounding box center [369, 427] width 738 height 861
click at [673, 211] on main "Need Help? call 800-260-5887, chat with support, or have our designers make som…" at bounding box center [369, 427] width 738 height 861
click at [575, 106] on span "Apply Changes" at bounding box center [574, 99] width 65 height 13
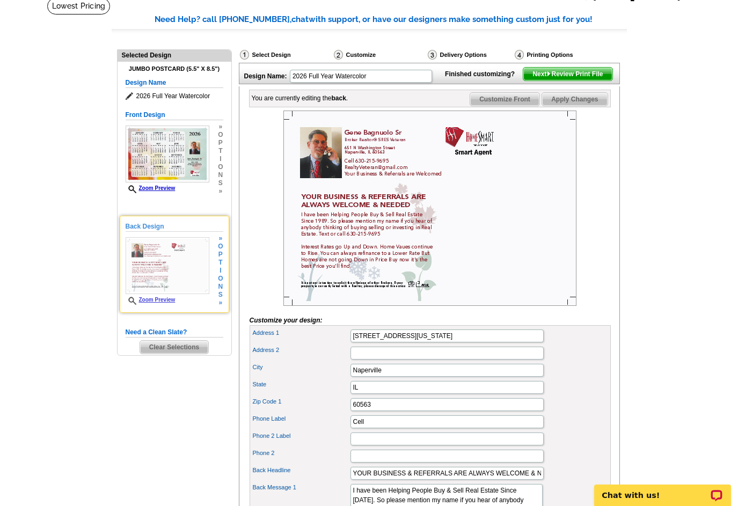
click at [166, 301] on link "Zoom Preview" at bounding box center [151, 300] width 50 height 6
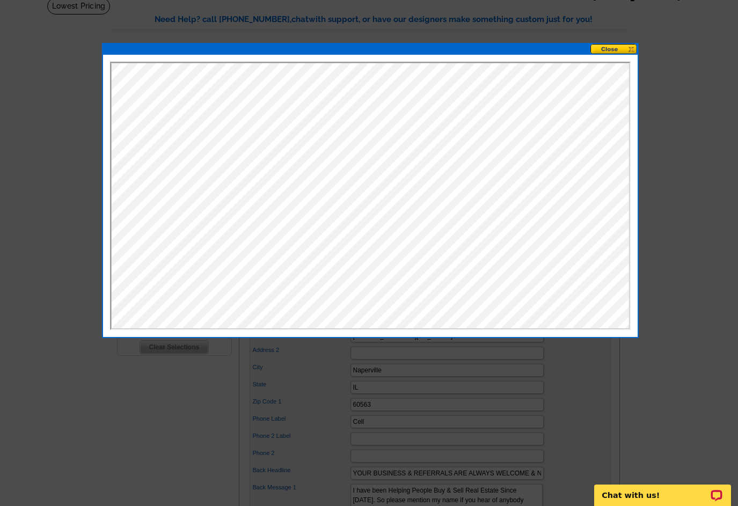
scroll to position [0, 0]
click at [609, 49] on button at bounding box center [613, 49] width 47 height 10
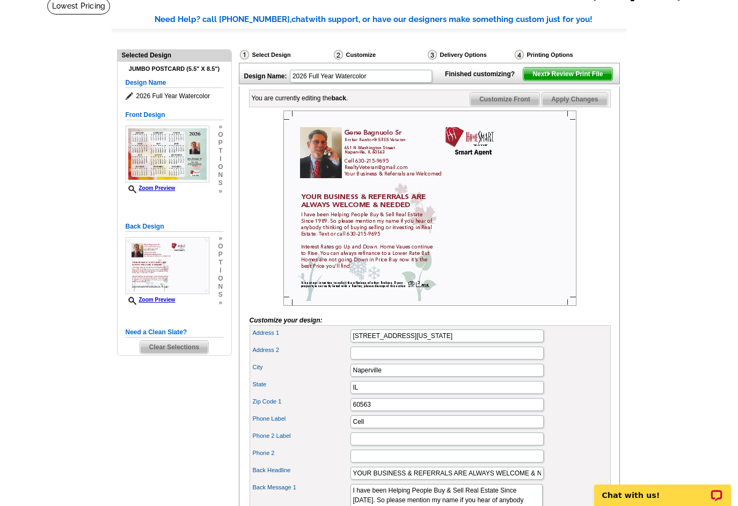
click at [572, 81] on span "Next Review Print File" at bounding box center [567, 74] width 89 height 13
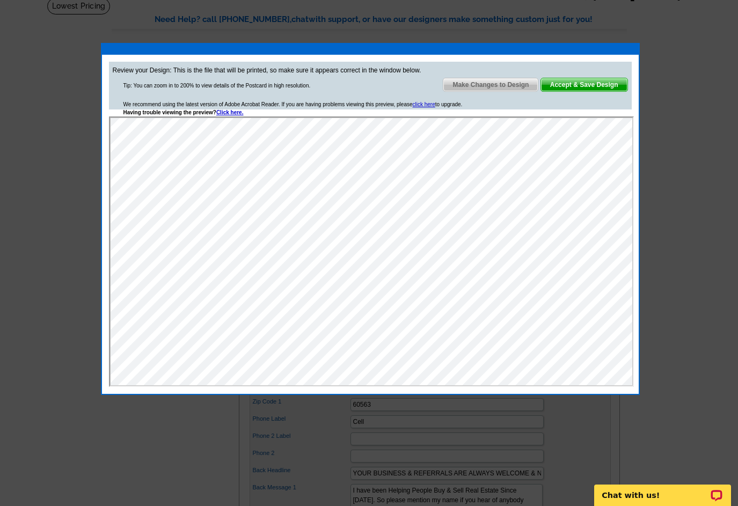
click at [637, 204] on div "Review your Design: This is the file that will be printed, so make sure it appe…" at bounding box center [370, 224] width 537 height 339
click at [637, 191] on div "Review your Design: This is the file that will be printed, so make sure it appe…" at bounding box center [370, 224] width 537 height 339
click at [637, 176] on div "Review your Design: This is the file that will be printed, so make sure it appe…" at bounding box center [370, 224] width 537 height 339
click at [487, 87] on span "Make Changes to Design" at bounding box center [490, 84] width 94 height 13
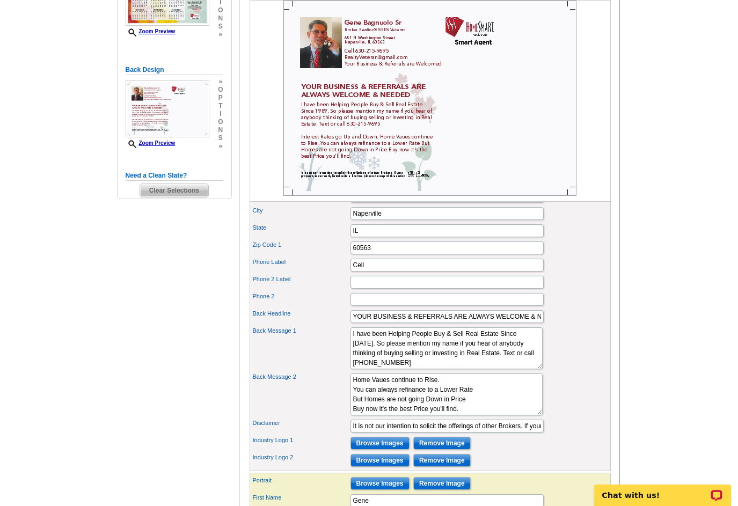
scroll to position [232, 0]
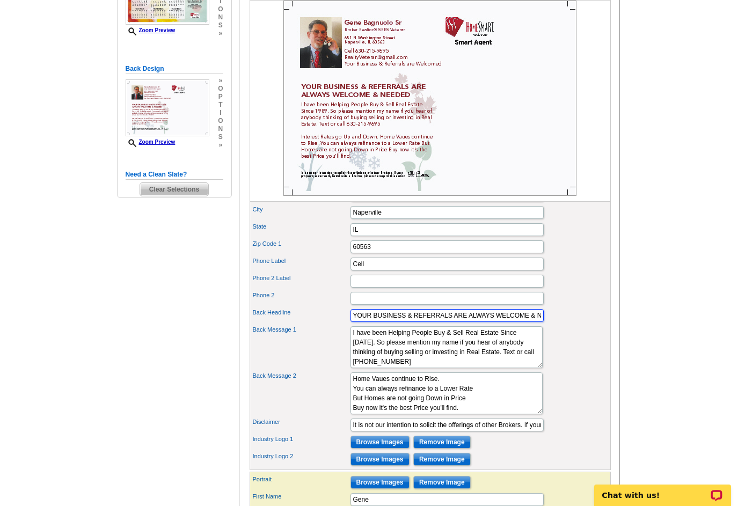
click at [529, 322] on input "YOUR BUSINESS & REFERRALS ARE ALWAYS WELCOME & NEEDED" at bounding box center [446, 315] width 193 height 13
type input "YOUR BUSINESS & REFERRALS ARE ALWAYS WELCOMED & NEEDED"
click at [606, 324] on div "Back Headline YOUR BUSINESS & REFERRALS ARE ALWAYS WELCOMED & NEEDED" at bounding box center [430, 315] width 357 height 17
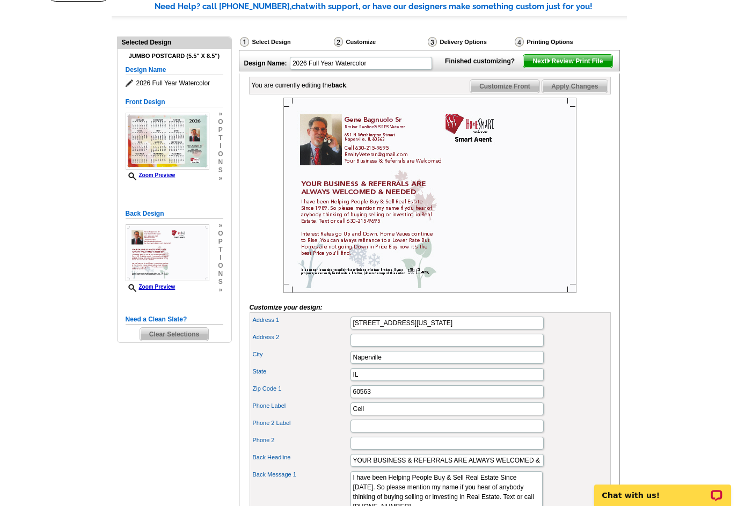
scroll to position [53, 0]
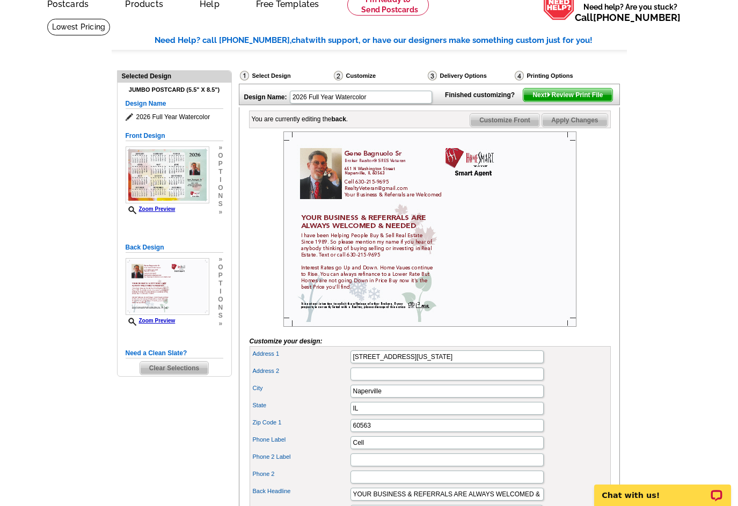
click at [580, 101] on span "Next Review Print File" at bounding box center [567, 95] width 89 height 13
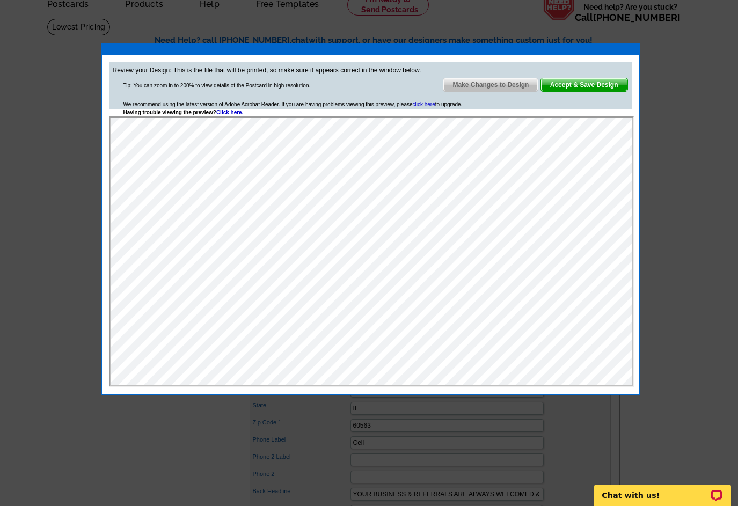
scroll to position [0, 0]
click at [591, 88] on span "Accept & Save Design" at bounding box center [584, 84] width 86 height 13
click at [591, 87] on link "Accept & Save Design" at bounding box center [583, 85] width 87 height 14
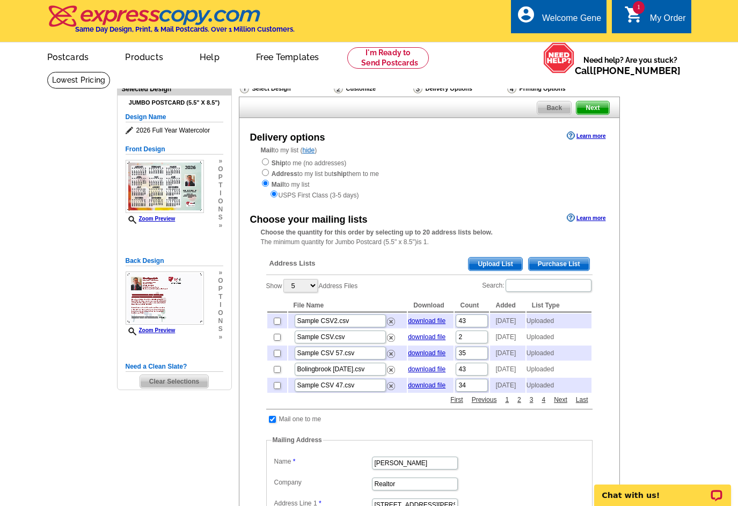
click at [502, 261] on span "Upload List" at bounding box center [495, 264] width 53 height 13
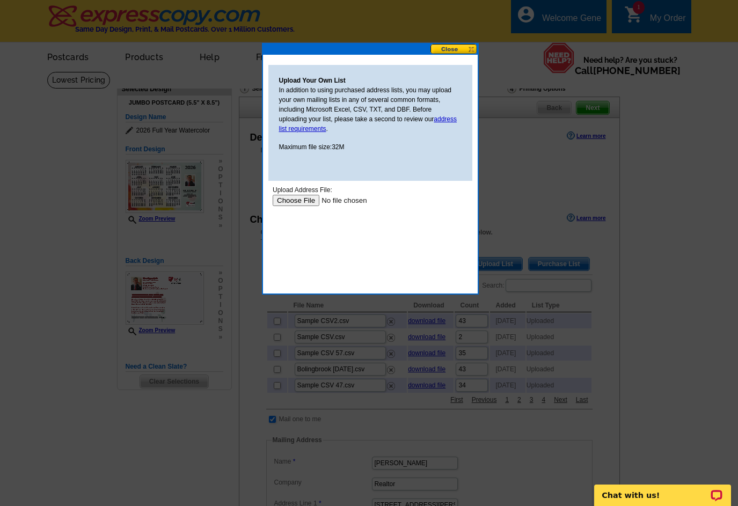
click at [301, 198] on input "file" at bounding box center [340, 200] width 136 height 11
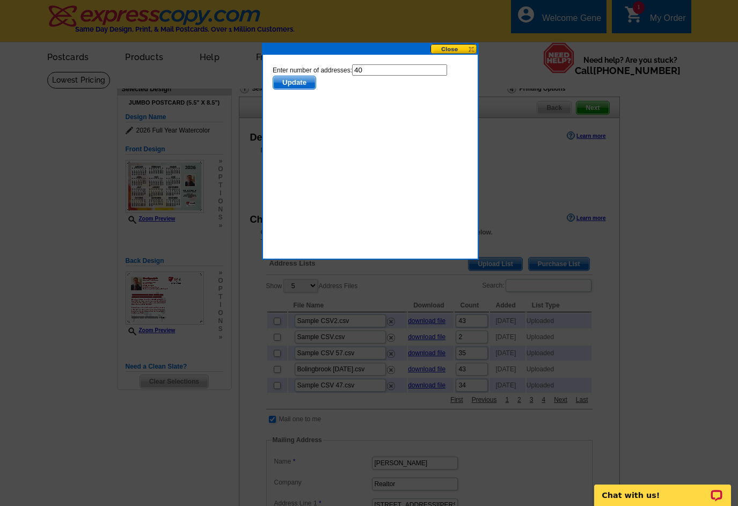
click at [305, 79] on span "Update" at bounding box center [294, 82] width 42 height 13
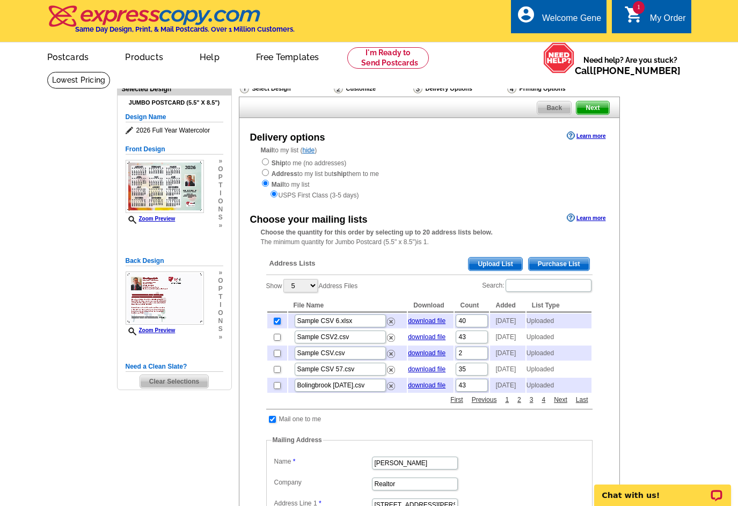
click at [588, 108] on span "Next" at bounding box center [592, 107] width 32 height 13
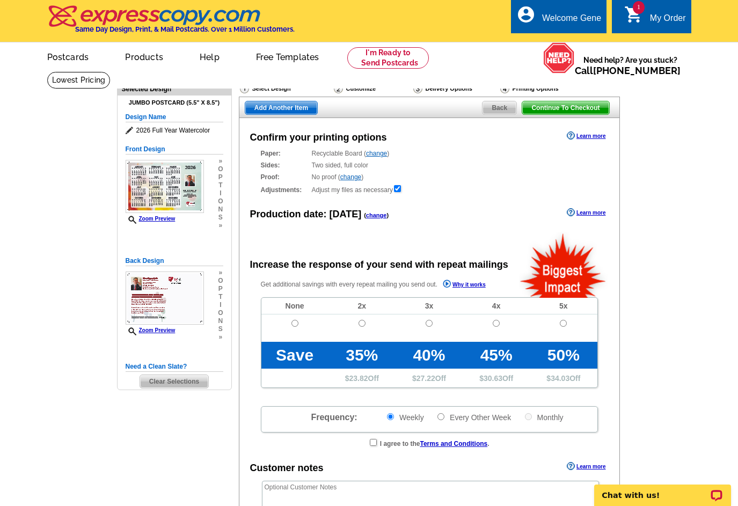
radio input "false"
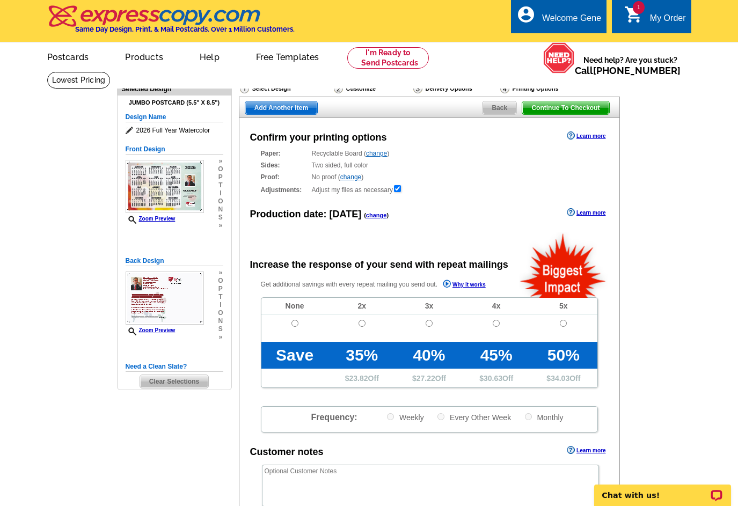
click at [579, 107] on span "Continue To Checkout" at bounding box center [565, 107] width 86 height 13
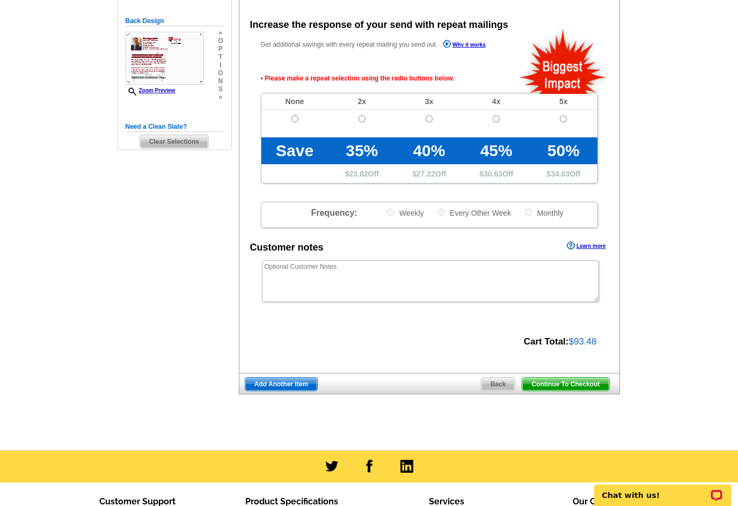
scroll to position [240, 0]
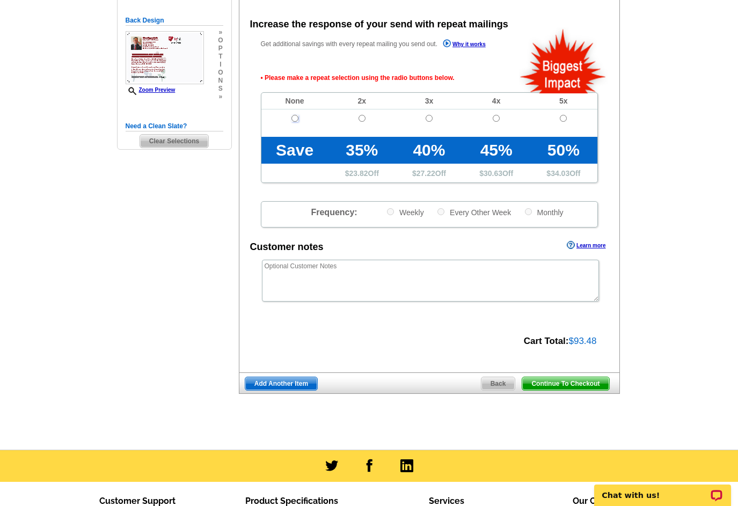
click at [296, 118] on input "radio" at bounding box center [294, 118] width 7 height 7
radio input "true"
drag, startPoint x: 566, startPoint y: 381, endPoint x: 649, endPoint y: 255, distance: 150.6
click at [566, 381] on span "Continue To Checkout" at bounding box center [565, 383] width 86 height 13
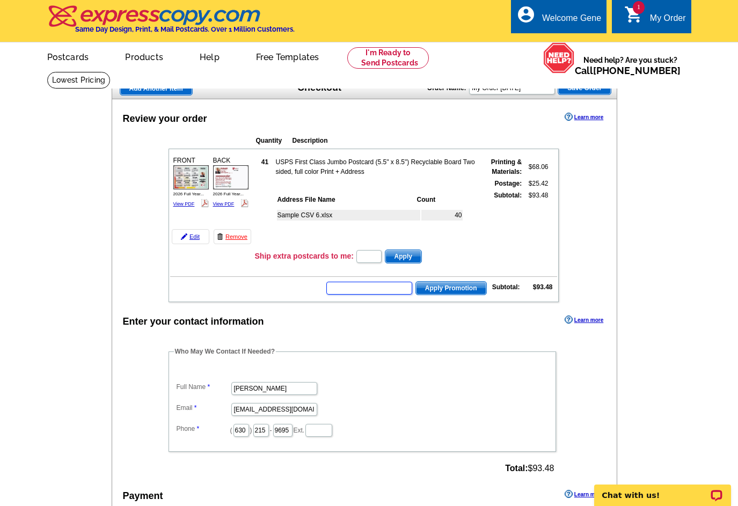
paste input "E9014"
type input "E9014"
click at [454, 287] on span "Apply Promotion" at bounding box center [451, 288] width 70 height 13
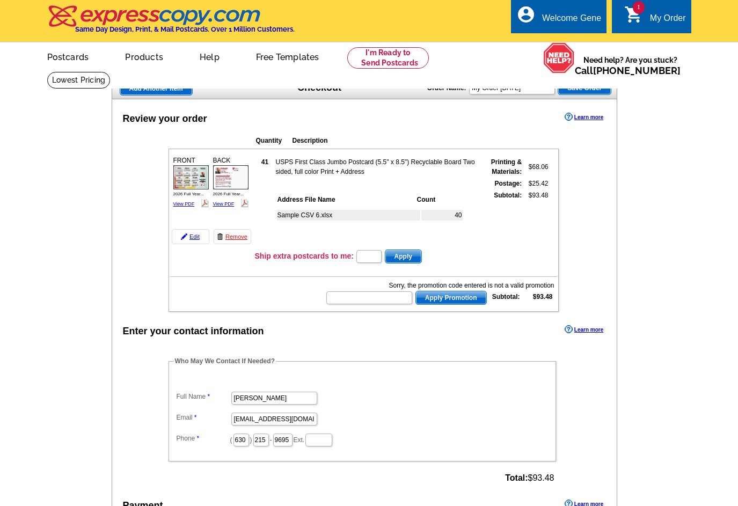
click at [129, 245] on div "Review your order Learn more Quantity Description FRONT 41" at bounding box center [365, 420] width 506 height 643
click at [362, 299] on input "text" at bounding box center [369, 297] width 86 height 13
type input "GROW0825"
click at [458, 299] on span "Apply Promotion" at bounding box center [451, 297] width 70 height 13
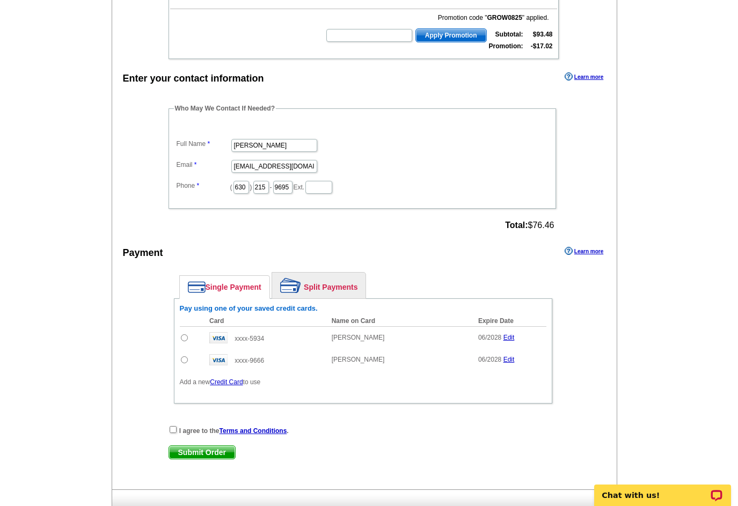
scroll to position [269, 0]
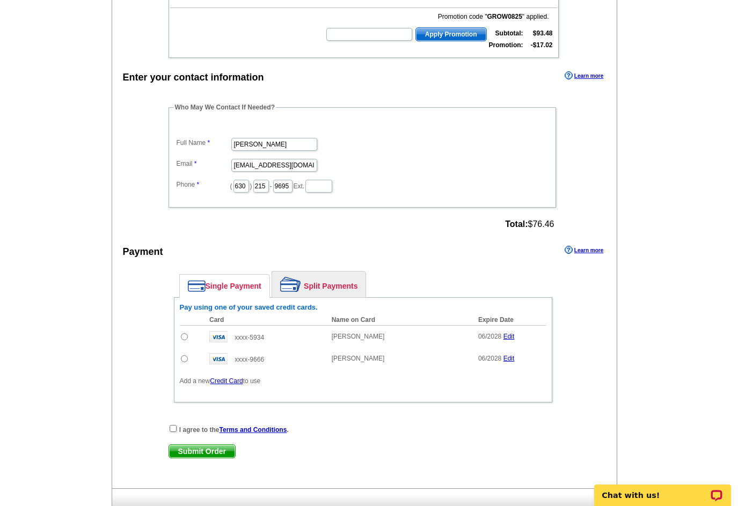
drag, startPoint x: 347, startPoint y: 286, endPoint x: 420, endPoint y: 311, distance: 77.7
click at [347, 286] on link "Split Payments" at bounding box center [318, 285] width 93 height 26
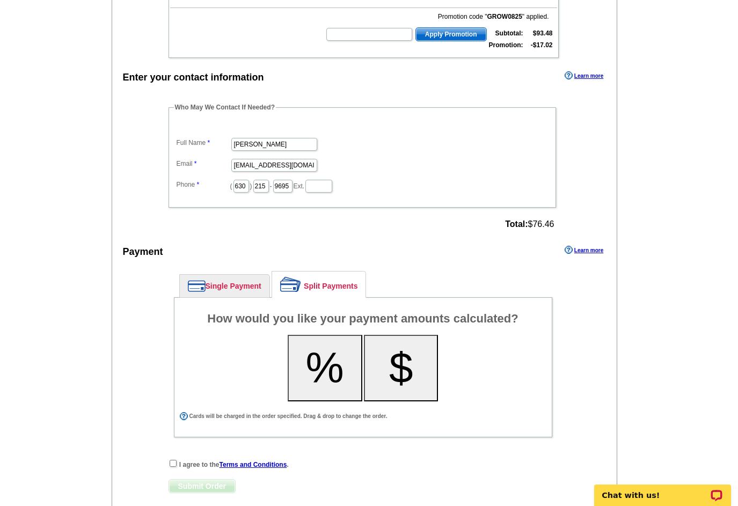
click at [327, 378] on button "%" at bounding box center [325, 368] width 75 height 67
click at [230, 283] on link "Single Payment" at bounding box center [225, 286] width 90 height 23
click at [247, 287] on link "Single Payment" at bounding box center [225, 286] width 90 height 23
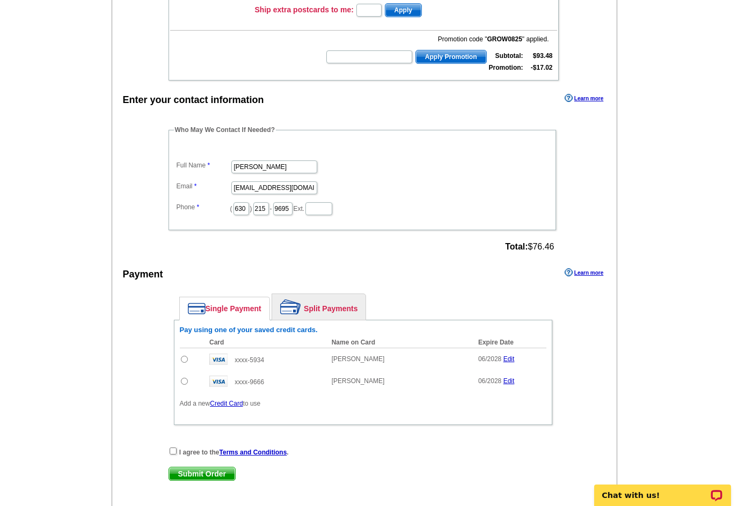
scroll to position [236, 0]
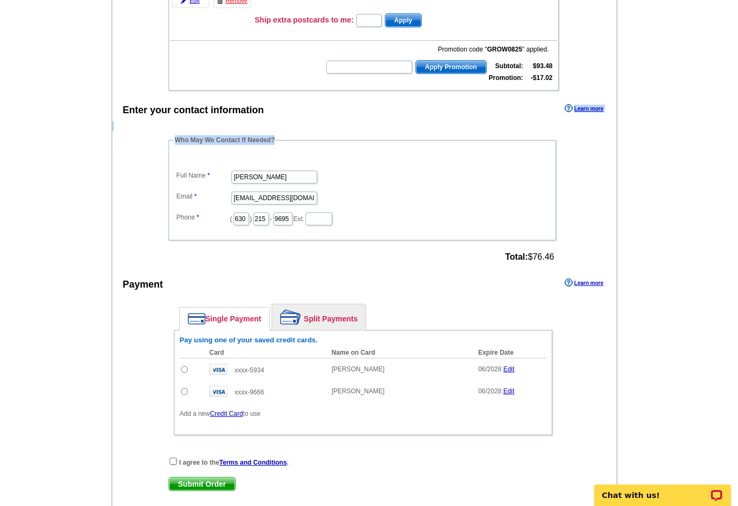
drag, startPoint x: 727, startPoint y: 131, endPoint x: 720, endPoint y: 113, distance: 18.8
click at [720, 113] on main "Add Another Item Checkout Order Name: My Order [DATE] Save Order Review your or…" at bounding box center [369, 198] width 738 height 727
click at [688, 199] on main "Add Another Item Checkout Order Name: My Order [DATE] Save Order Review your or…" at bounding box center [369, 198] width 738 height 727
click at [667, 310] on main "Add Another Item Checkout Order Name: My Order [DATE] Save Order Review your or…" at bounding box center [369, 198] width 738 height 727
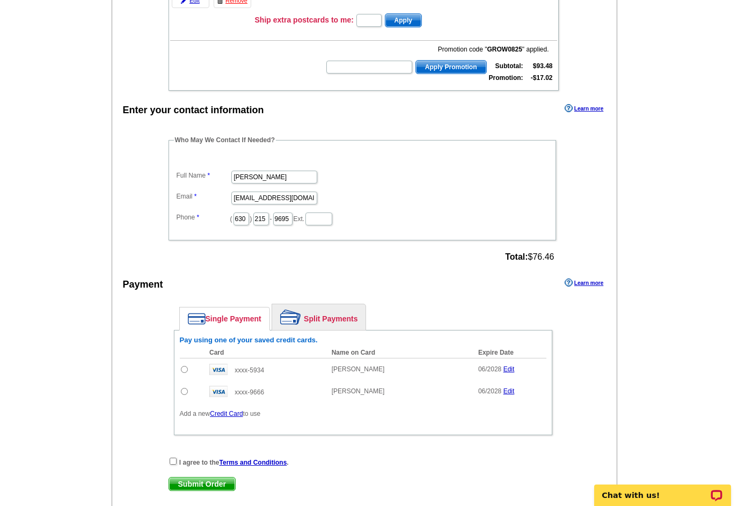
click at [667, 310] on main "Add Another Item Checkout Order Name: My Order [DATE] Save Order Review your or…" at bounding box center [369, 198] width 738 height 727
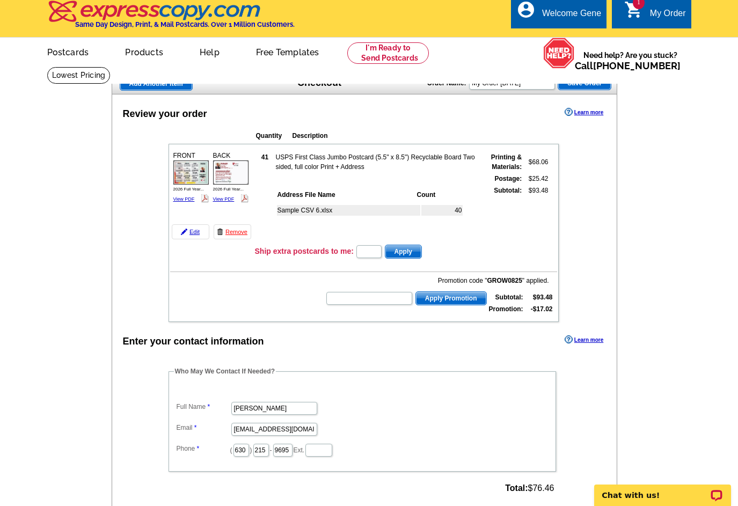
scroll to position [0, 0]
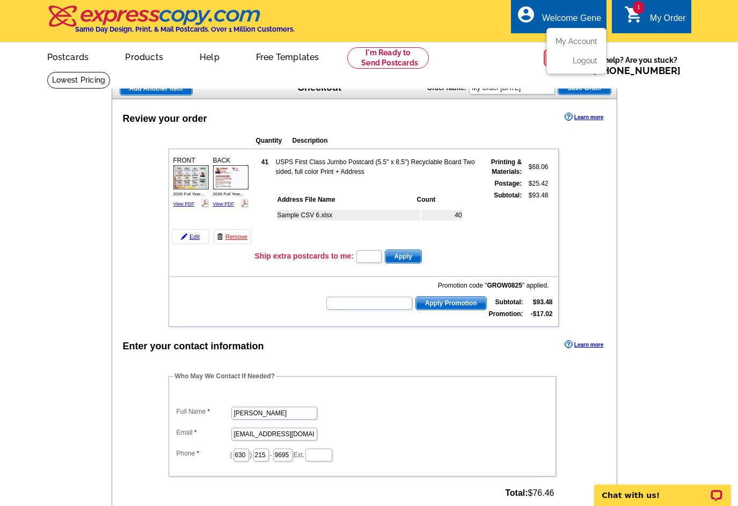
click at [565, 11] on div "account_circle Welcome Gene My Account Logout" at bounding box center [559, 16] width 96 height 34
click at [577, 64] on link "Logout" at bounding box center [583, 61] width 27 height 10
